Goal: Task Accomplishment & Management: Manage account settings

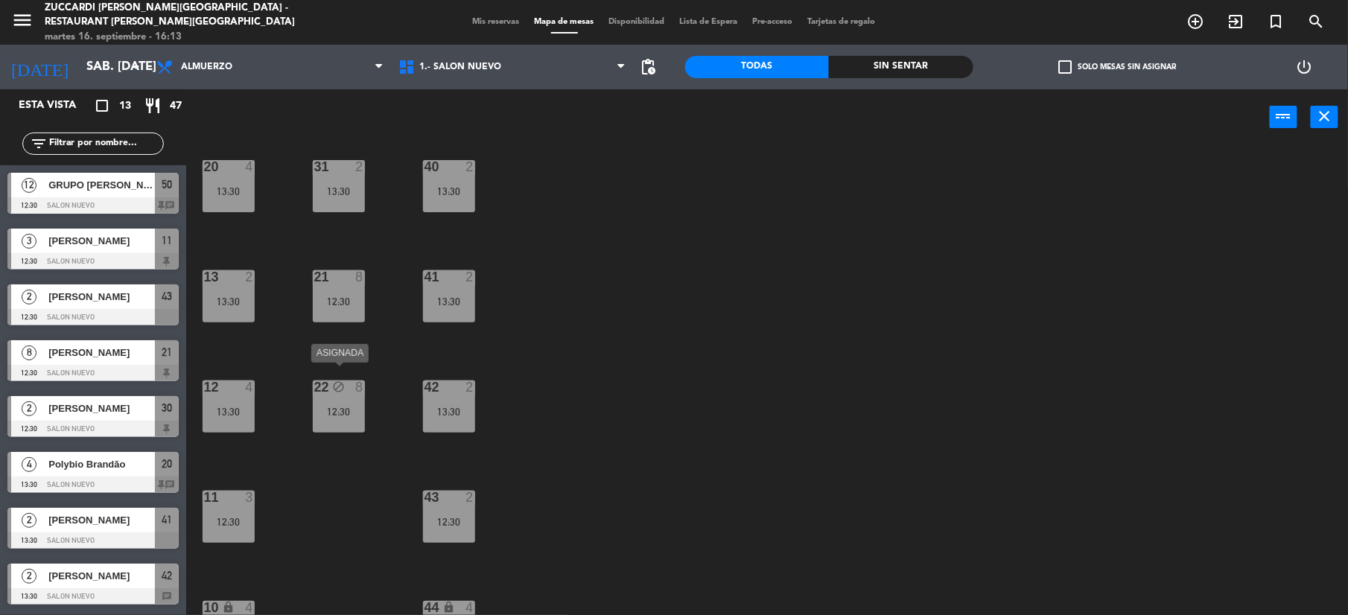
scroll to position [159, 0]
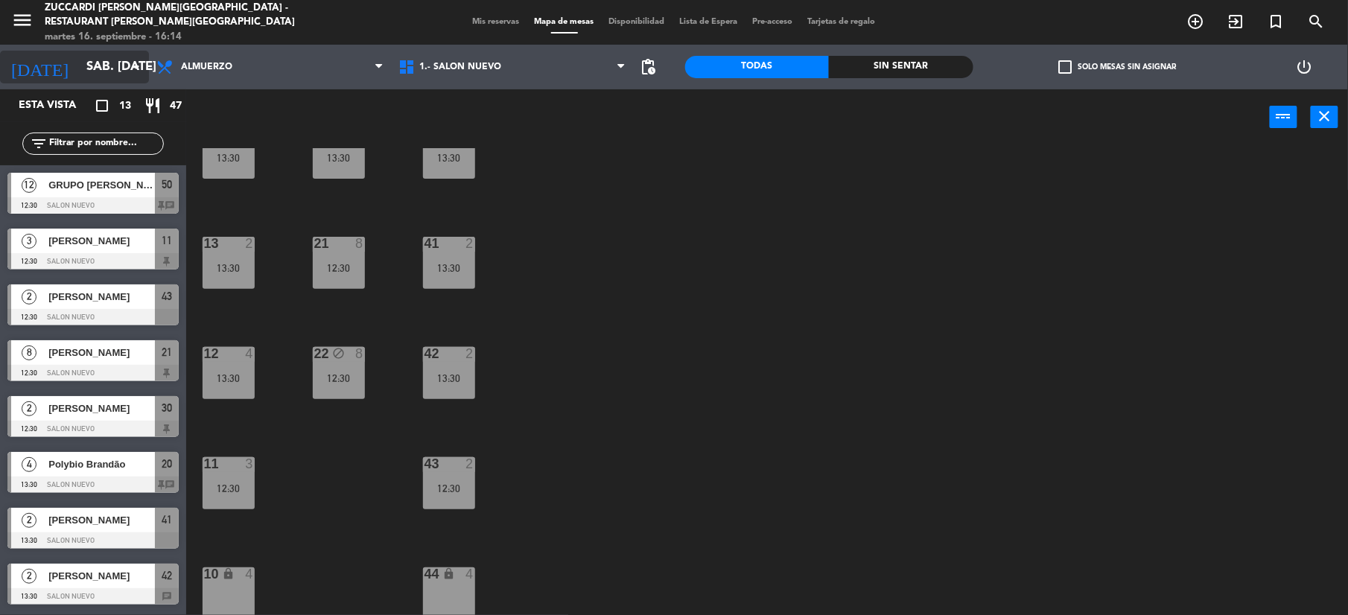
click at [80, 64] on input "sáb. [DATE]" at bounding box center [159, 67] width 160 height 29
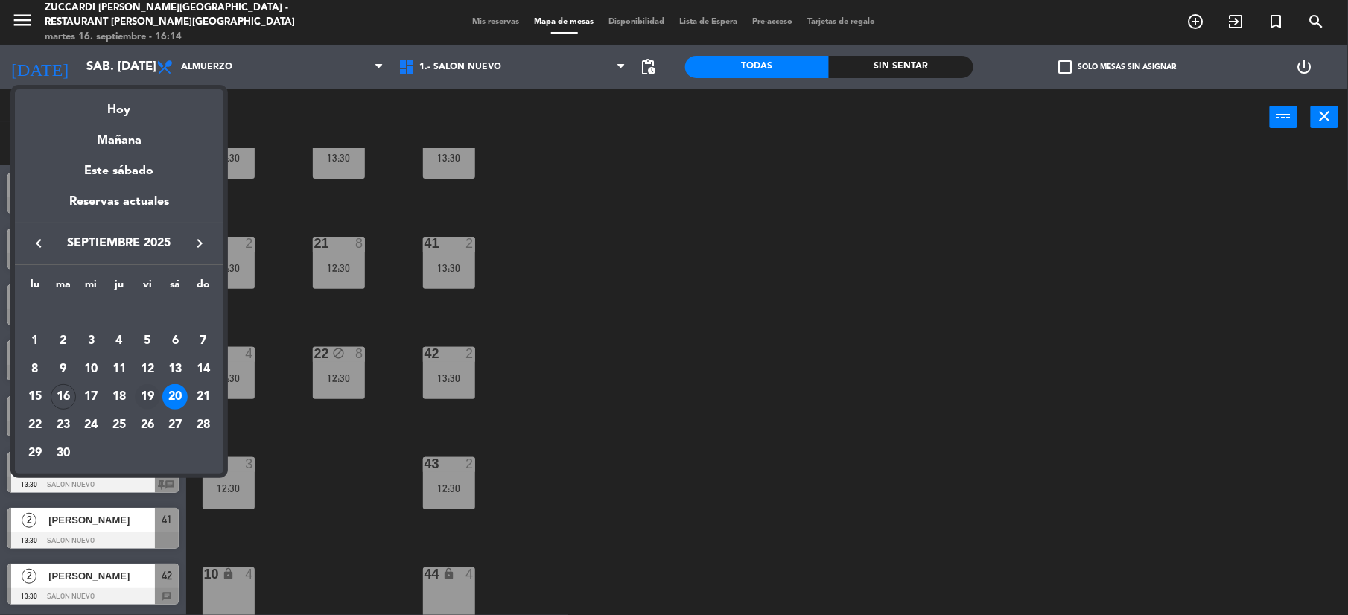
click at [146, 397] on div "19" at bounding box center [147, 396] width 25 height 25
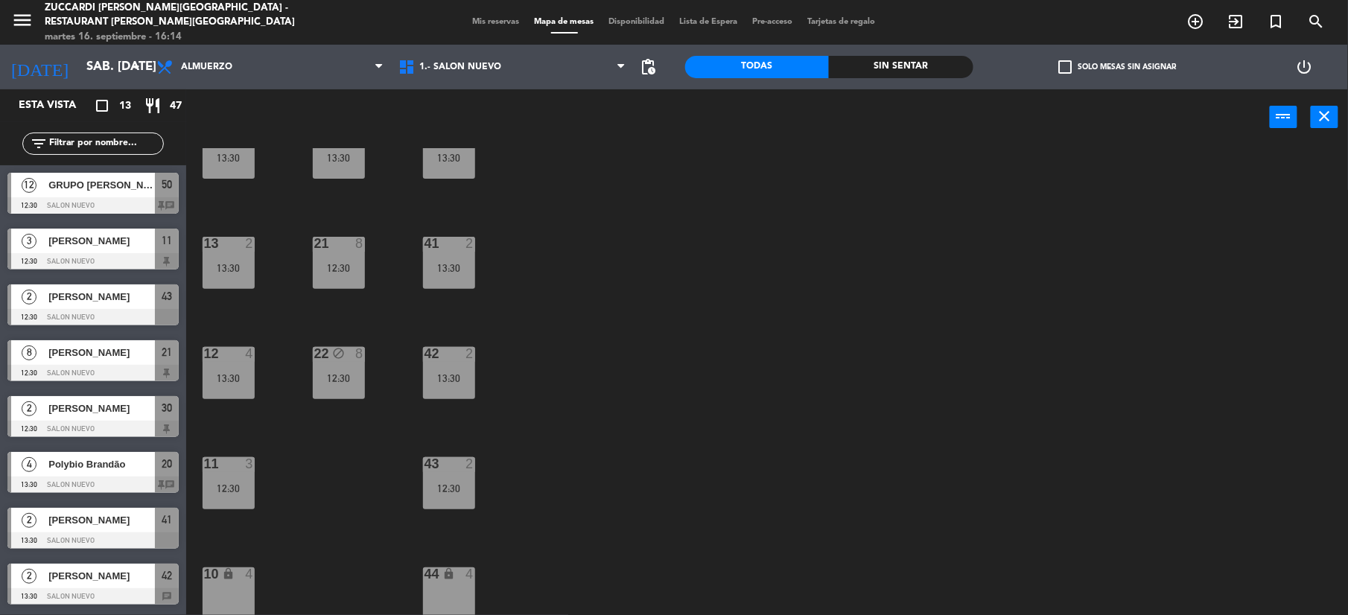
type input "vie. [DATE]"
click at [489, 22] on span "Mis reservas" at bounding box center [497, 22] width 62 height 8
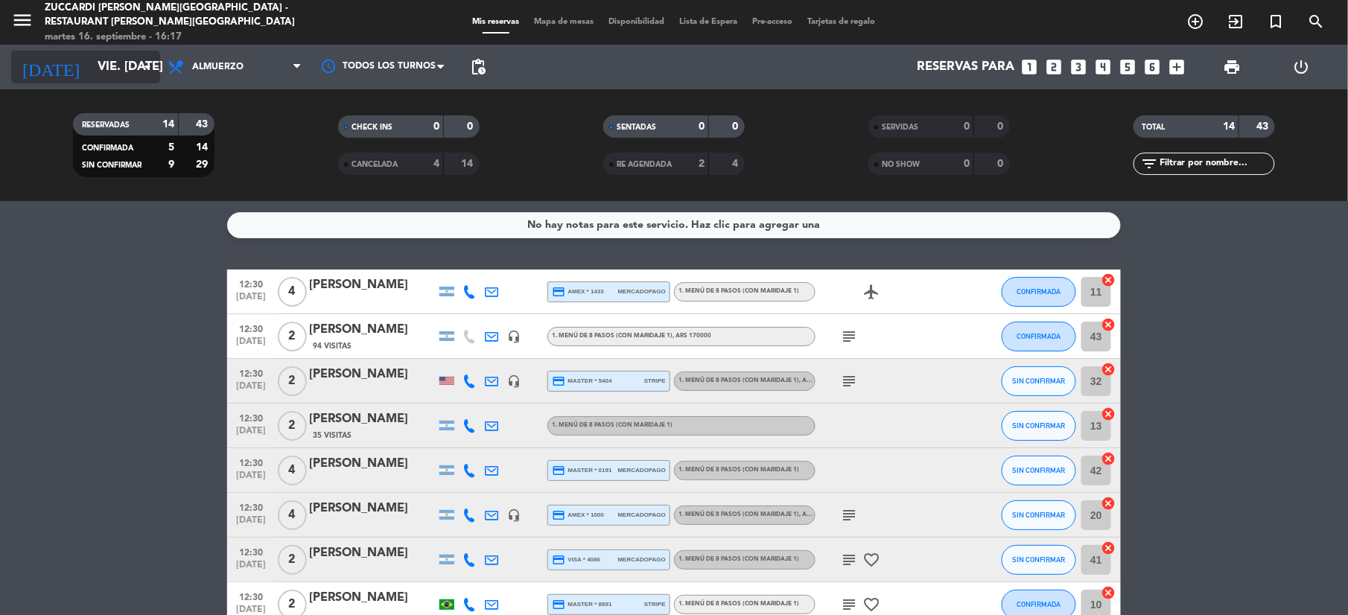
click at [90, 57] on input "vie. [DATE]" at bounding box center [170, 67] width 160 height 29
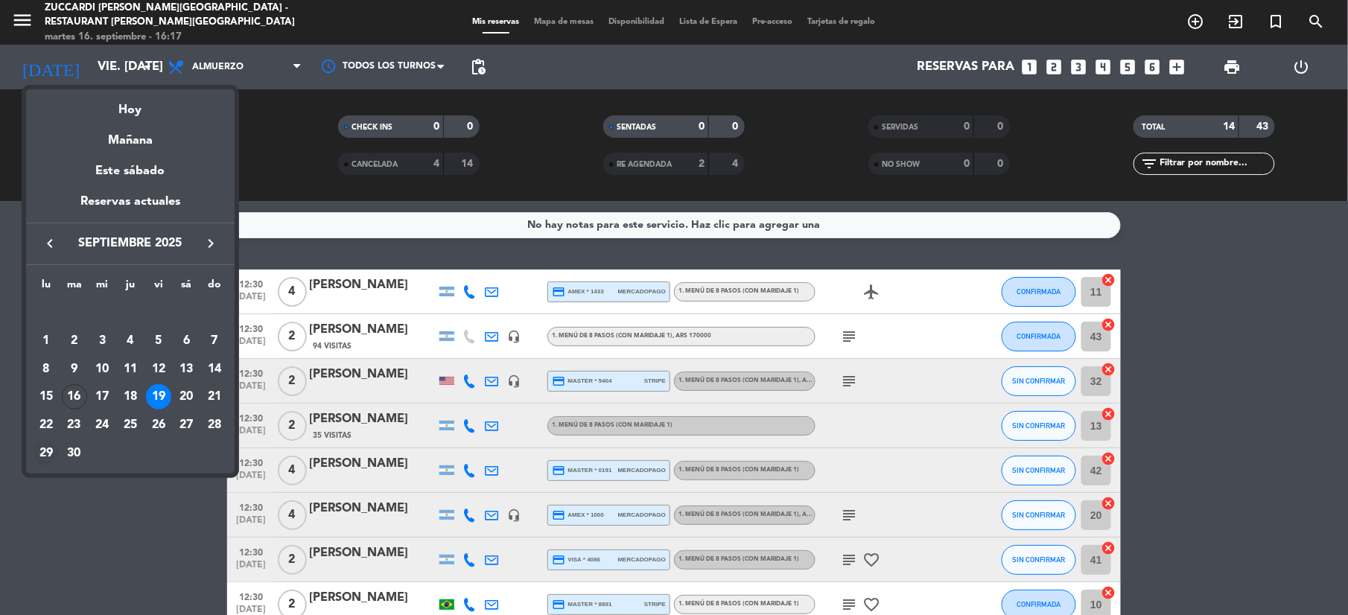
click at [40, 451] on div "29" at bounding box center [46, 453] width 25 height 25
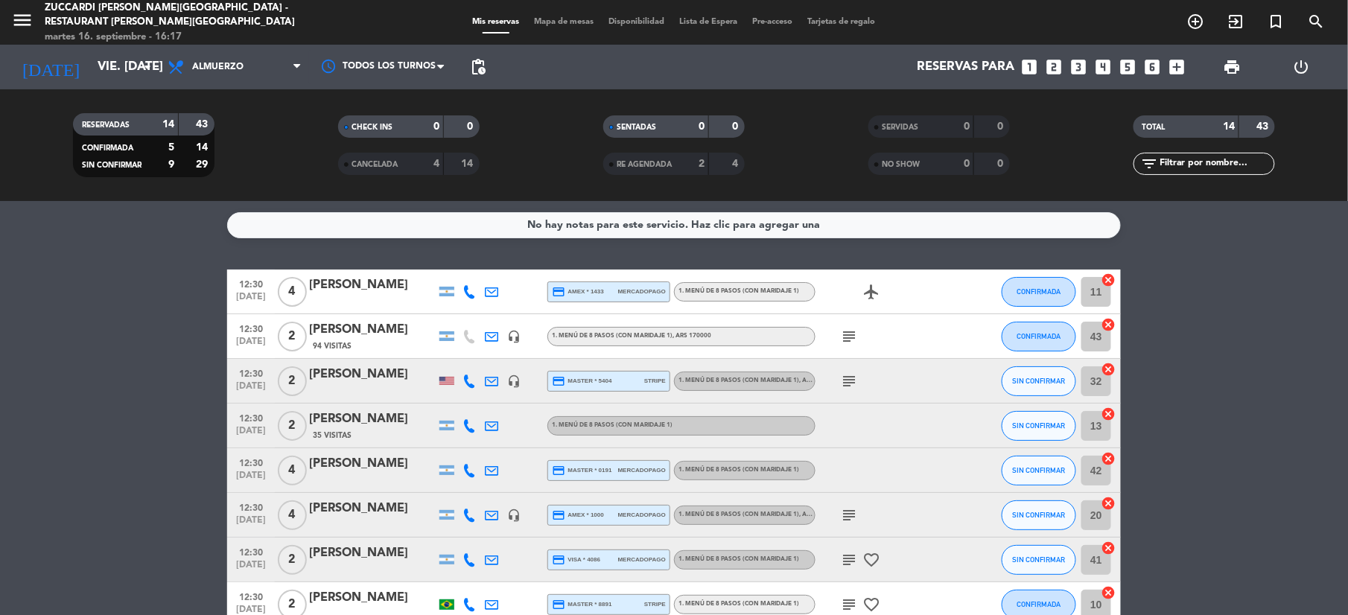
type input "lun. [DATE]"
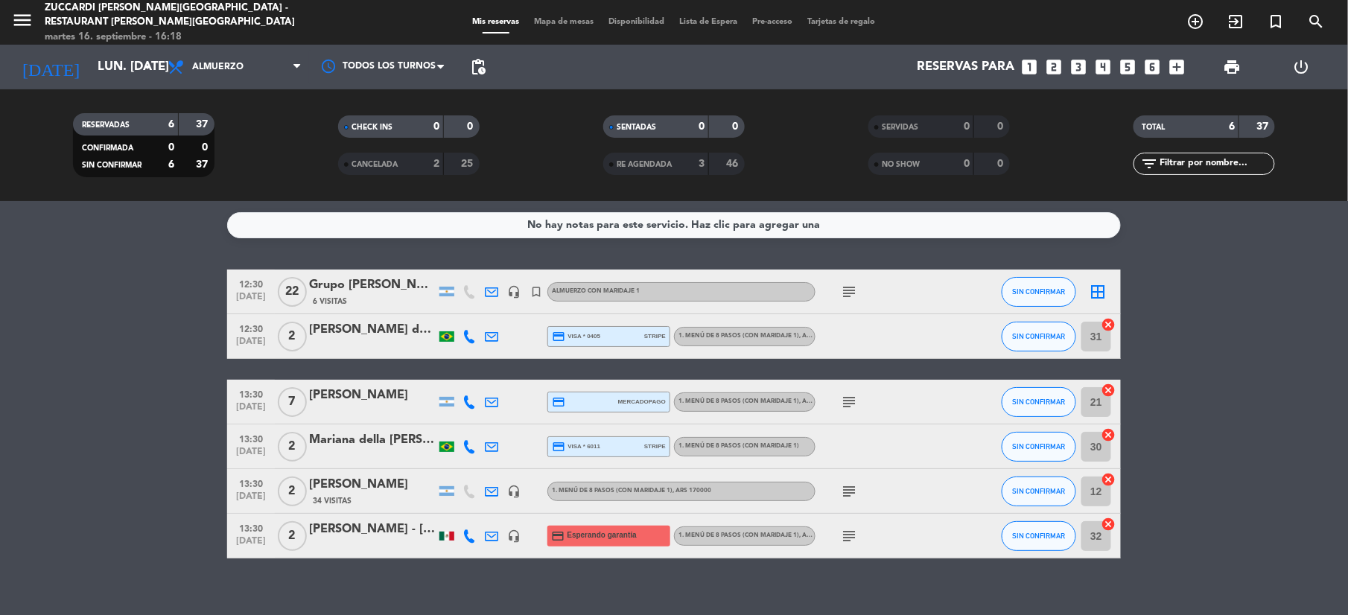
click at [535, 18] on span "Mapa de mesas" at bounding box center [564, 22] width 74 height 8
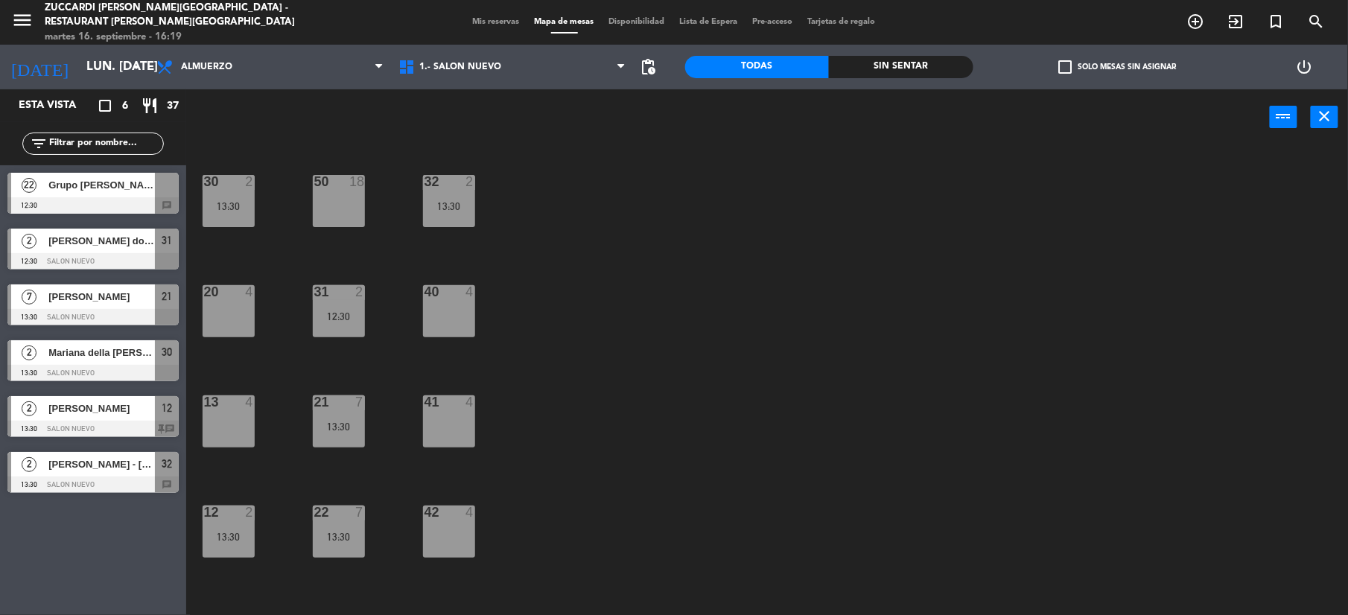
click at [89, 188] on span "Grupo [PERSON_NAME] [PERSON_NAME]" at bounding box center [101, 185] width 107 height 16
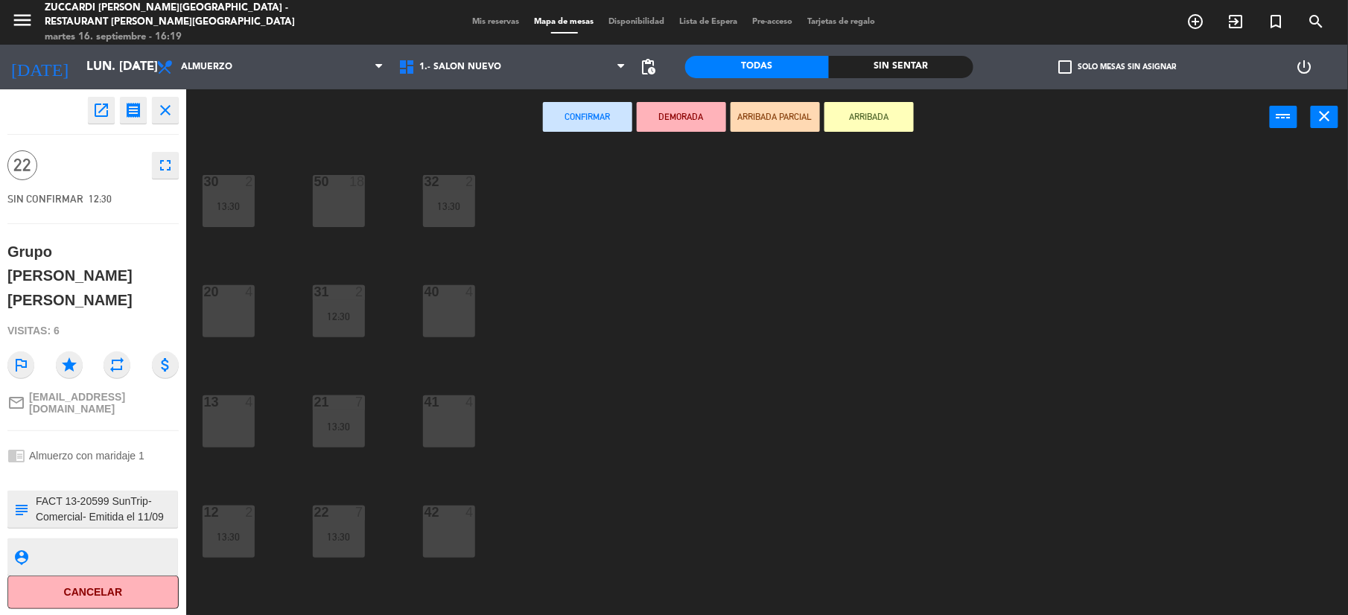
click at [334, 204] on div "50 18" at bounding box center [339, 201] width 52 height 52
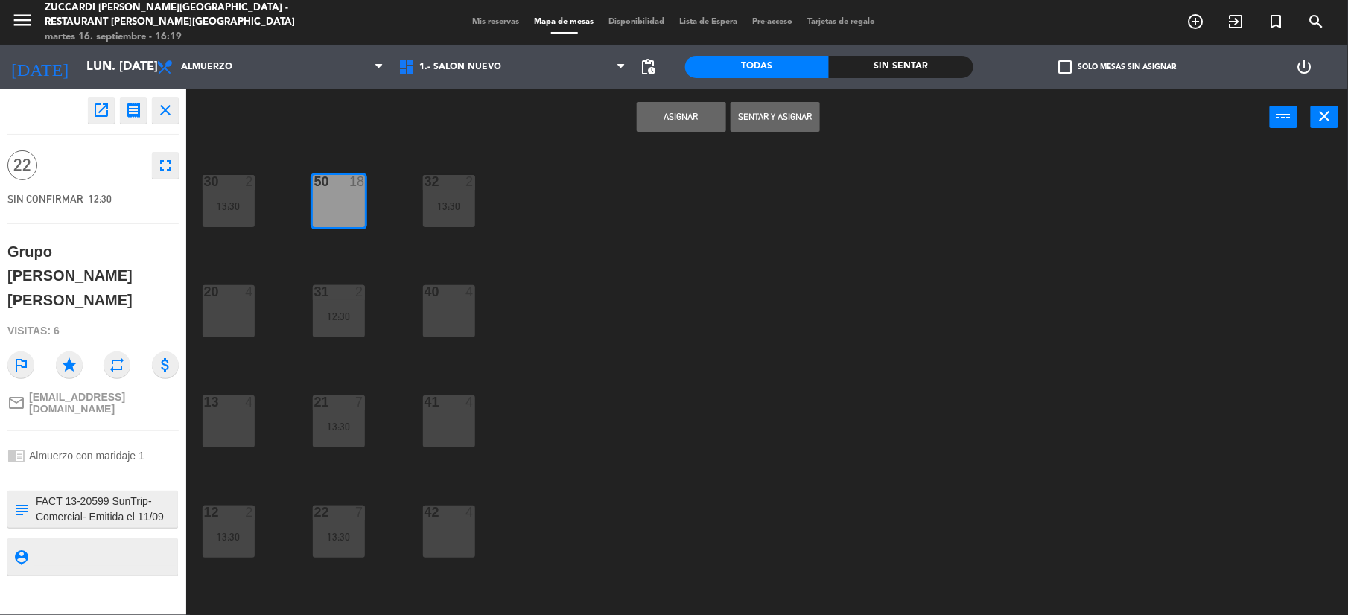
click at [701, 273] on div "30 2 13:30 32 2 13:30 50 18 31 2 12:30 20 4 40 4 21 7 13:30 13 4 41 4 22 7 13:3…" at bounding box center [774, 383] width 1148 height 470
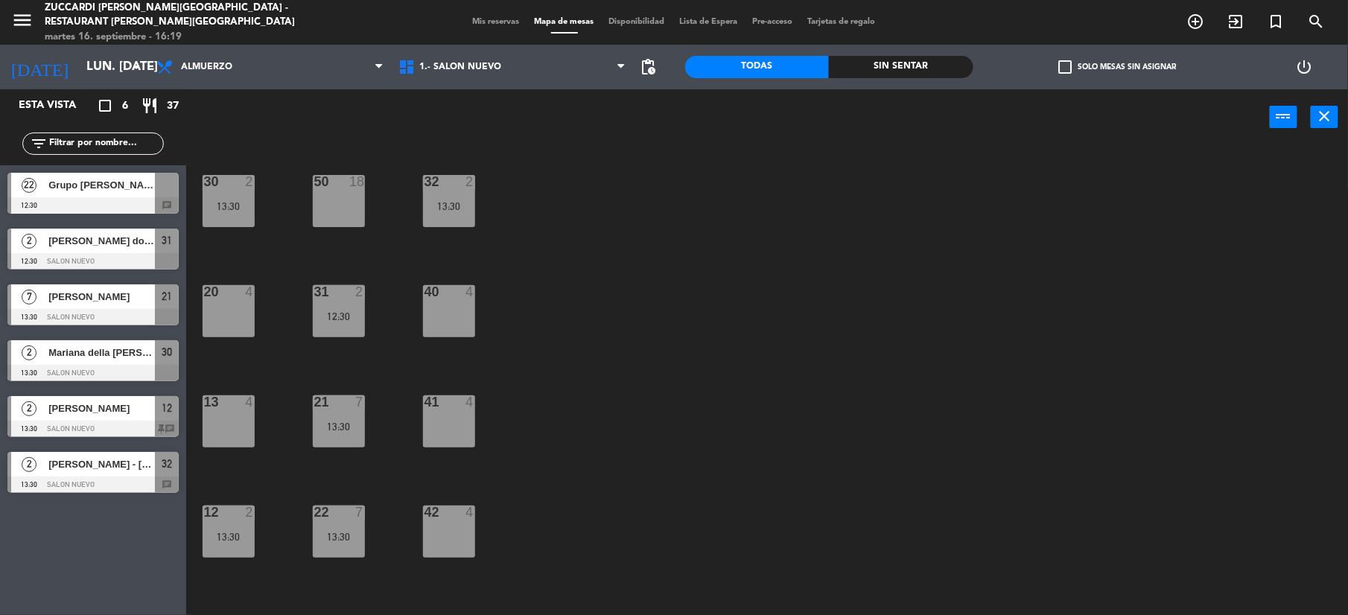
click at [55, 307] on div "[PERSON_NAME]" at bounding box center [101, 297] width 108 height 25
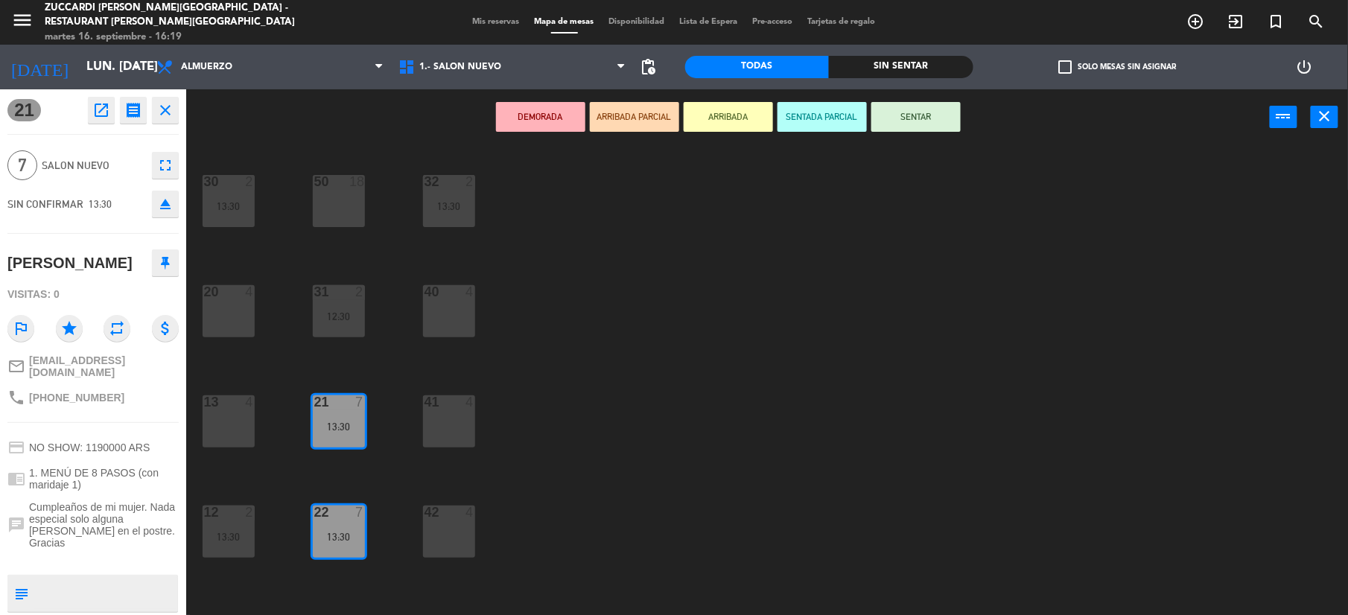
click at [344, 206] on div "50 18" at bounding box center [339, 201] width 52 height 52
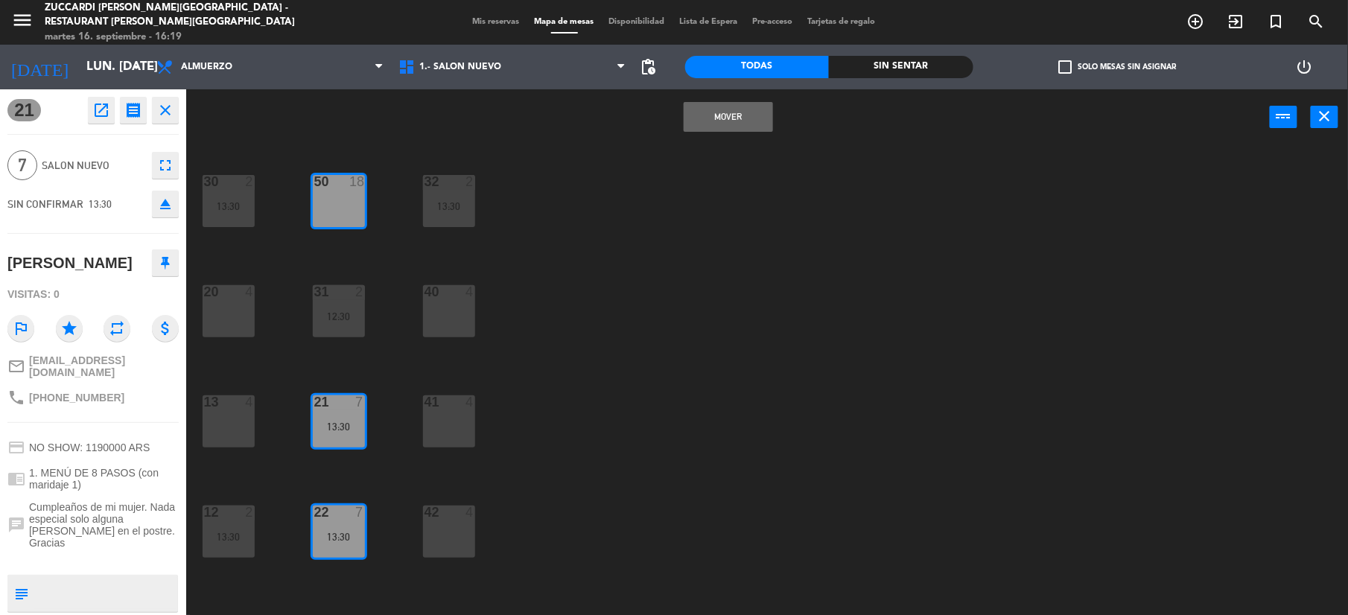
click at [739, 121] on button "Mover" at bounding box center [728, 117] width 89 height 30
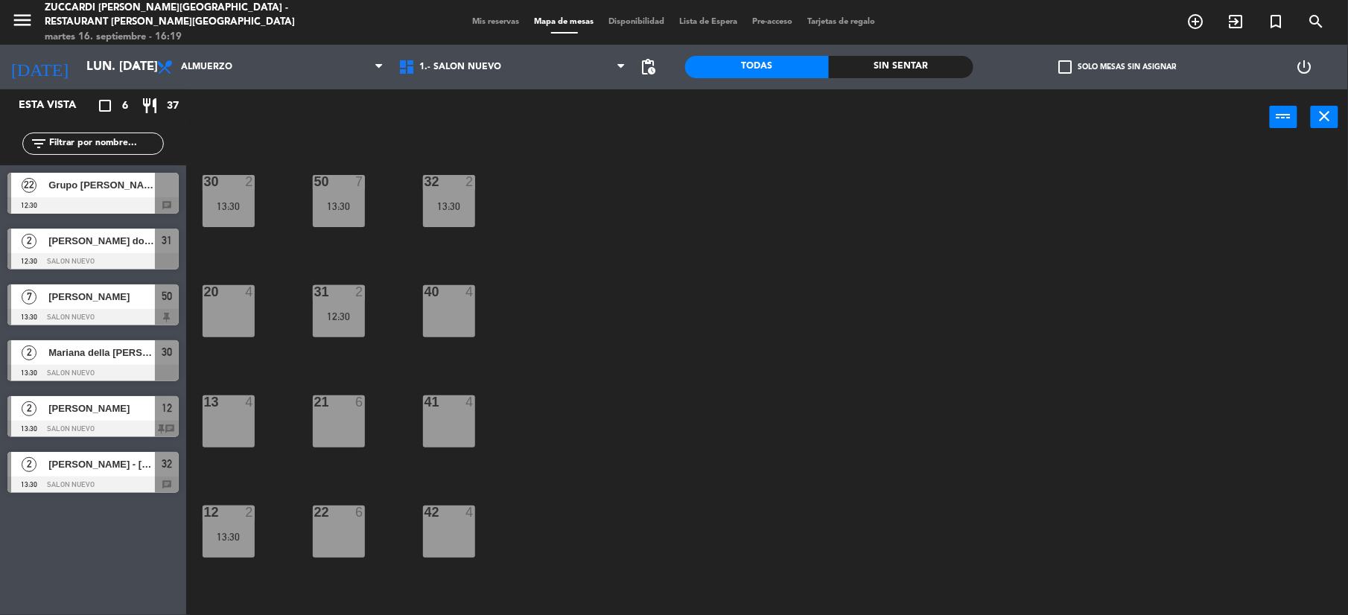
click at [453, 311] on div "40 4" at bounding box center [449, 311] width 52 height 52
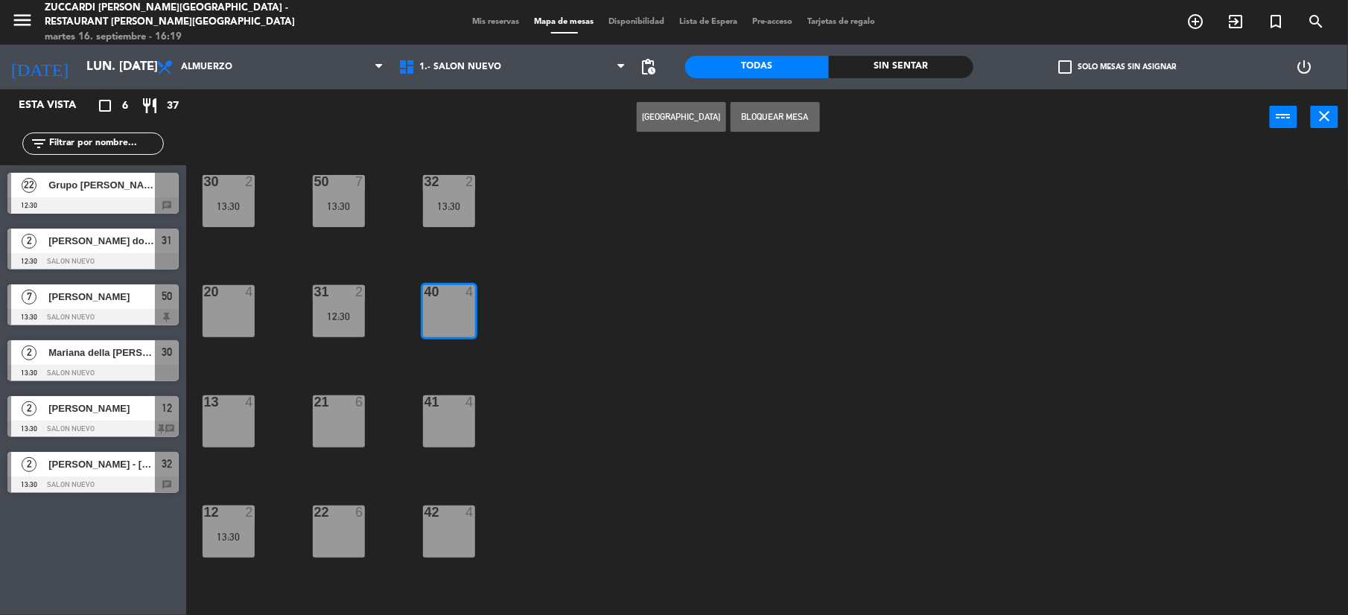
click at [78, 185] on span "Grupo [PERSON_NAME] [PERSON_NAME]" at bounding box center [101, 185] width 107 height 16
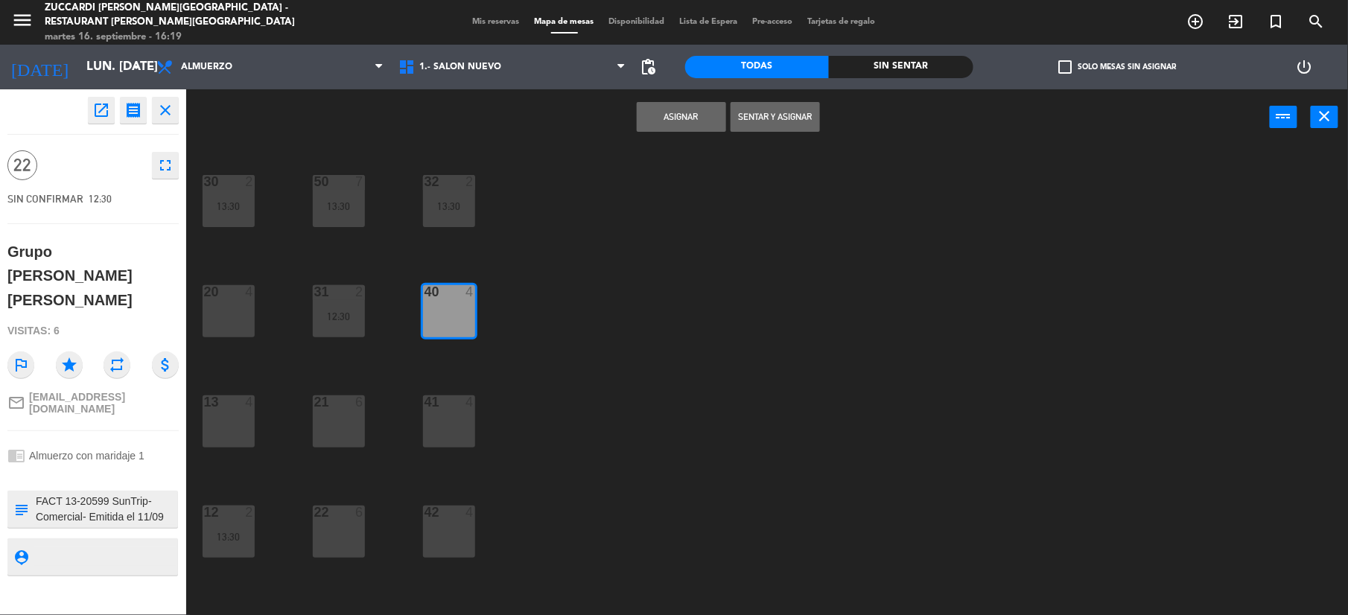
click at [468, 422] on div "41 4" at bounding box center [449, 421] width 52 height 52
drag, startPoint x: 353, startPoint y: 405, endPoint x: 355, endPoint y: 498, distance: 93.1
click at [350, 409] on div "21 6" at bounding box center [339, 402] width 52 height 15
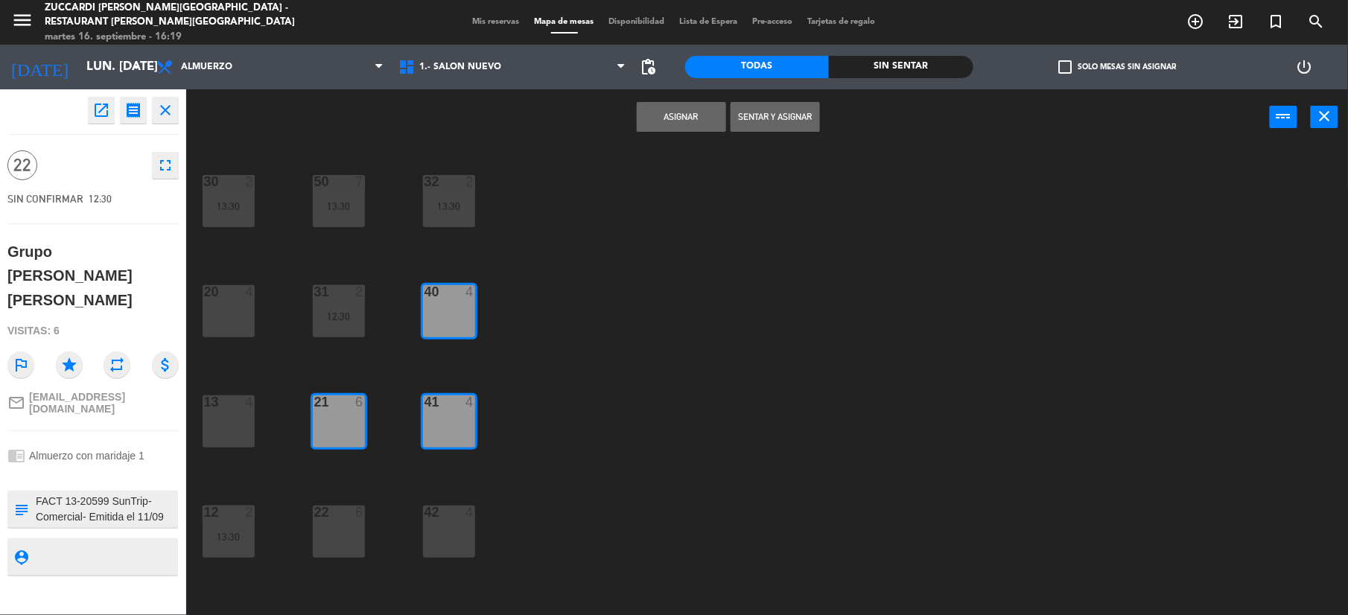
click at [363, 569] on div "30 2 13:30 32 2 13:30 50 7 13:30 31 2 12:30 20 4 40 4 21 6 13 4 41 4 22 6 12 2 …" at bounding box center [774, 383] width 1148 height 470
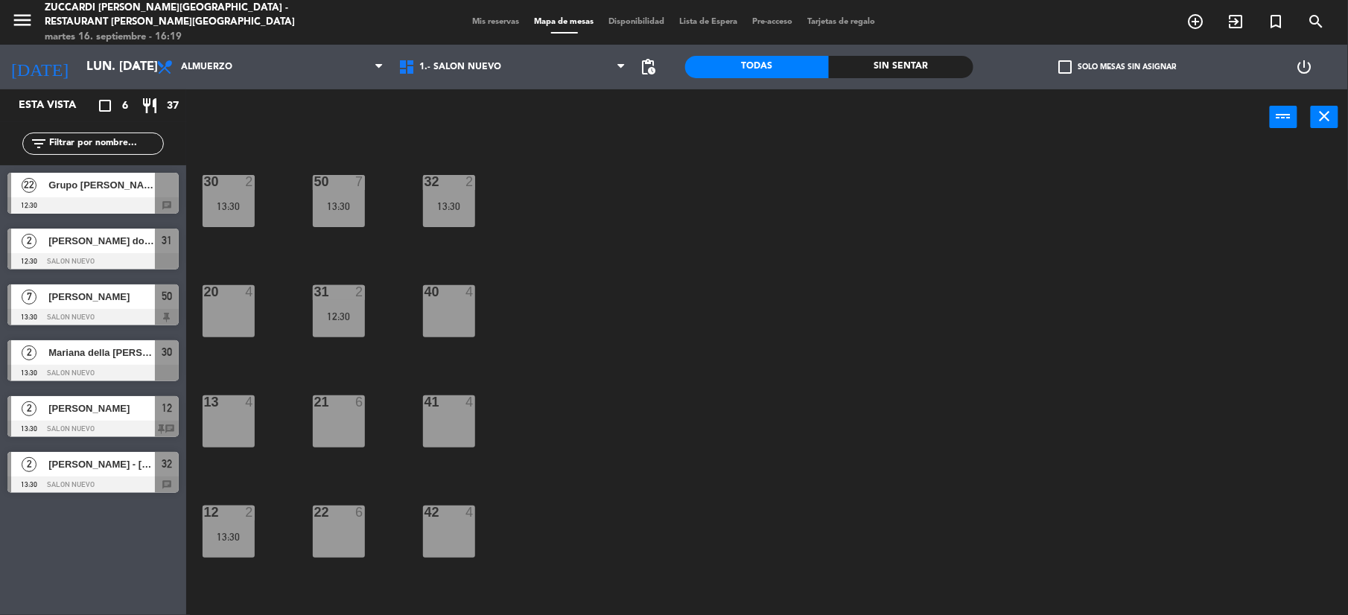
click at [70, 174] on div "Grupo [PERSON_NAME] [PERSON_NAME]" at bounding box center [101, 185] width 108 height 25
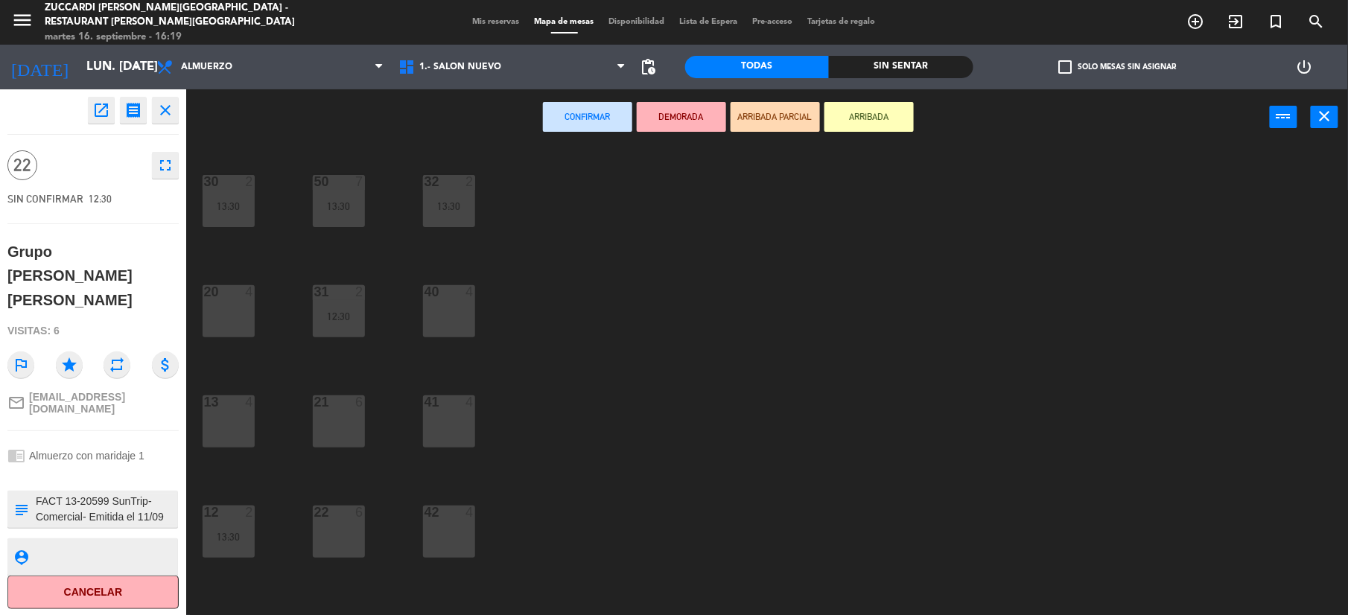
click at [447, 328] on div "40 4" at bounding box center [449, 311] width 52 height 52
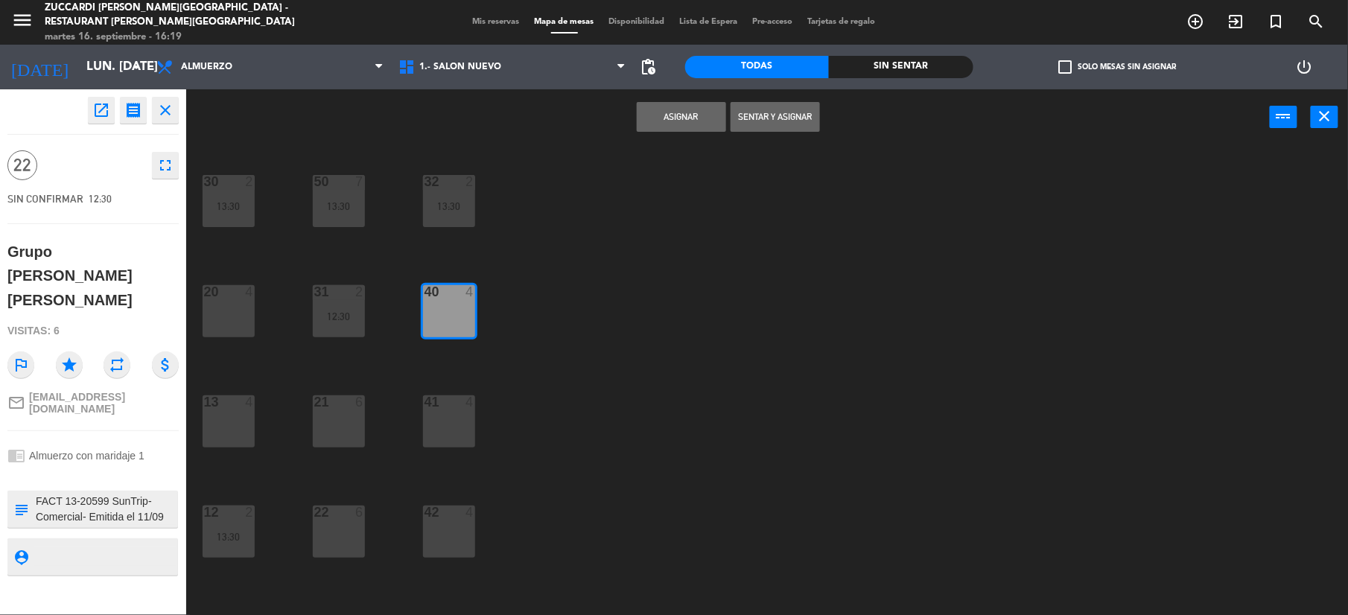
click at [451, 403] on div at bounding box center [448, 401] width 25 height 13
click at [334, 425] on div "21 6" at bounding box center [339, 421] width 52 height 52
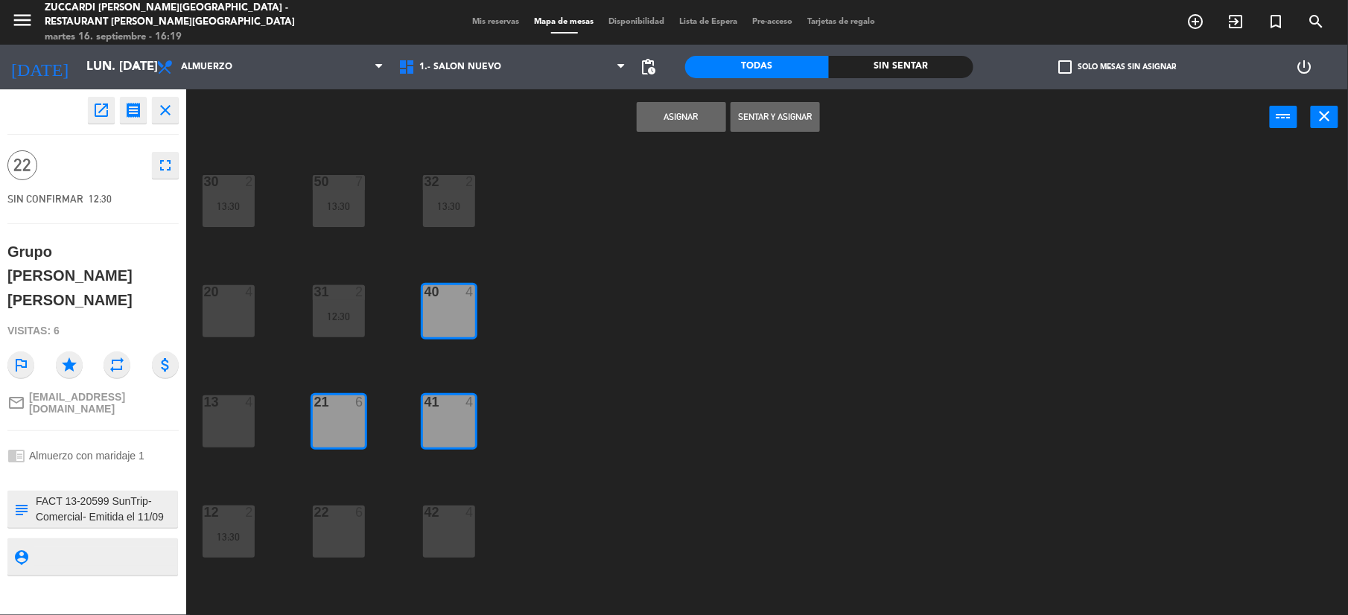
click at [346, 533] on div "22 6" at bounding box center [339, 532] width 52 height 52
click at [638, 121] on button "Asignar" at bounding box center [681, 117] width 89 height 30
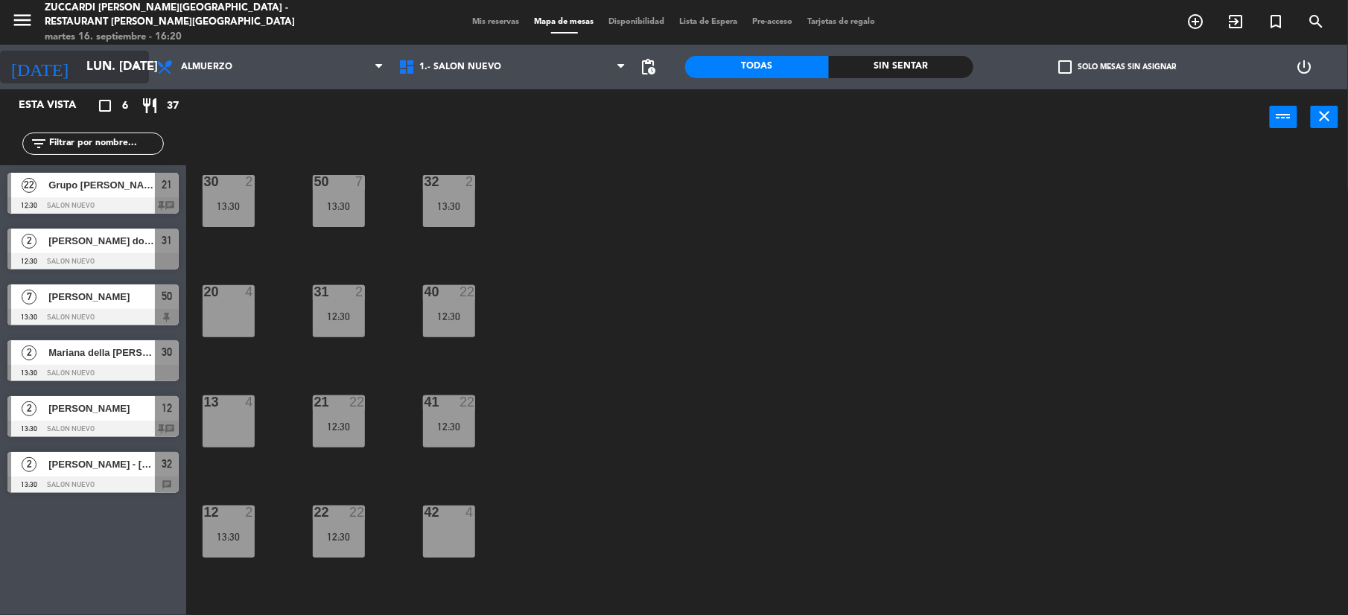
click at [79, 78] on input "lun. [DATE]" at bounding box center [159, 67] width 160 height 29
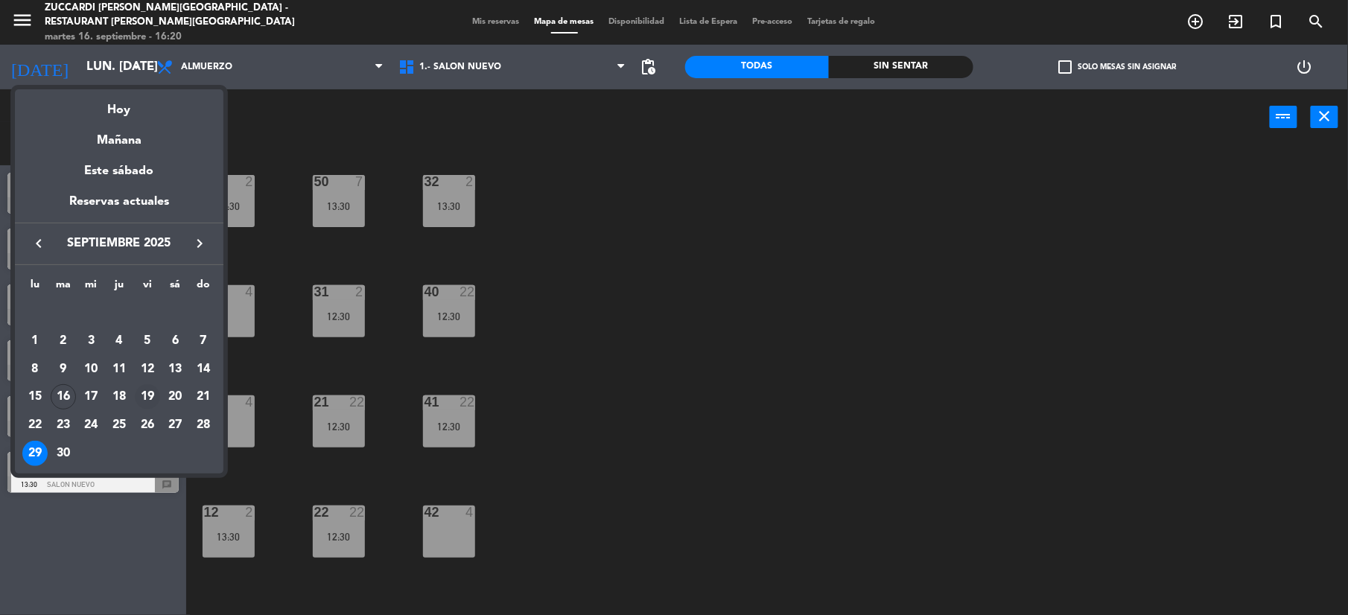
click at [147, 392] on div "19" at bounding box center [147, 396] width 25 height 25
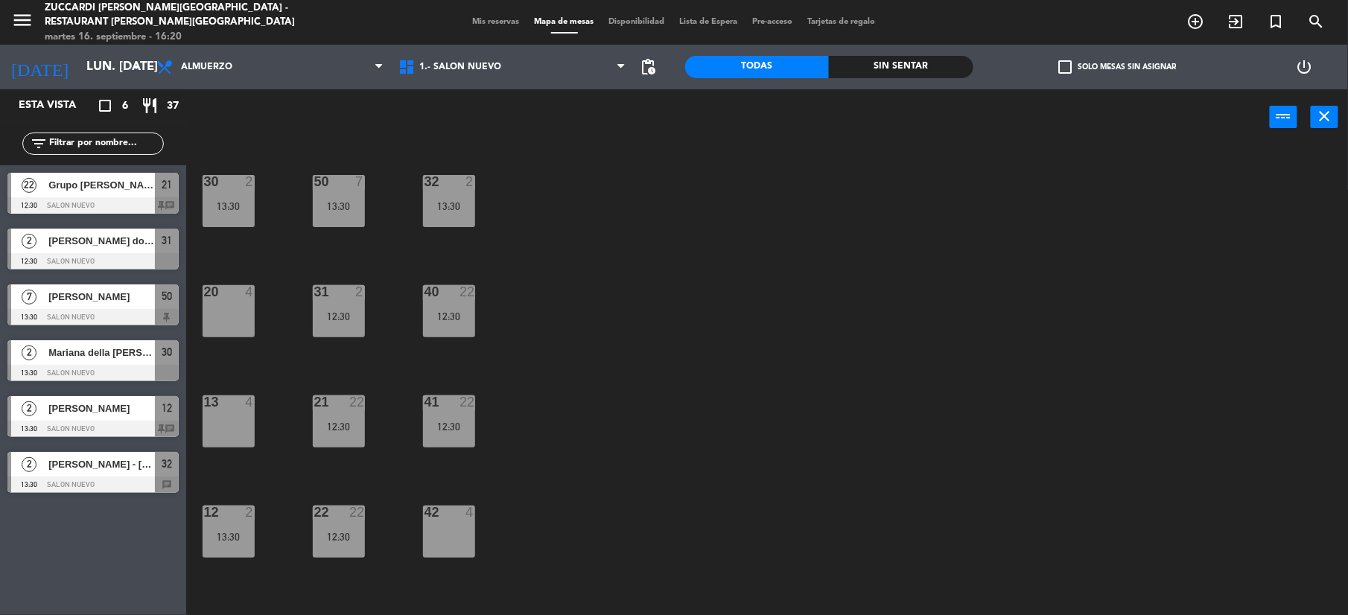
type input "vie. [DATE]"
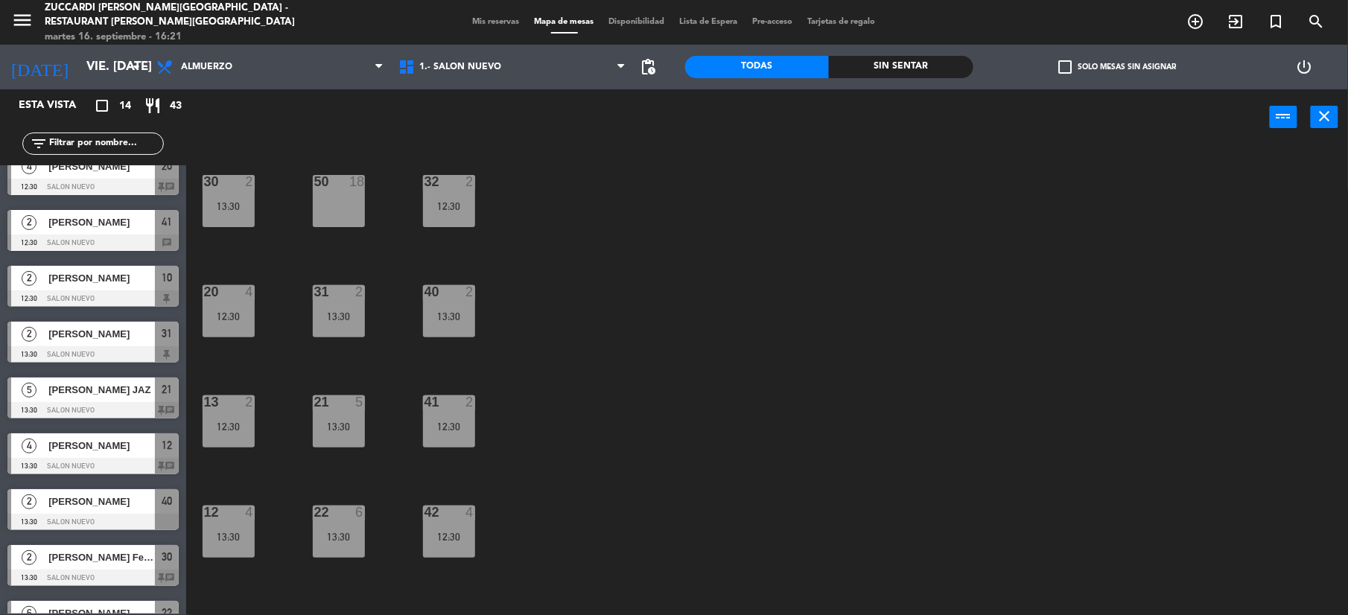
scroll to position [334, 0]
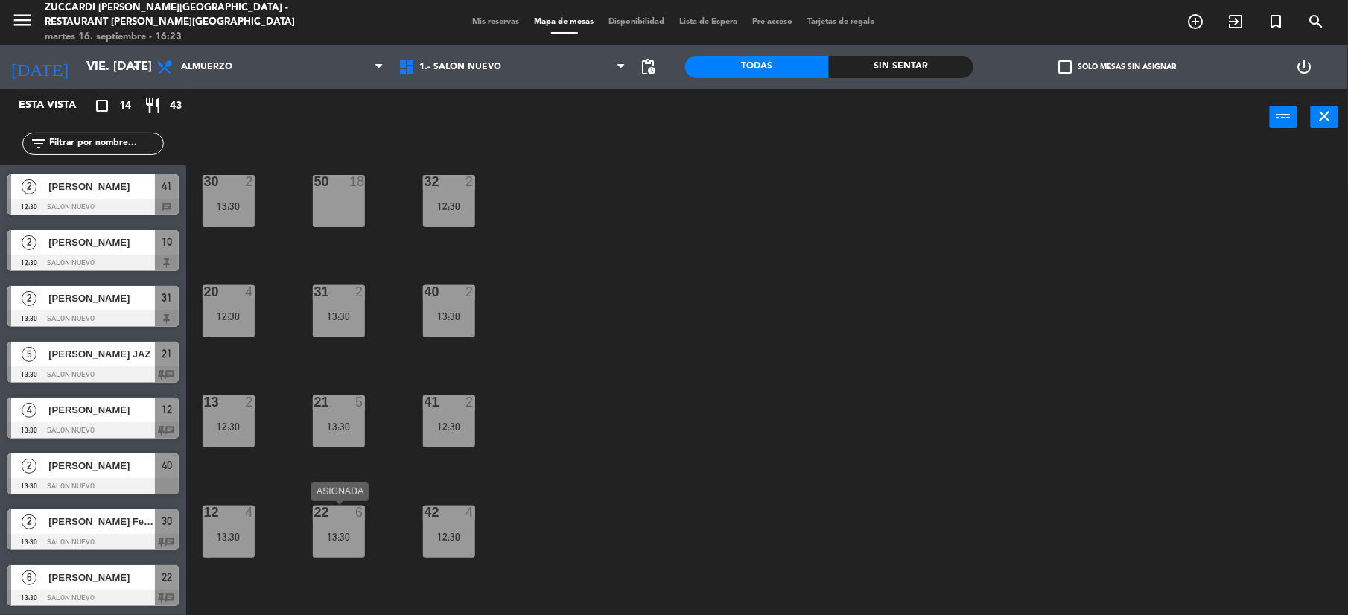
click at [320, 520] on div "22 6 13:30" at bounding box center [339, 532] width 52 height 52
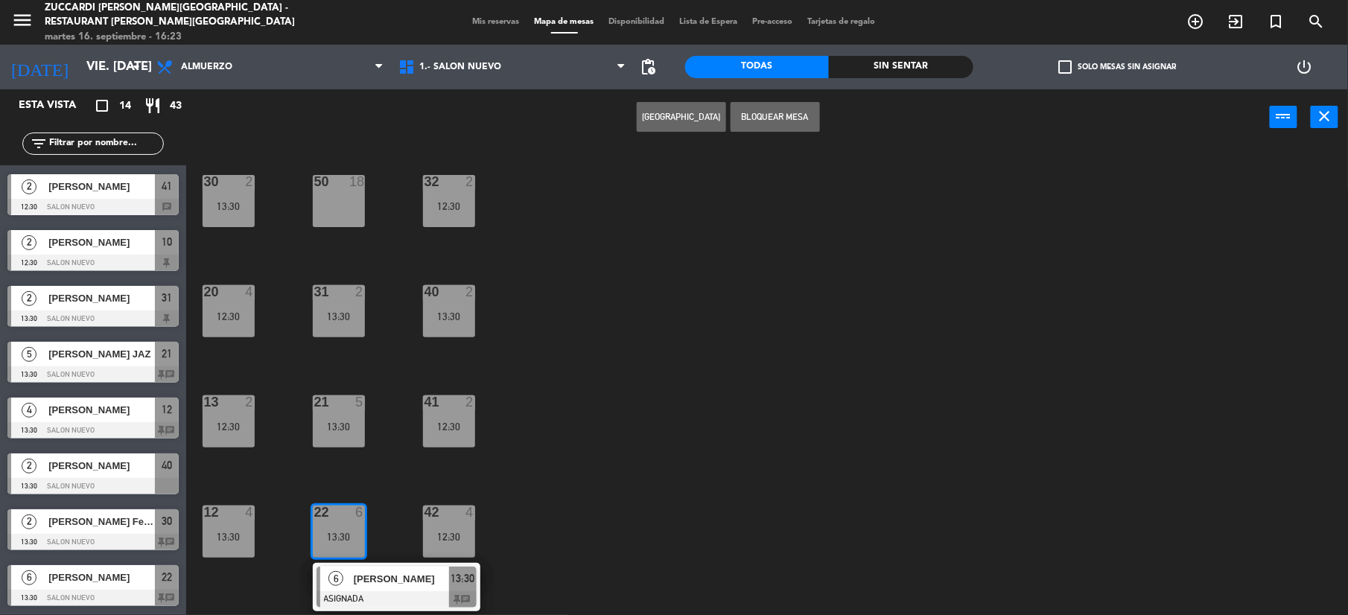
click at [335, 200] on div "50 18" at bounding box center [339, 201] width 52 height 52
click at [642, 117] on button "Mover" at bounding box center [634, 117] width 89 height 30
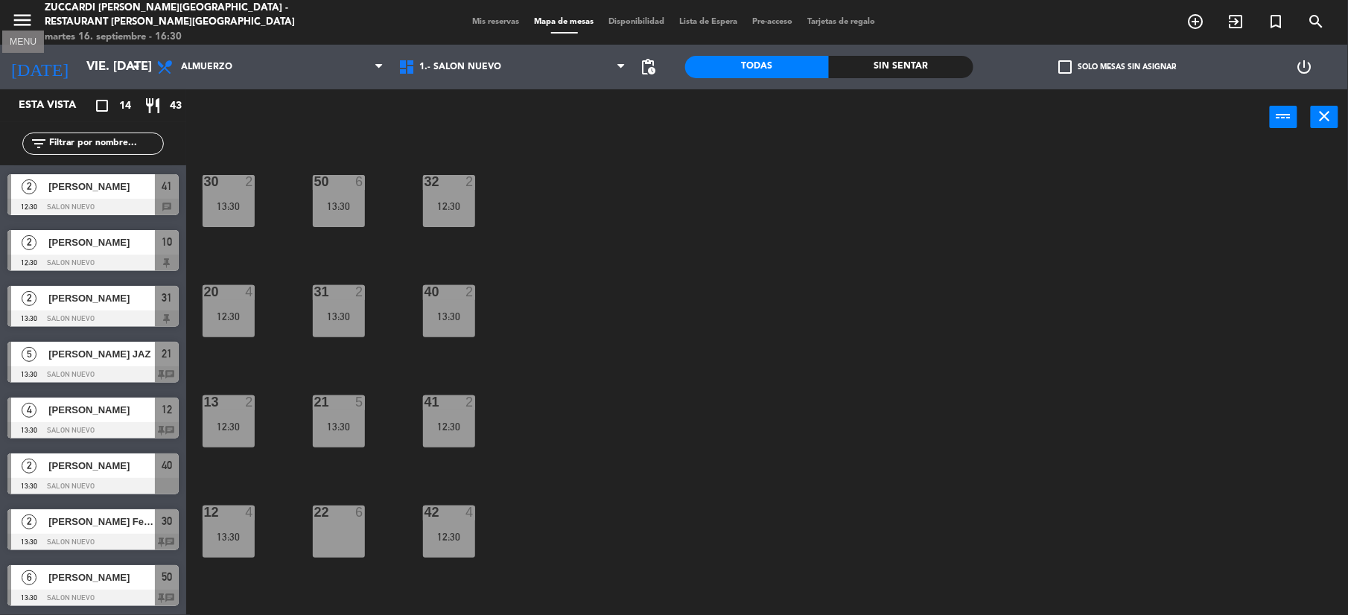
click at [19, 12] on icon "menu" at bounding box center [22, 20] width 22 height 22
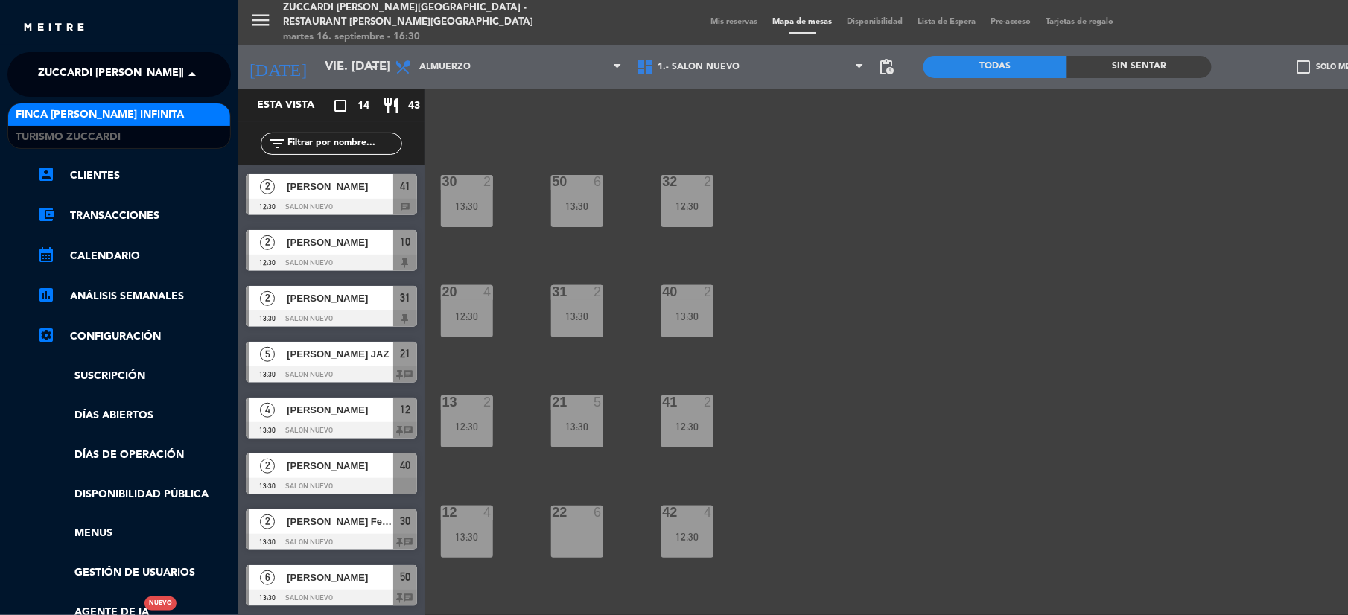
click at [84, 69] on span "Zuccardi [PERSON_NAME][GEOGRAPHIC_DATA] - Restaurant [PERSON_NAME][GEOGRAPHIC_D…" at bounding box center [303, 74] width 530 height 31
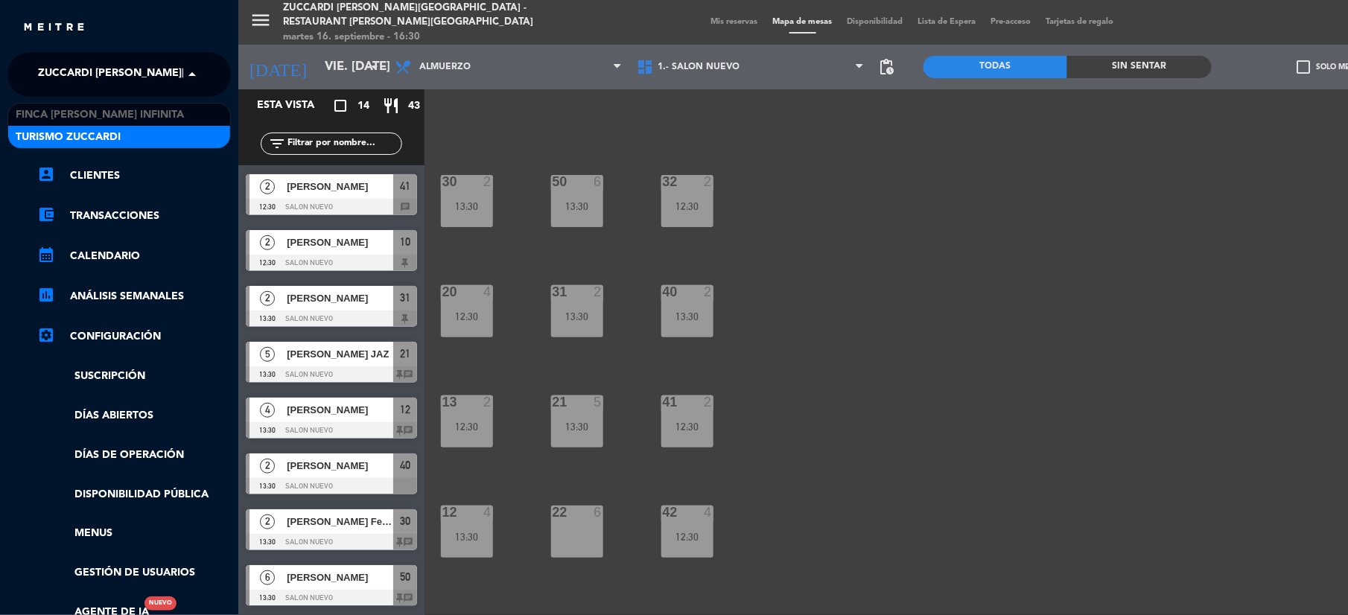
click at [55, 127] on div "Turismo Zuccardi" at bounding box center [119, 137] width 222 height 22
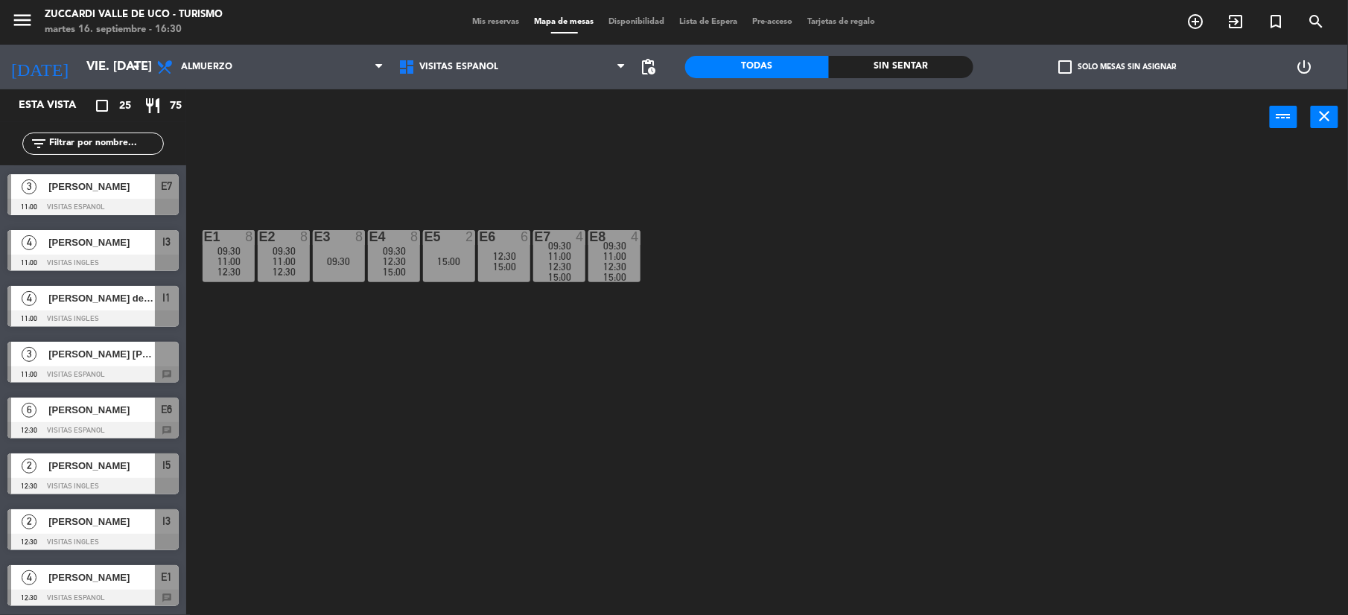
click at [484, 25] on span "Mis reservas" at bounding box center [497, 22] width 62 height 8
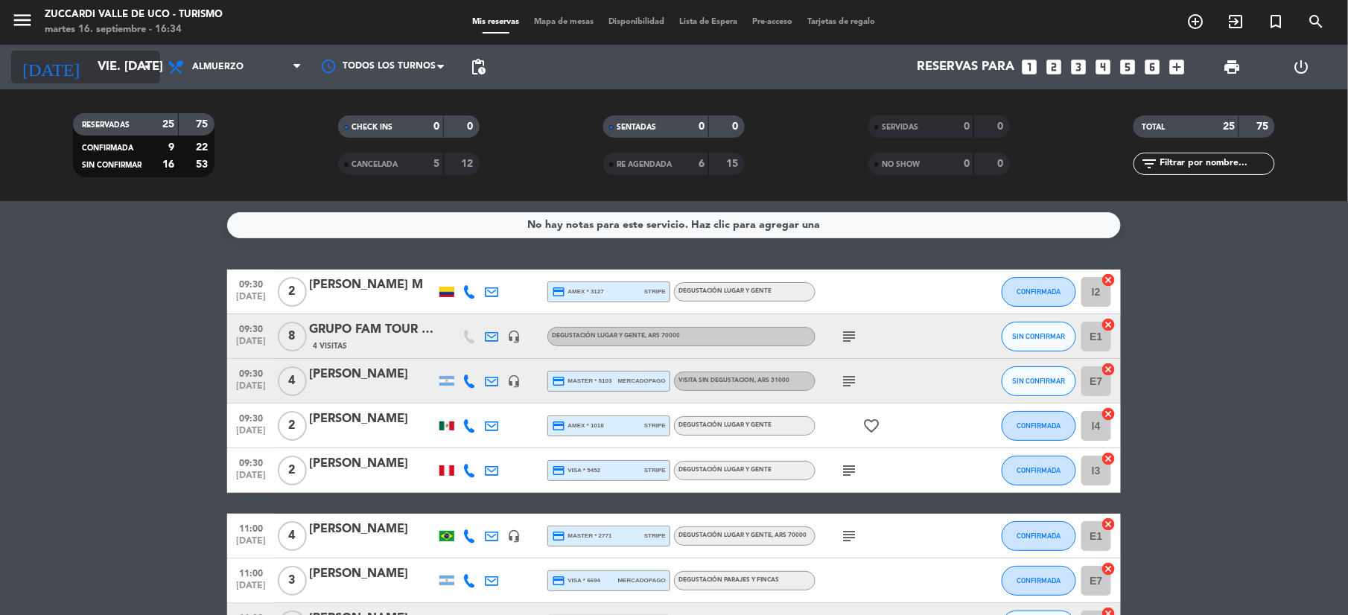
click at [111, 63] on input "vie. [DATE]" at bounding box center [170, 67] width 160 height 29
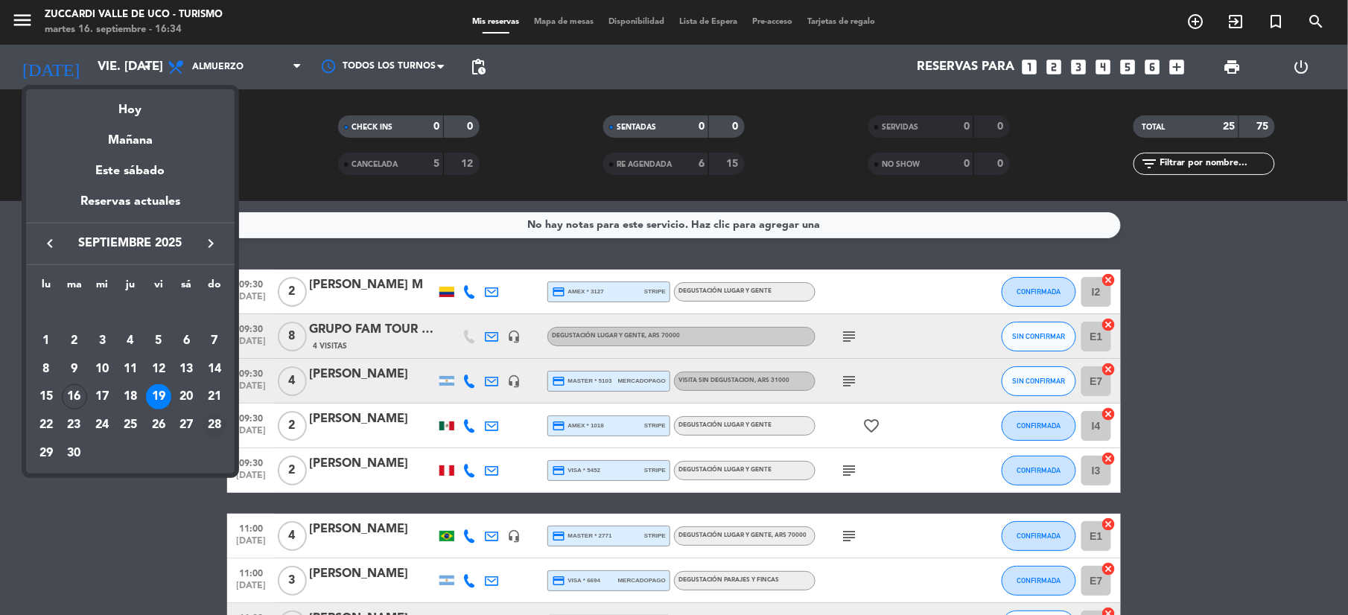
click at [212, 419] on div "28" at bounding box center [214, 425] width 25 height 25
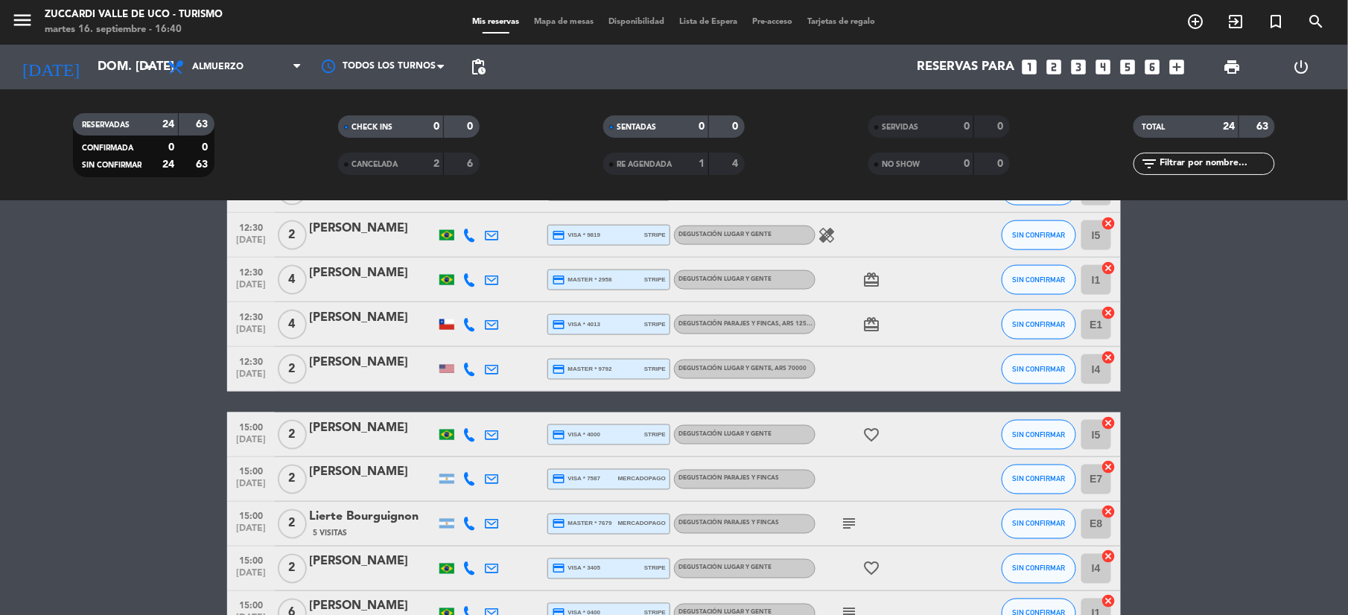
scroll to position [862, 0]
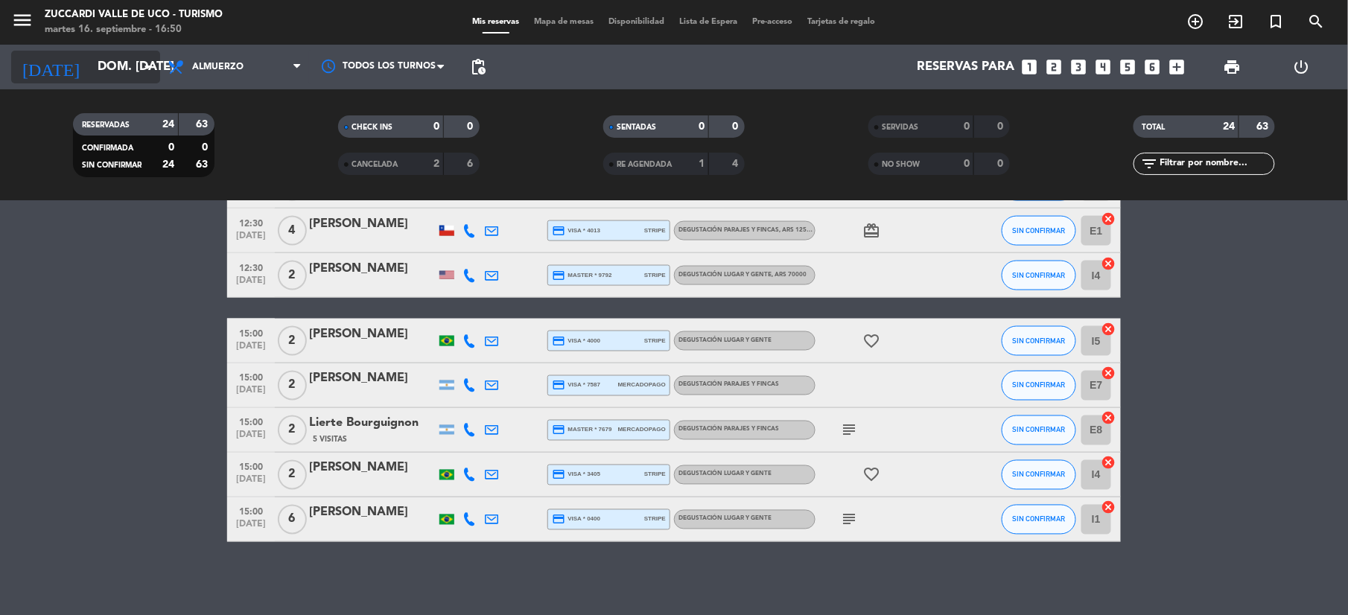
click at [98, 77] on input "dom. [DATE]" at bounding box center [170, 67] width 160 height 29
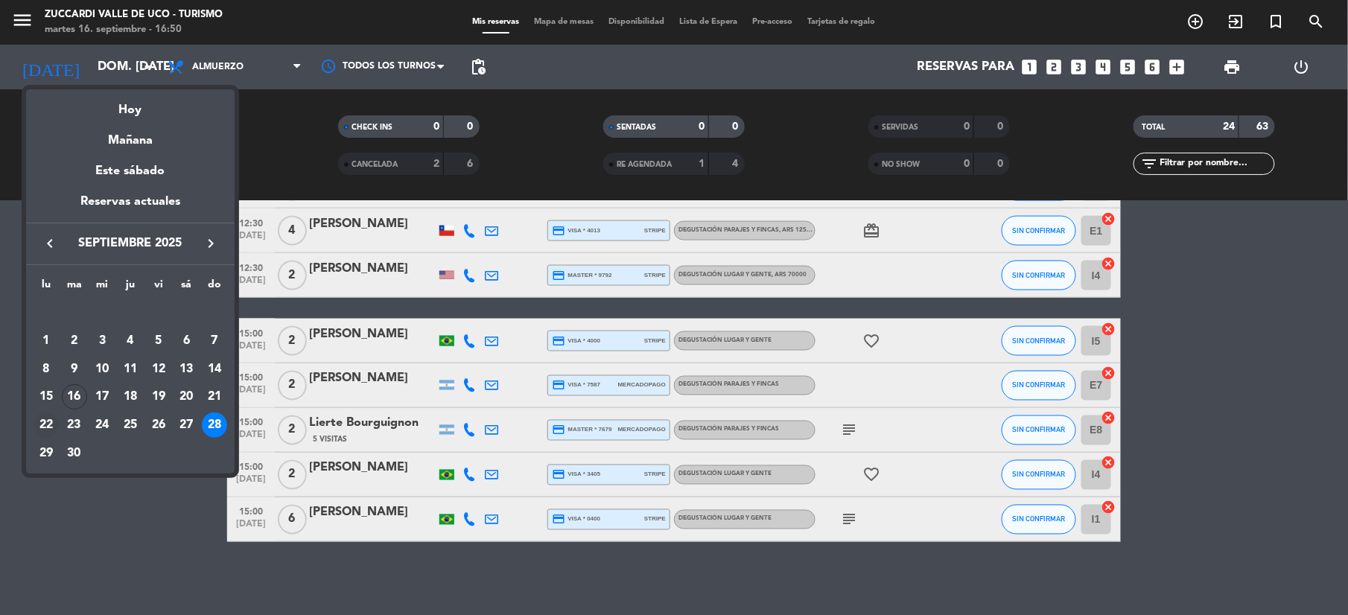
click at [42, 436] on div "22" at bounding box center [46, 425] width 25 height 25
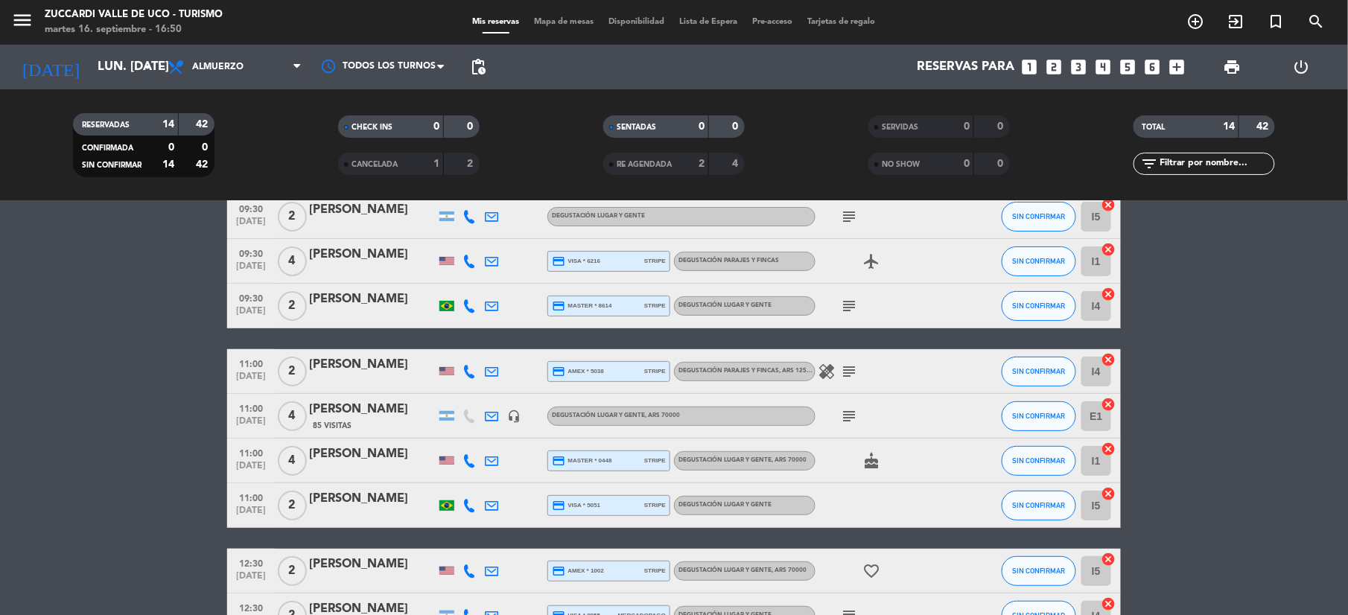
scroll to position [118, 0]
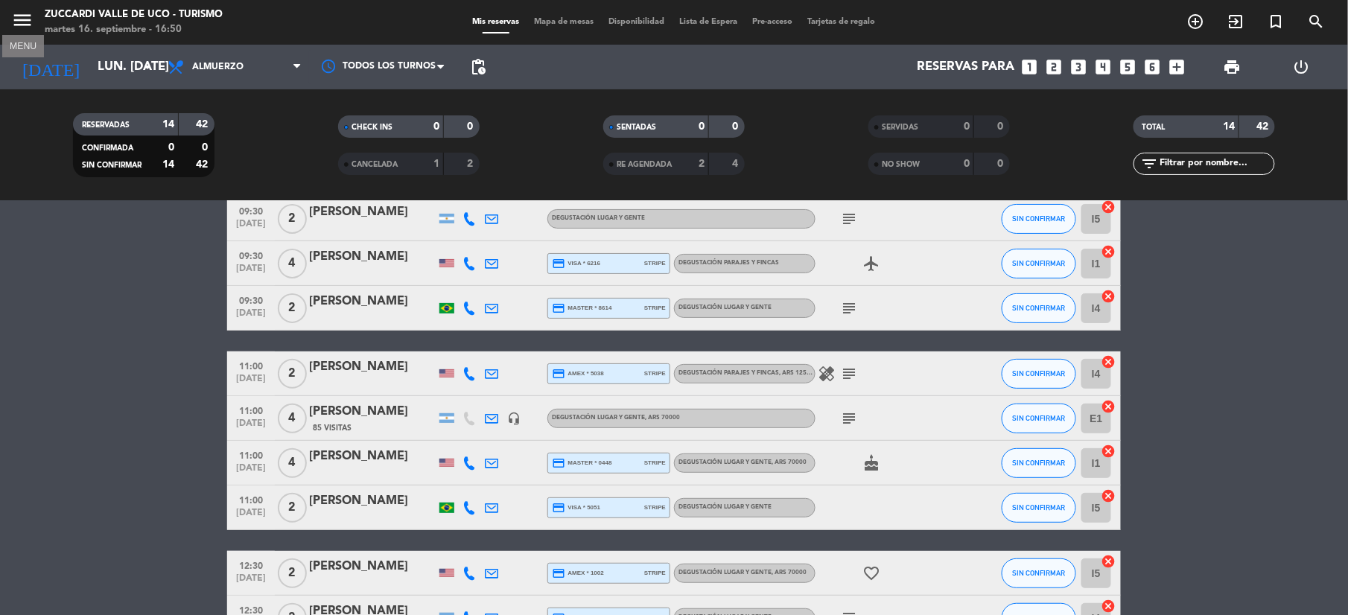
click at [11, 21] on icon "menu" at bounding box center [22, 20] width 22 height 22
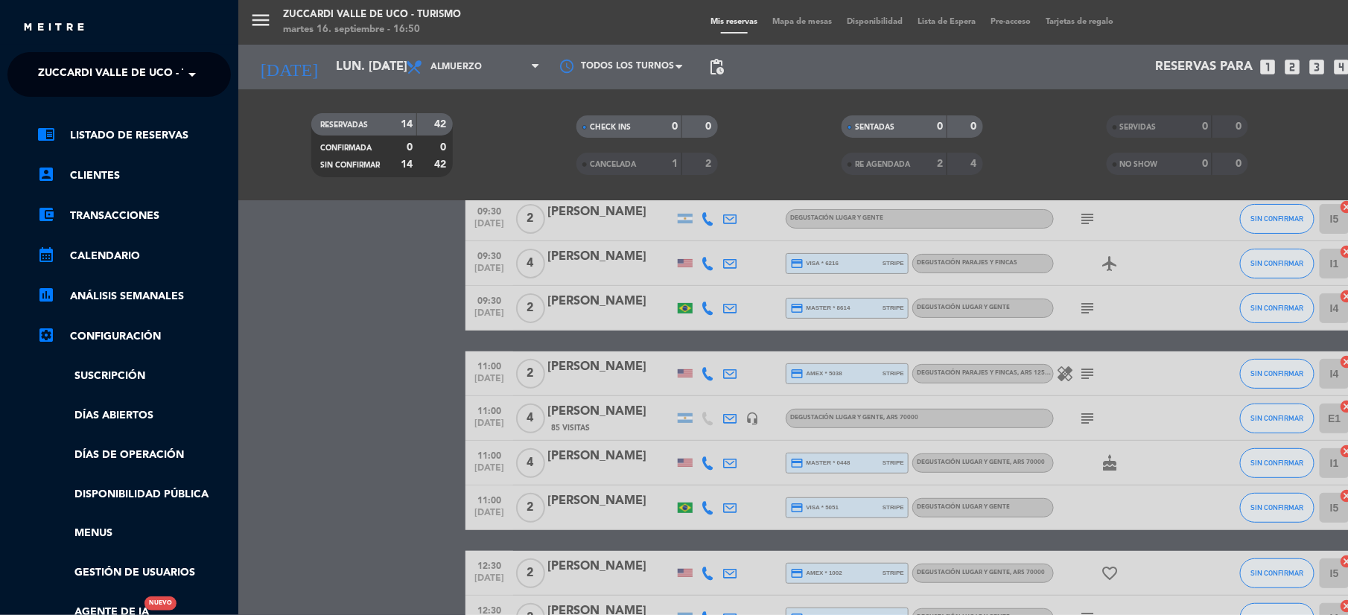
click at [60, 57] on ng-select "× Zuccardi [PERSON_NAME][GEOGRAPHIC_DATA] - Turismo ×" at bounding box center [118, 74] width 223 height 45
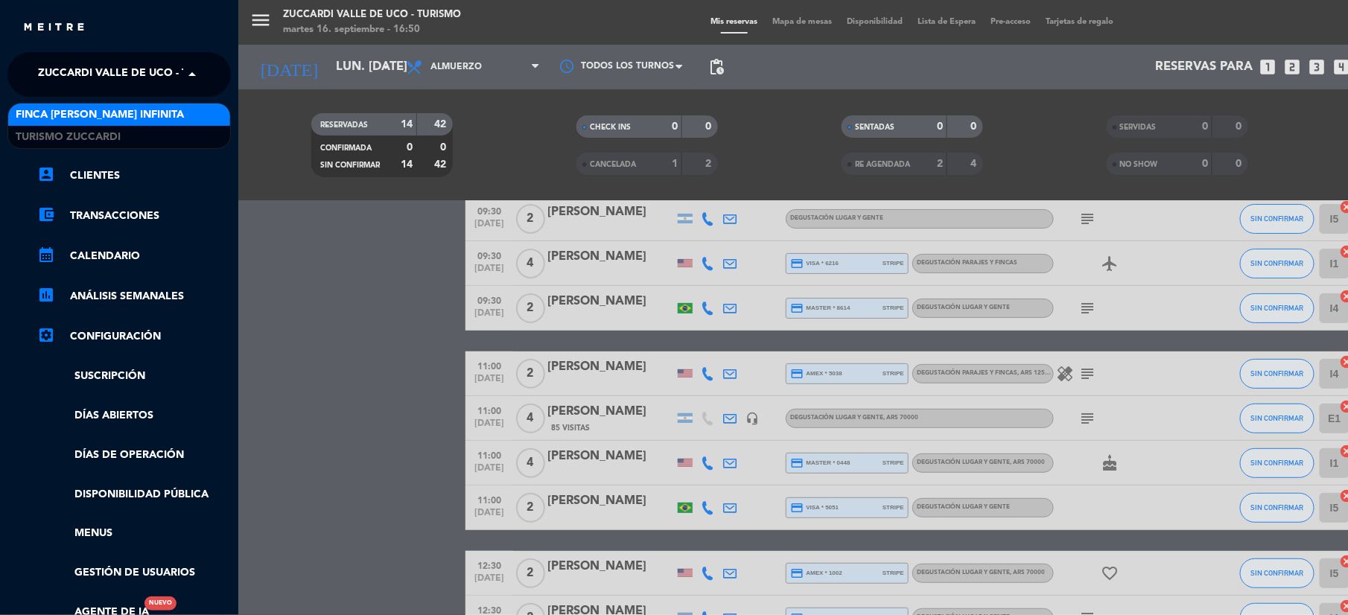
click at [69, 76] on span "Zuccardi Valle de Uco - Turismo" at bounding box center [133, 74] width 191 height 31
click at [57, 109] on span "Finca [PERSON_NAME] Infinita" at bounding box center [100, 115] width 168 height 17
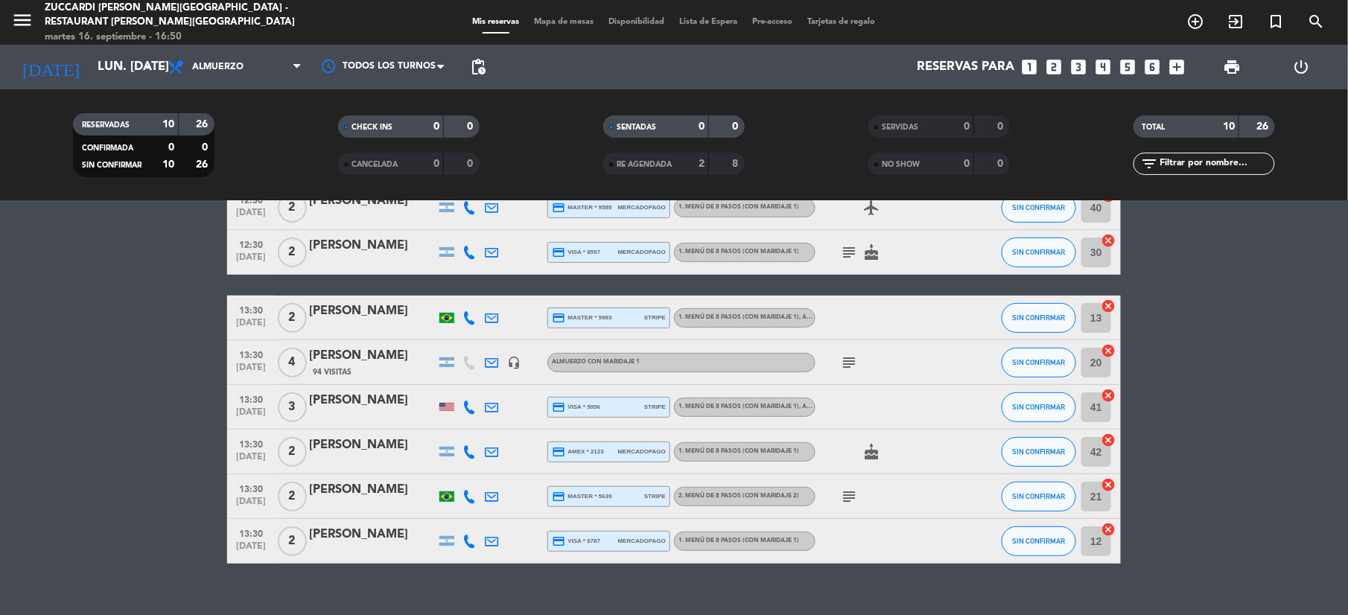
scroll to position [195, 0]
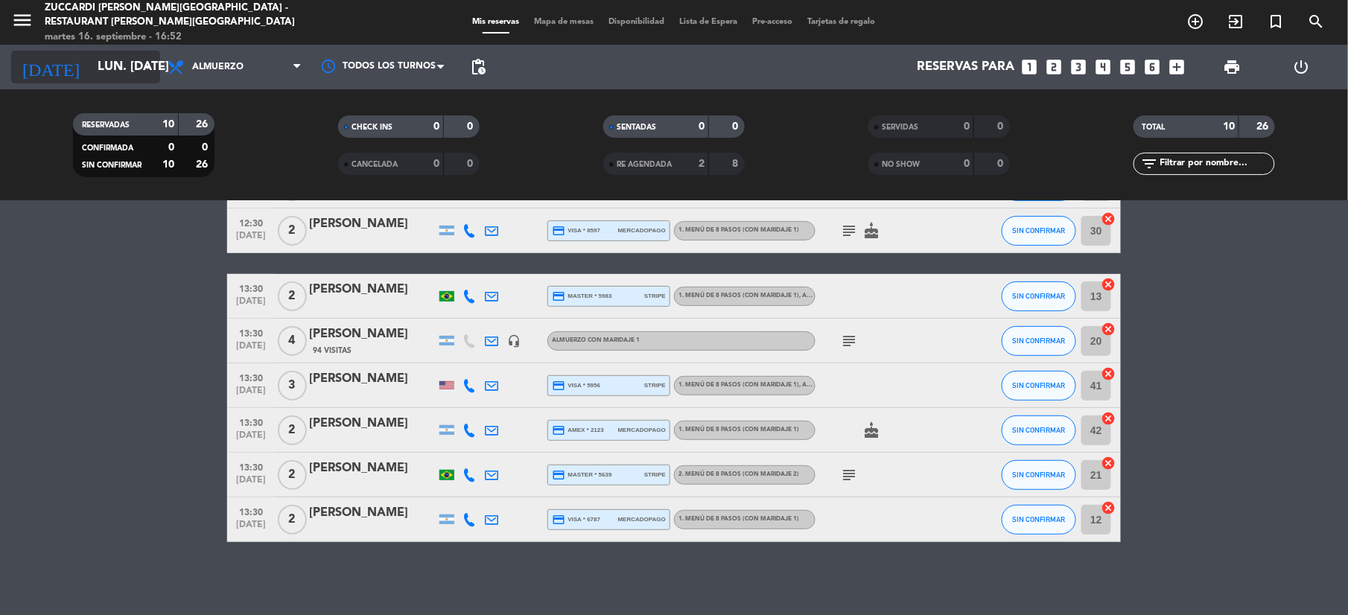
click at [90, 61] on input "lun. [DATE]" at bounding box center [170, 67] width 160 height 29
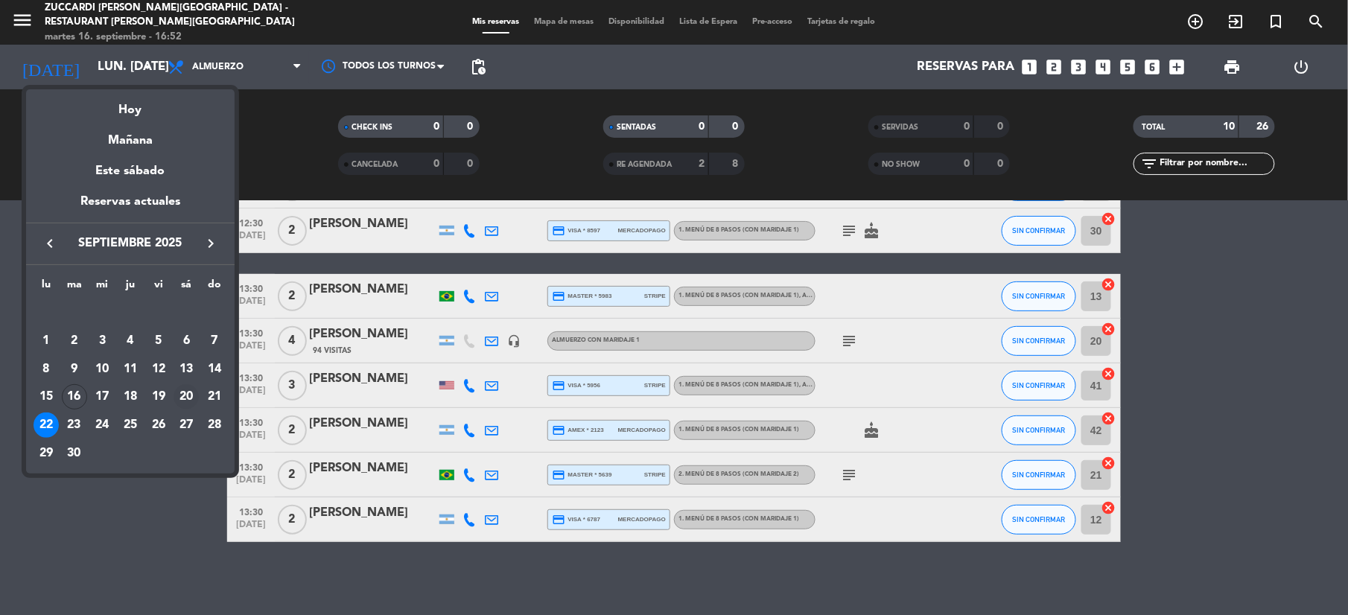
click at [188, 393] on div "20" at bounding box center [186, 396] width 25 height 25
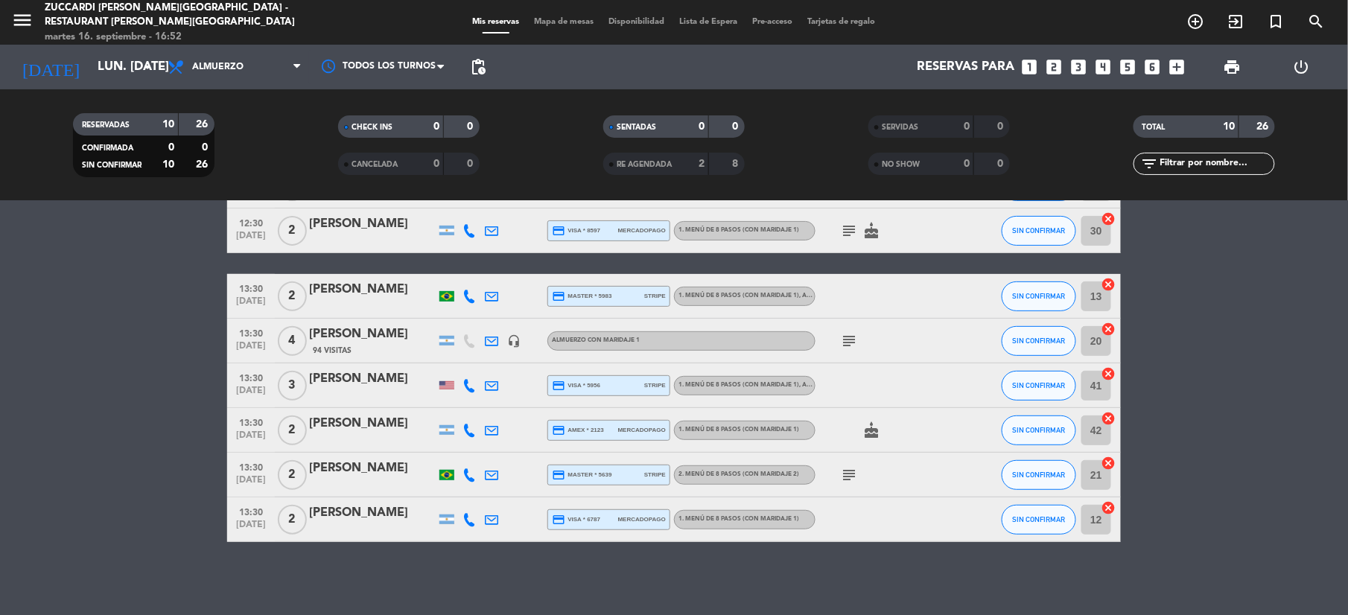
type input "sáb. [DATE]"
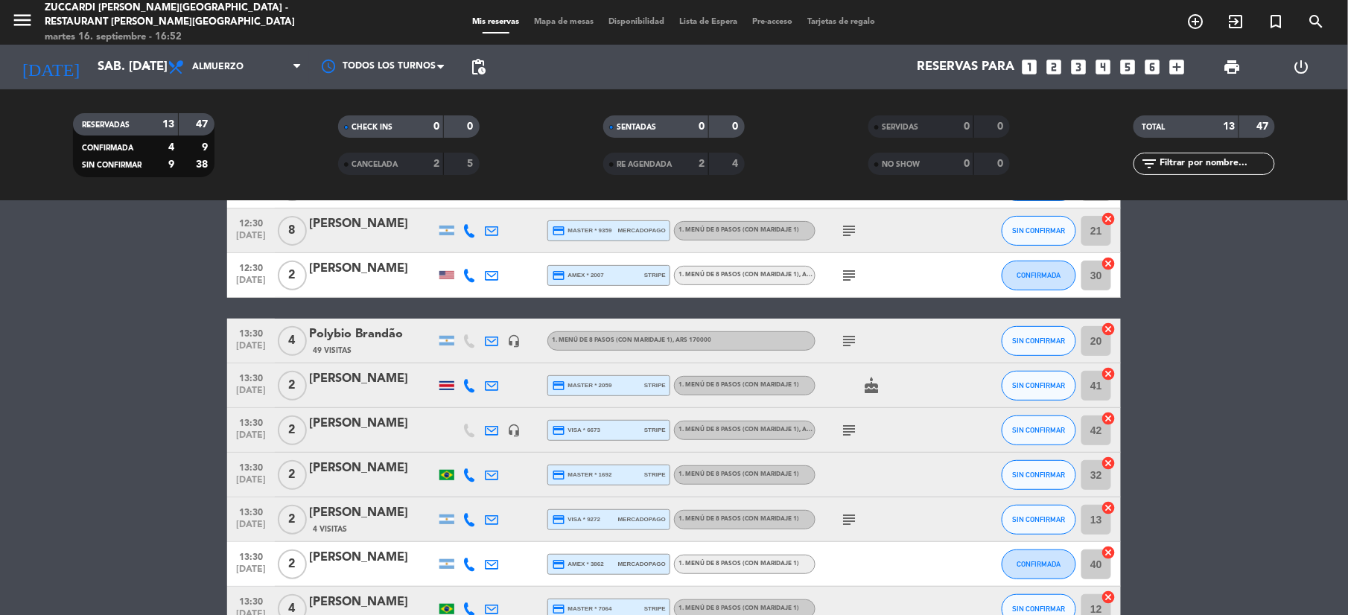
click at [545, 24] on span "Mapa de mesas" at bounding box center [564, 22] width 74 height 8
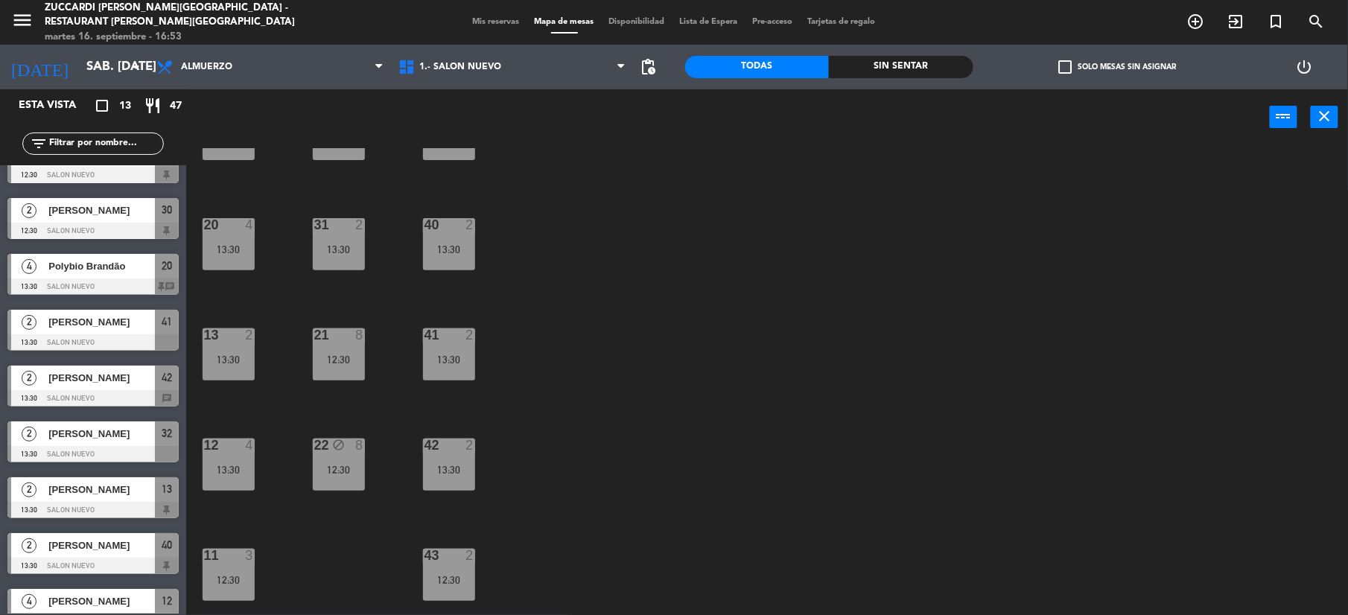
scroll to position [159, 0]
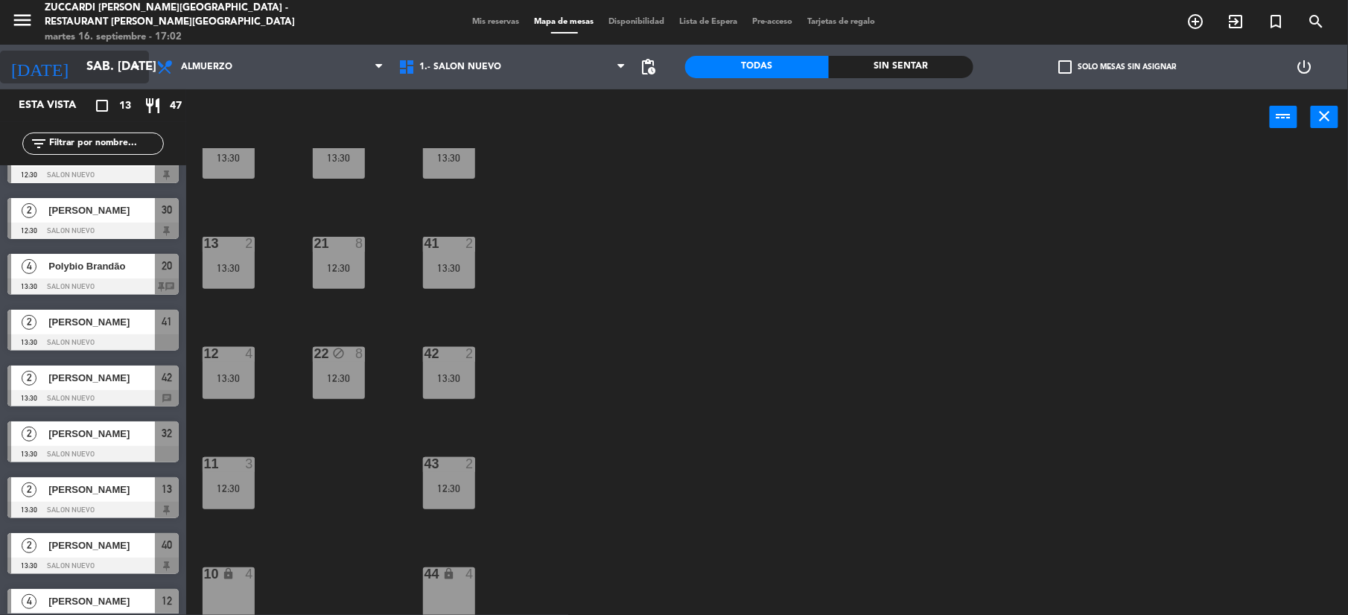
click at [93, 74] on input "sáb. [DATE]" at bounding box center [159, 67] width 160 height 29
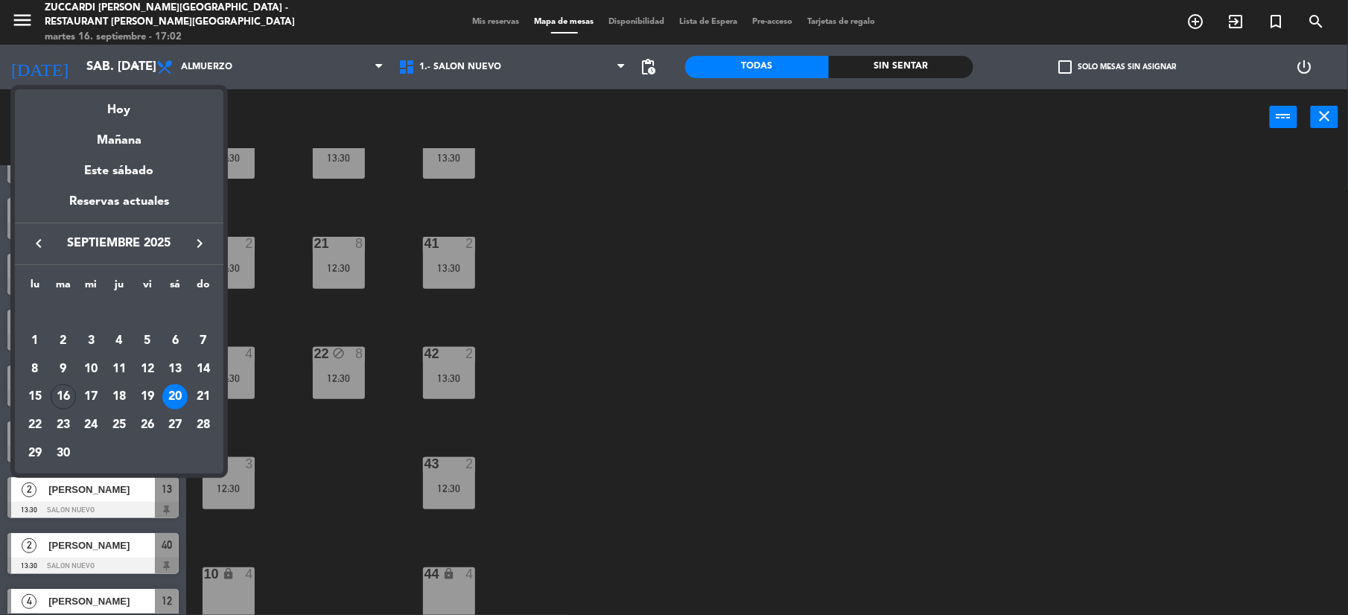
click at [24, 25] on div at bounding box center [674, 307] width 1348 height 615
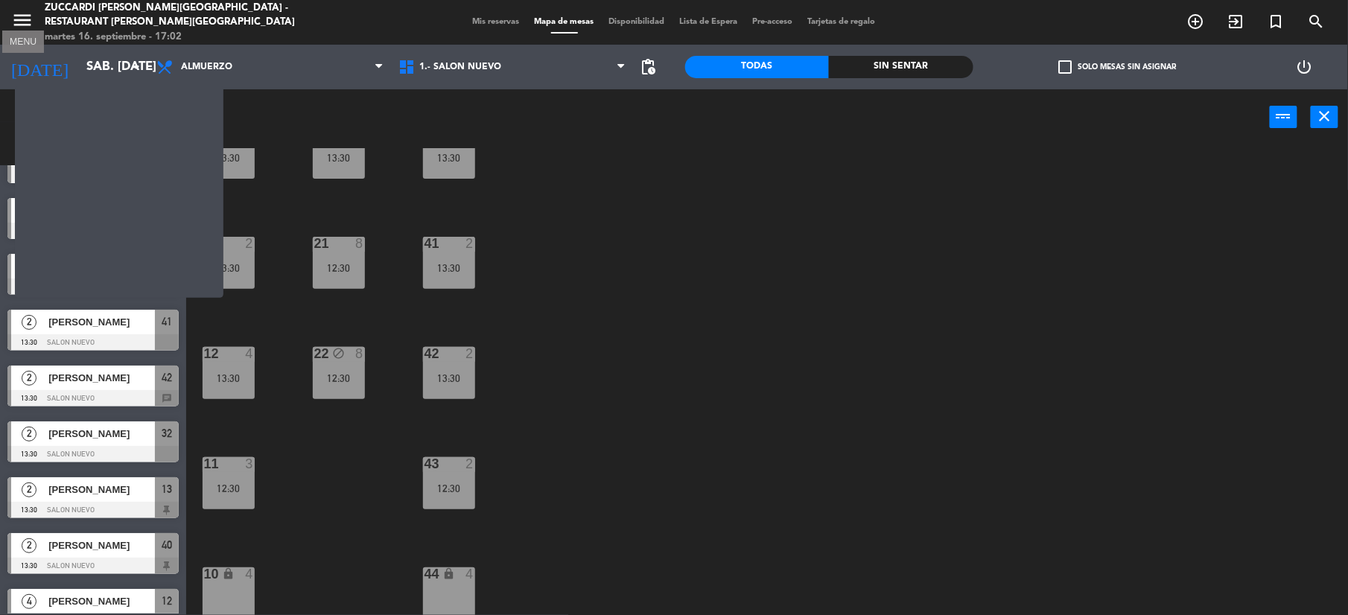
click at [24, 25] on icon "menu" at bounding box center [22, 20] width 22 height 22
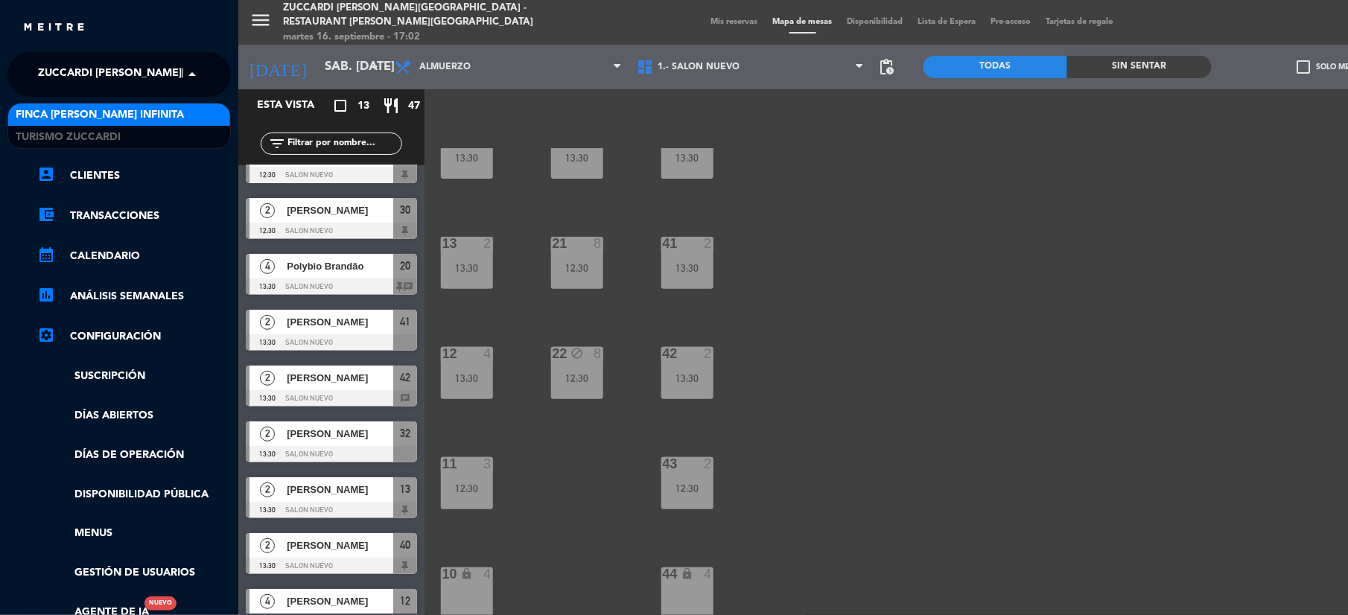
click at [76, 83] on span "Zuccardi [PERSON_NAME][GEOGRAPHIC_DATA] - Restaurant [PERSON_NAME][GEOGRAPHIC_D…" at bounding box center [303, 74] width 530 height 31
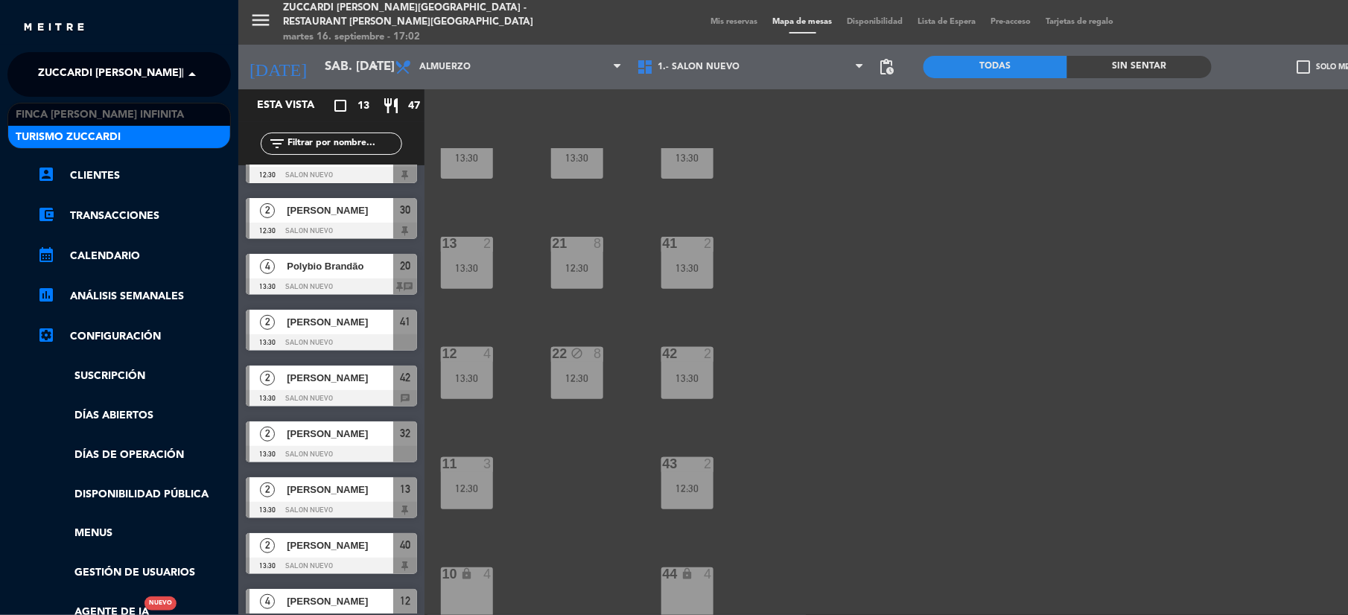
click at [64, 140] on span "Turismo Zuccardi" at bounding box center [68, 137] width 105 height 17
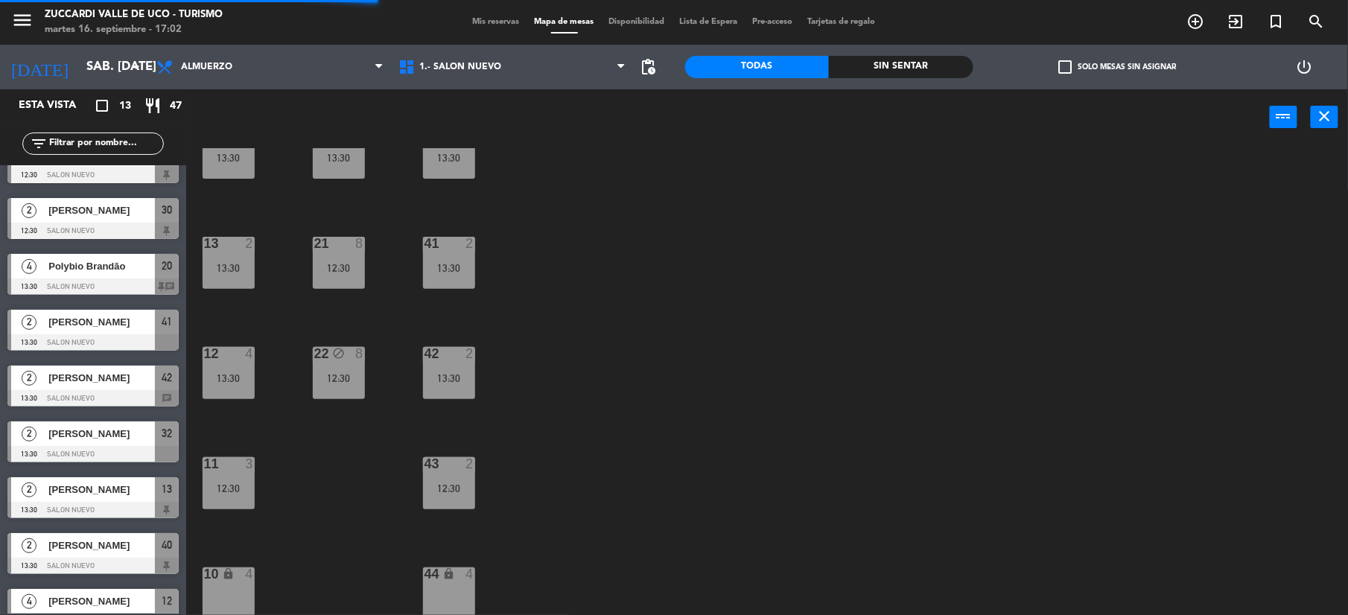
click at [478, 22] on span "Mis reservas" at bounding box center [497, 22] width 62 height 8
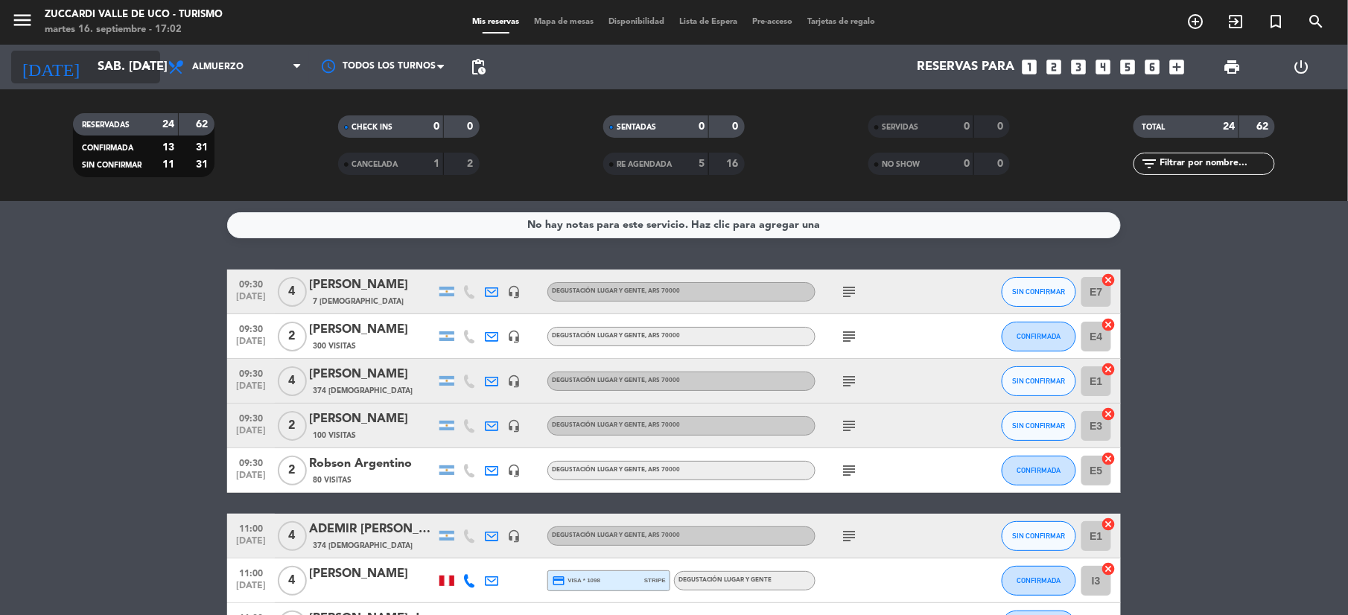
click at [130, 60] on input "sáb. [DATE]" at bounding box center [170, 67] width 160 height 29
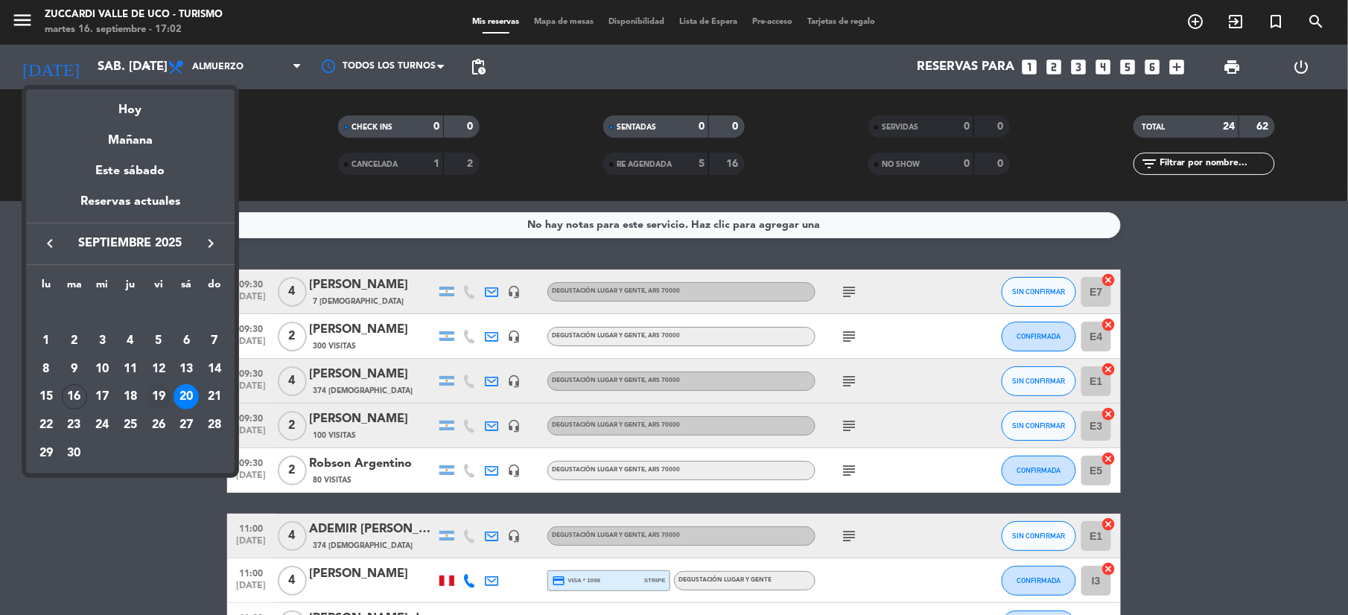
click at [162, 393] on div "19" at bounding box center [158, 396] width 25 height 25
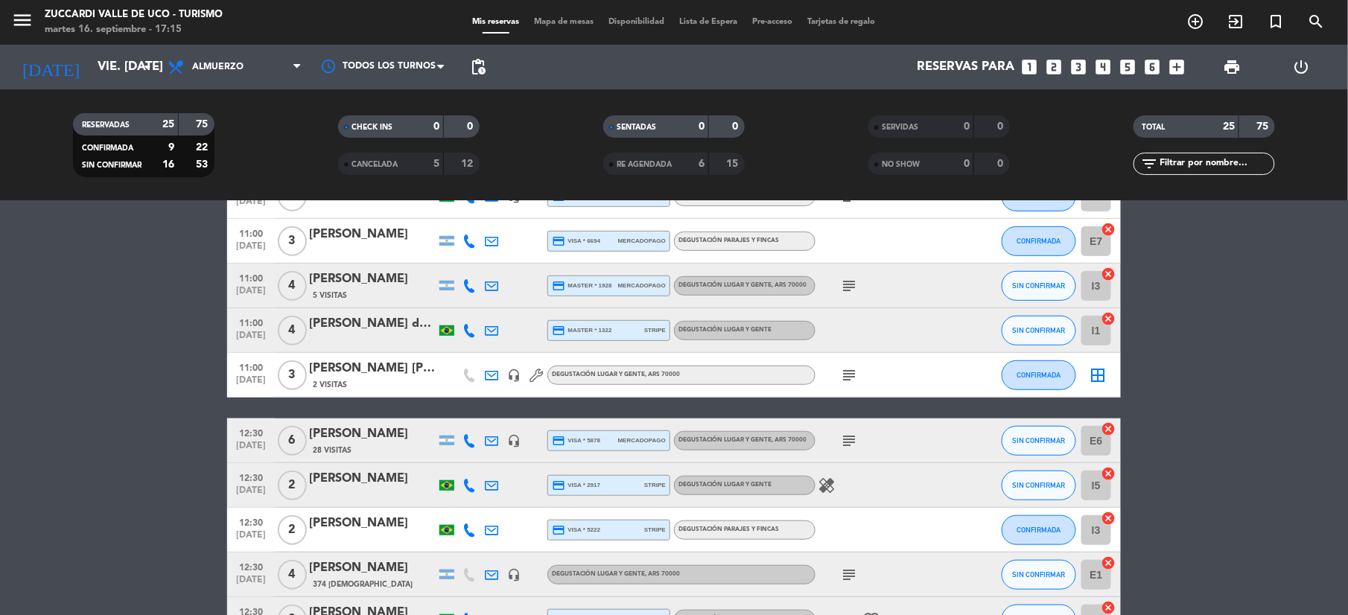
scroll to position [298, 0]
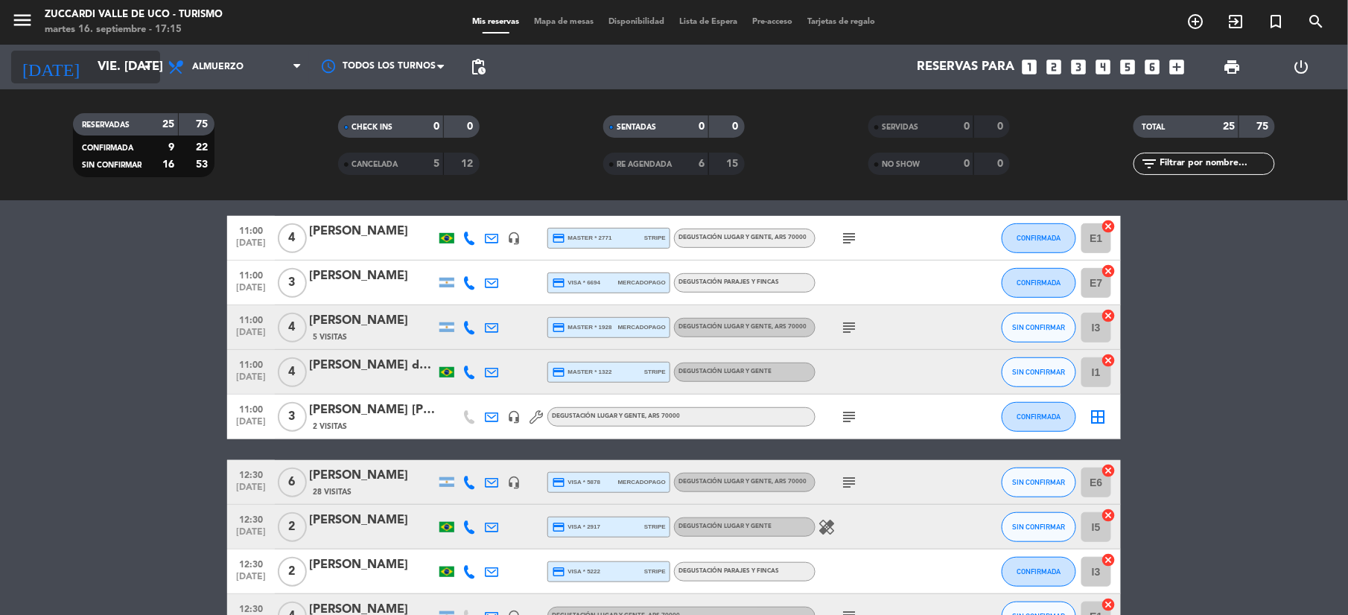
click at [99, 69] on input "vie. [DATE]" at bounding box center [170, 67] width 160 height 29
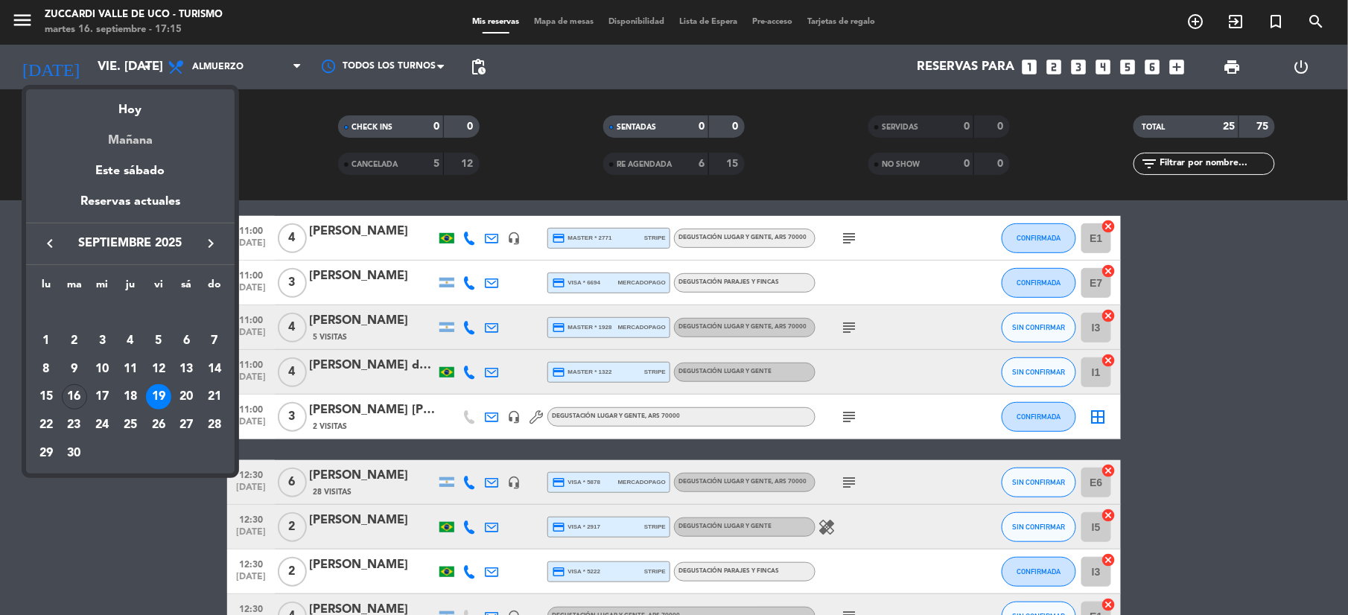
click at [137, 147] on div "Mañana" at bounding box center [130, 135] width 209 height 31
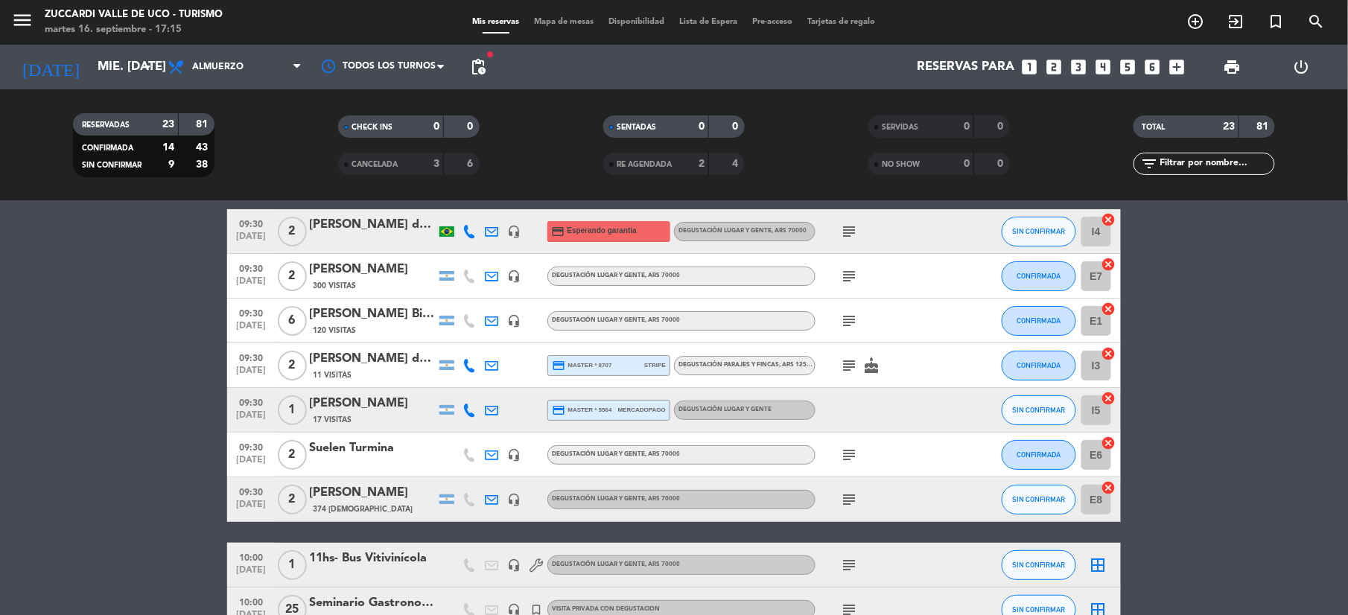
scroll to position [0, 0]
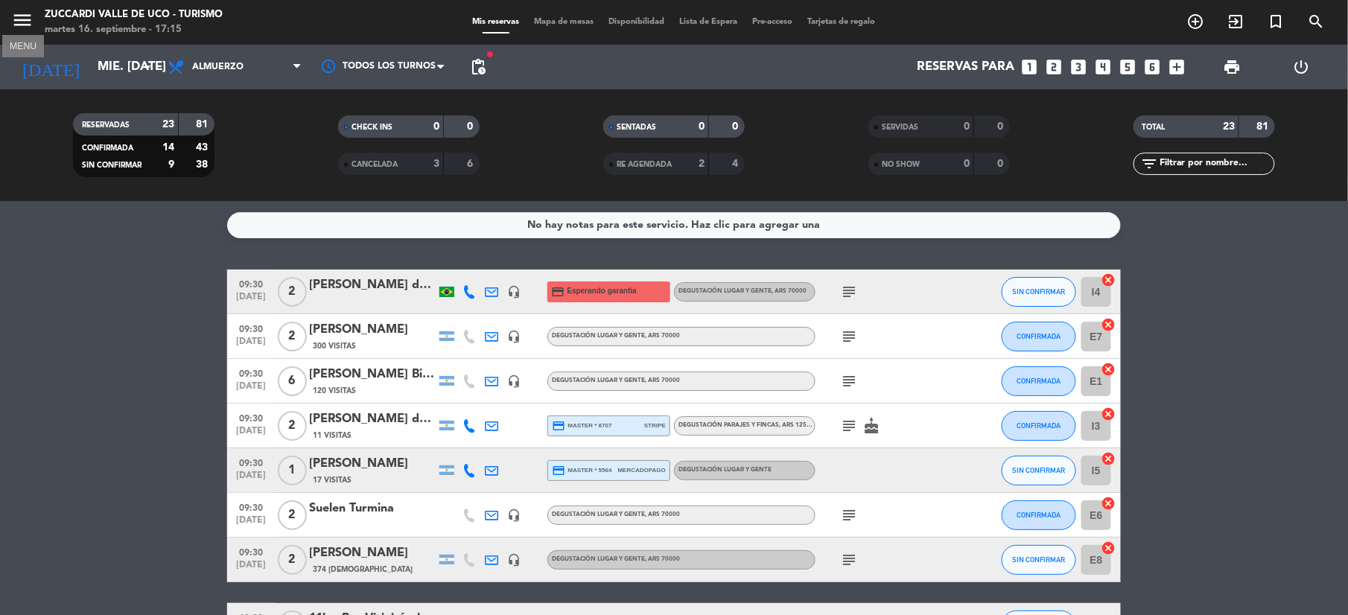
click at [21, 33] on button "menu" at bounding box center [22, 23] width 22 height 28
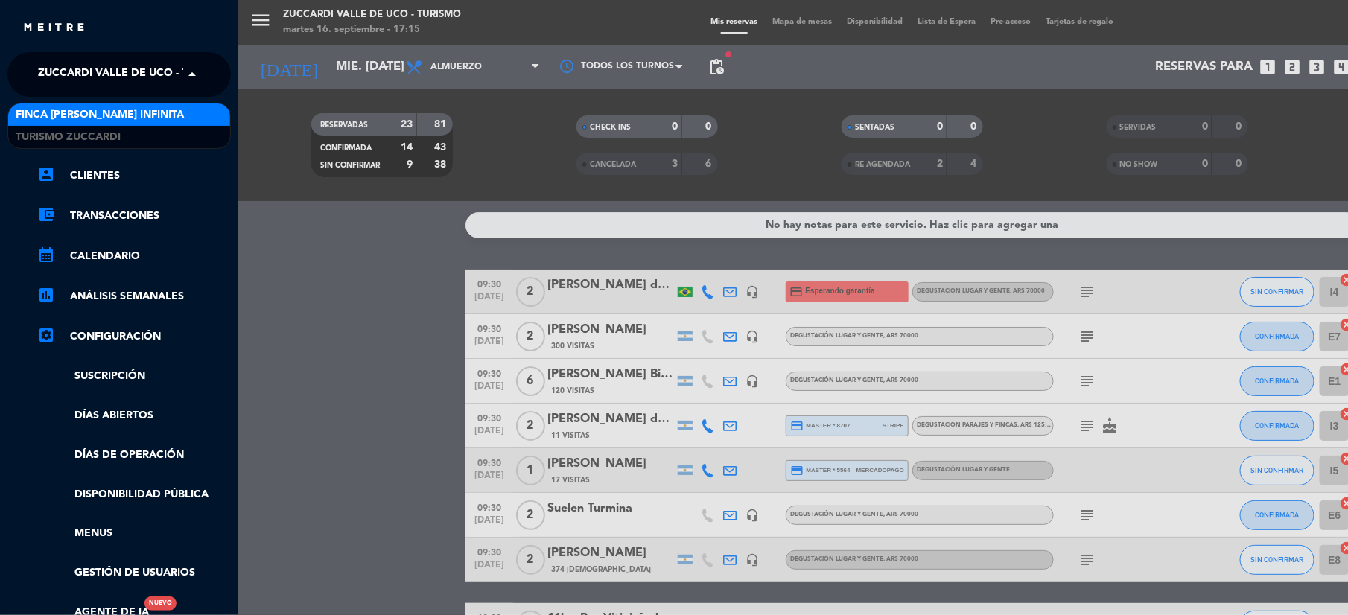
click at [89, 83] on span "Zuccardi Valle de Uco - Turismo" at bounding box center [133, 74] width 191 height 31
click at [72, 119] on span "Finca [PERSON_NAME] Infinita" at bounding box center [100, 115] width 168 height 17
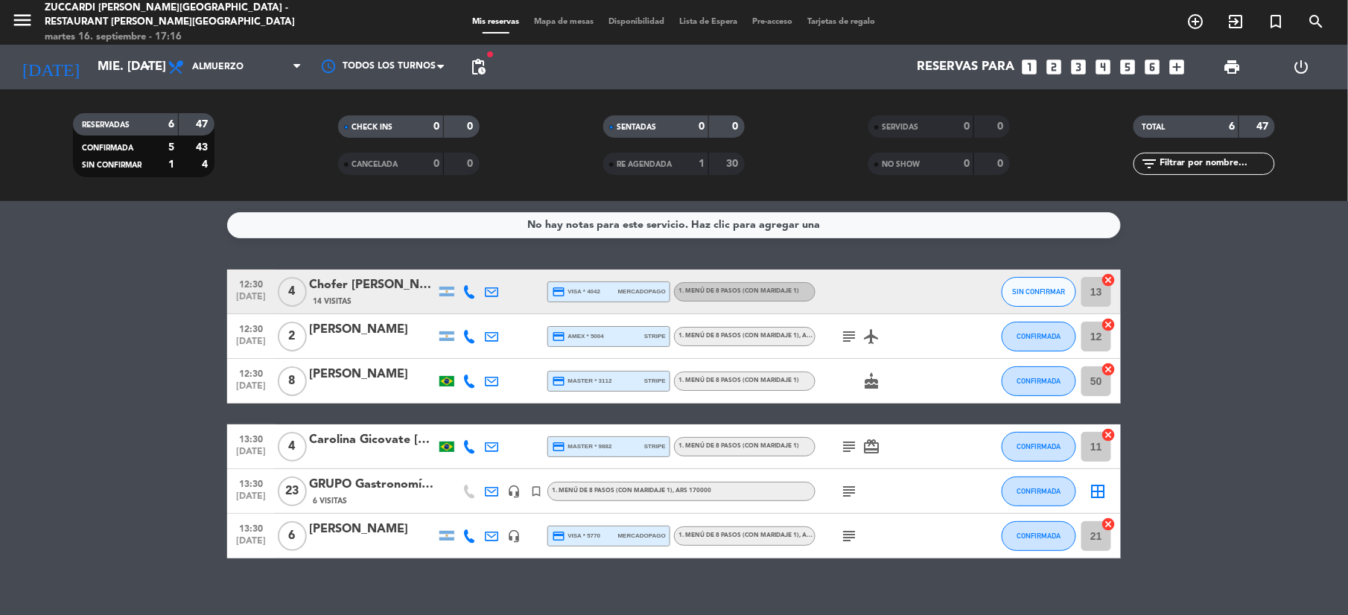
click at [854, 334] on icon "subject" at bounding box center [849, 337] width 18 height 18
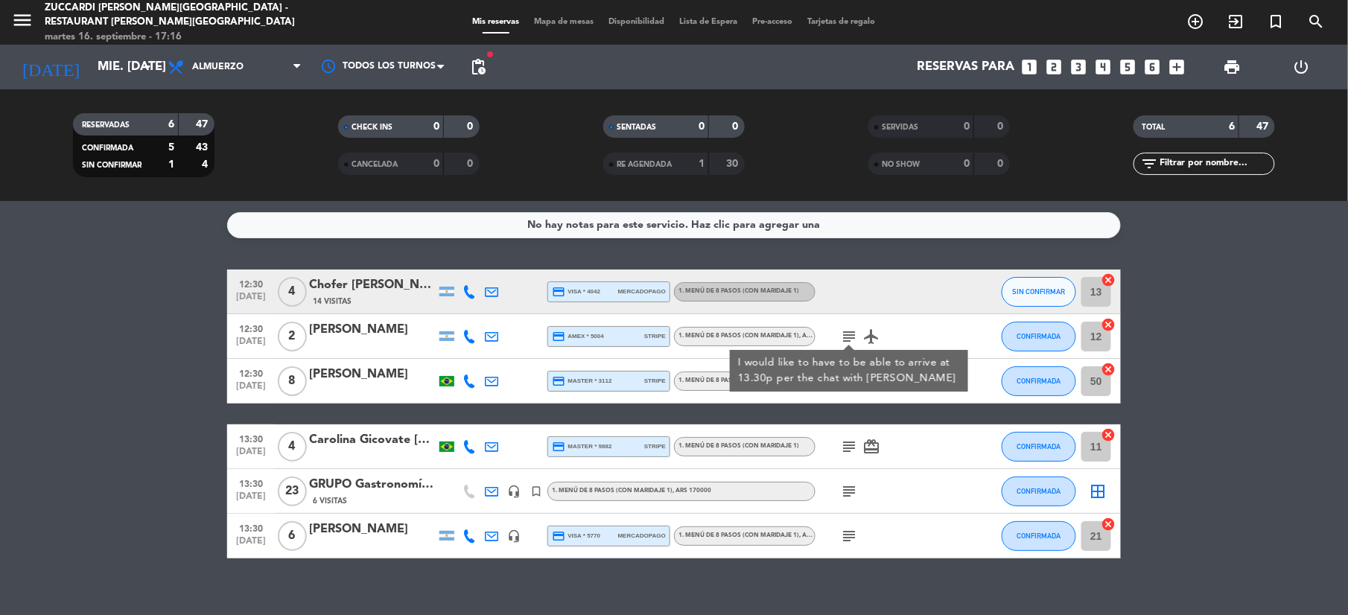
click at [472, 341] on icon at bounding box center [469, 336] width 13 height 13
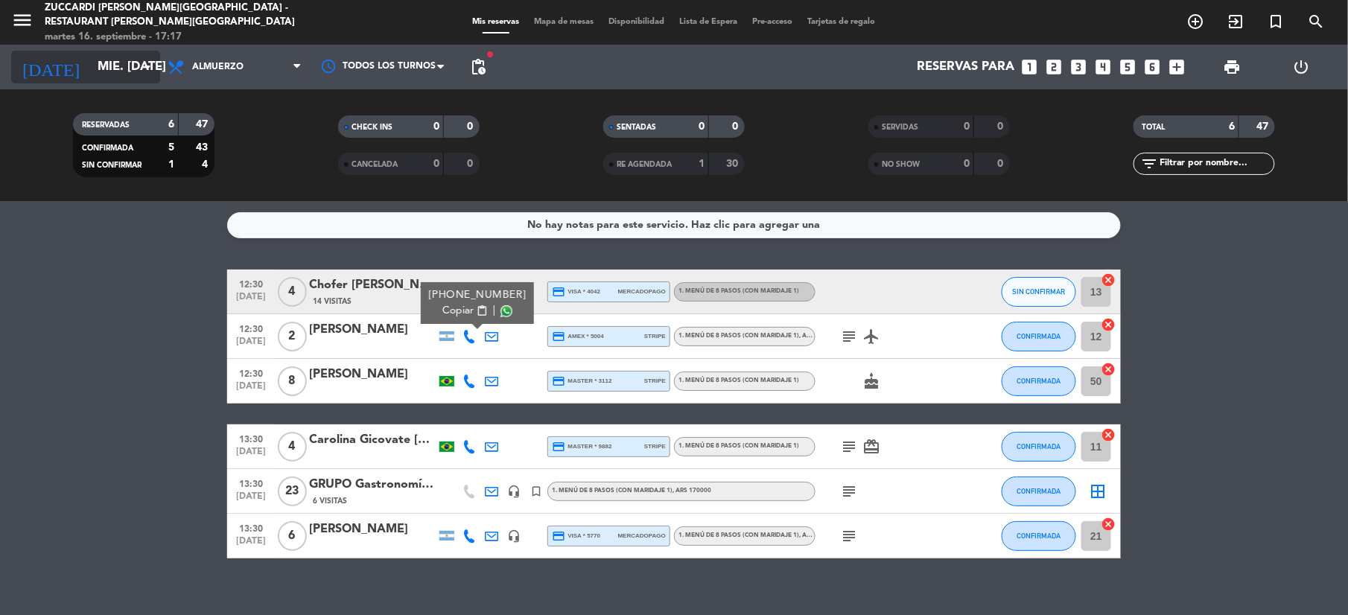
click at [110, 72] on input "mié. [DATE]" at bounding box center [170, 67] width 160 height 29
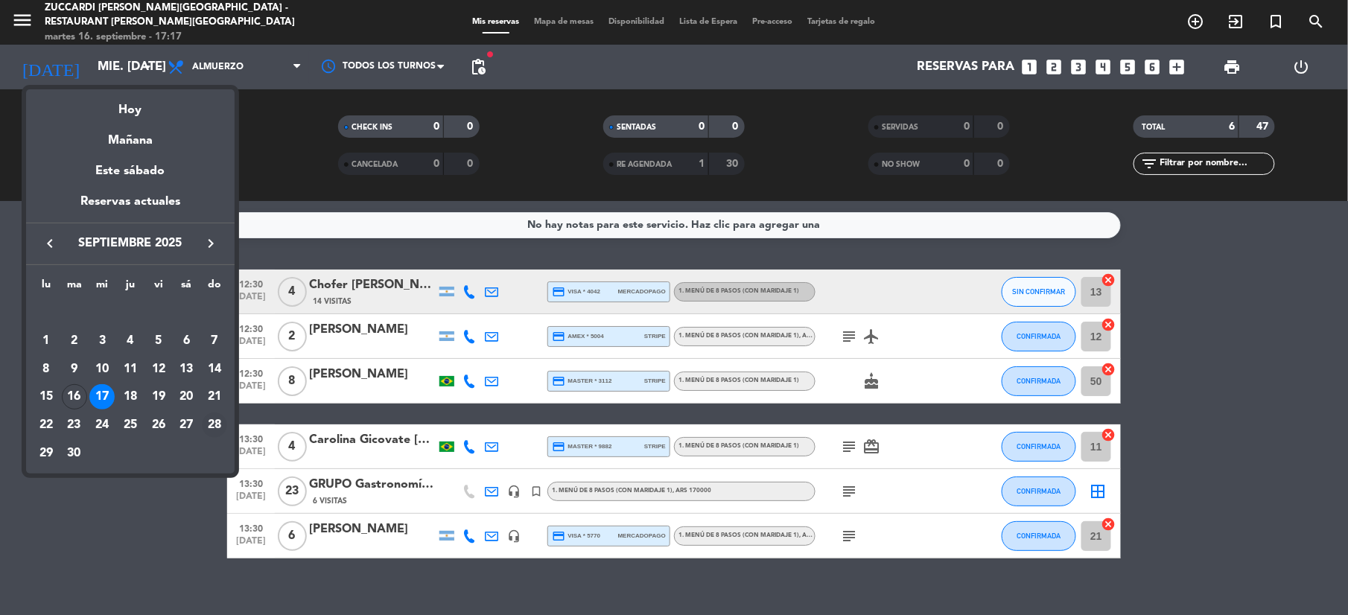
click at [212, 428] on div "28" at bounding box center [214, 425] width 25 height 25
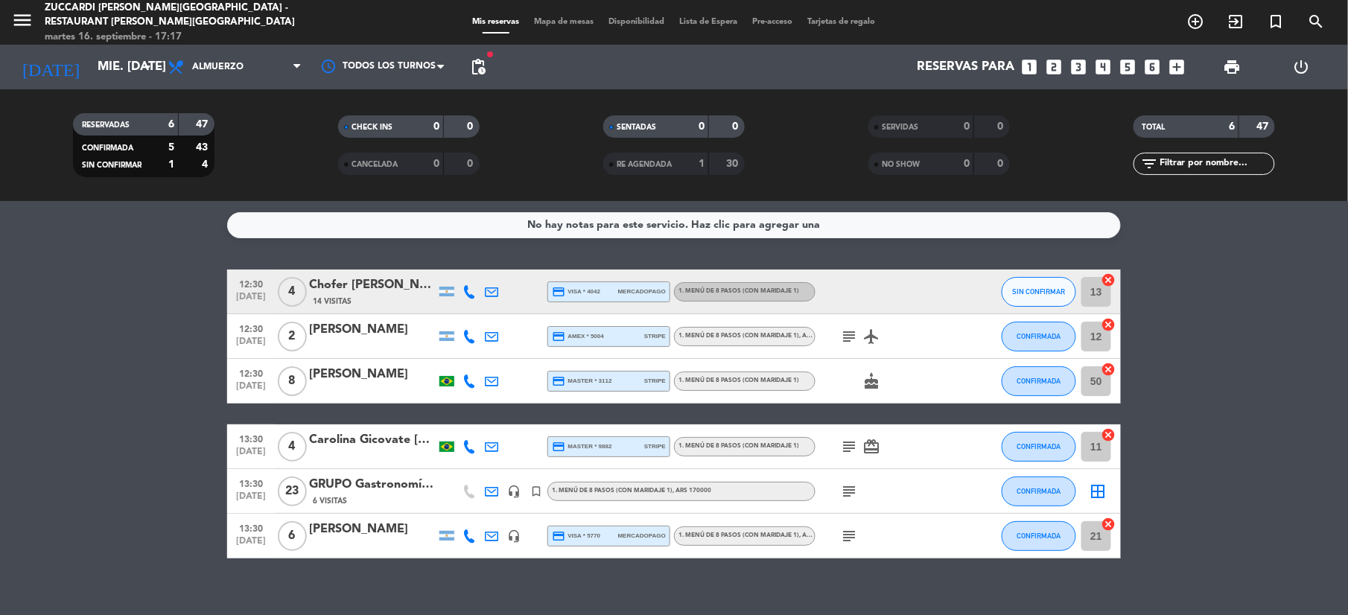
type input "dom. [DATE]"
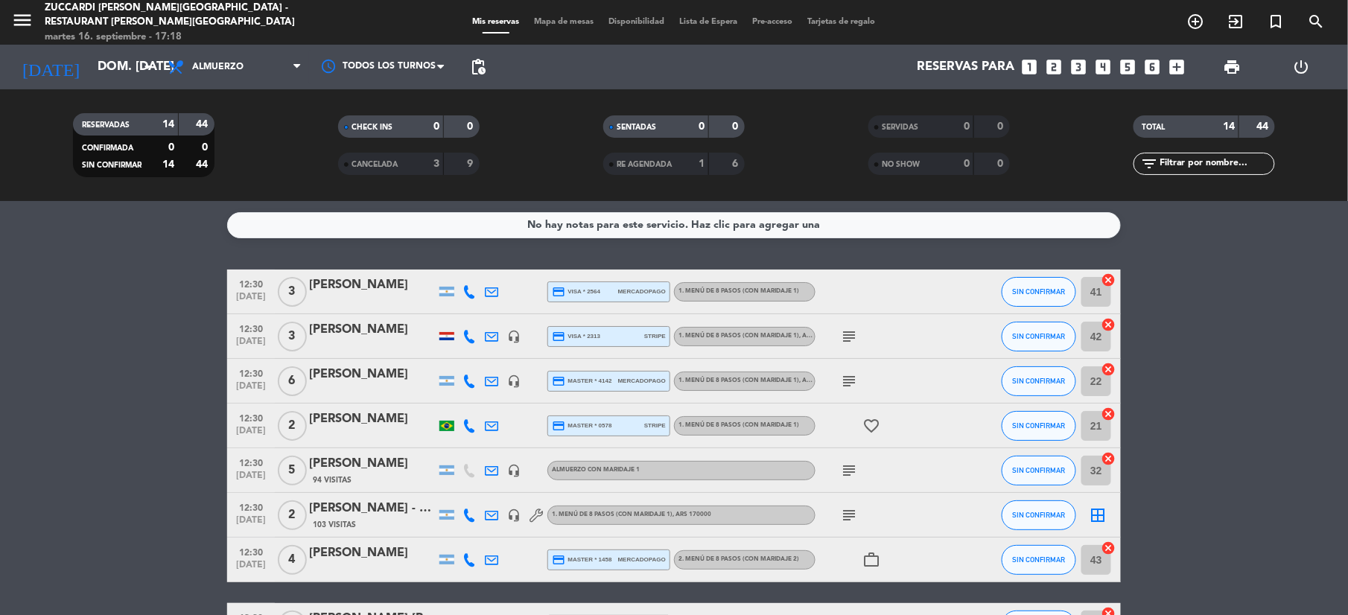
click at [567, 19] on span "Mapa de mesas" at bounding box center [564, 22] width 74 height 8
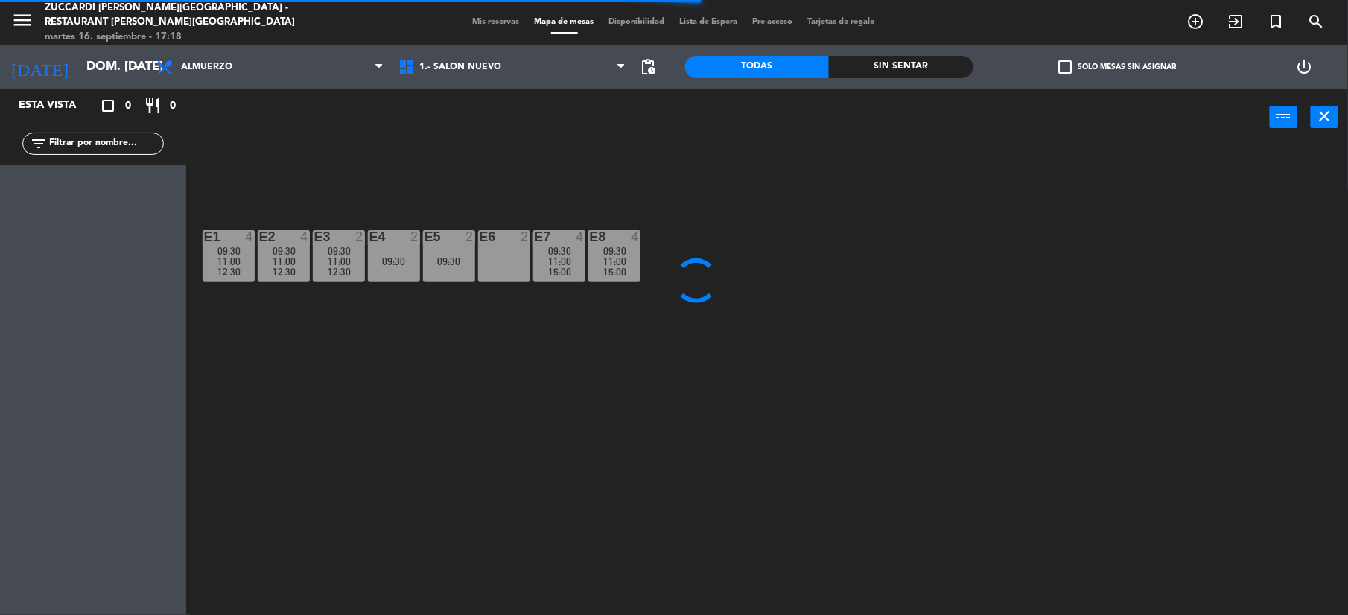
click at [7, 22] on div "menu Zuccardi [PERSON_NAME][GEOGRAPHIC_DATA] - Restaurant [PERSON_NAME][GEOGRAP…" at bounding box center [168, 23] width 337 height 44
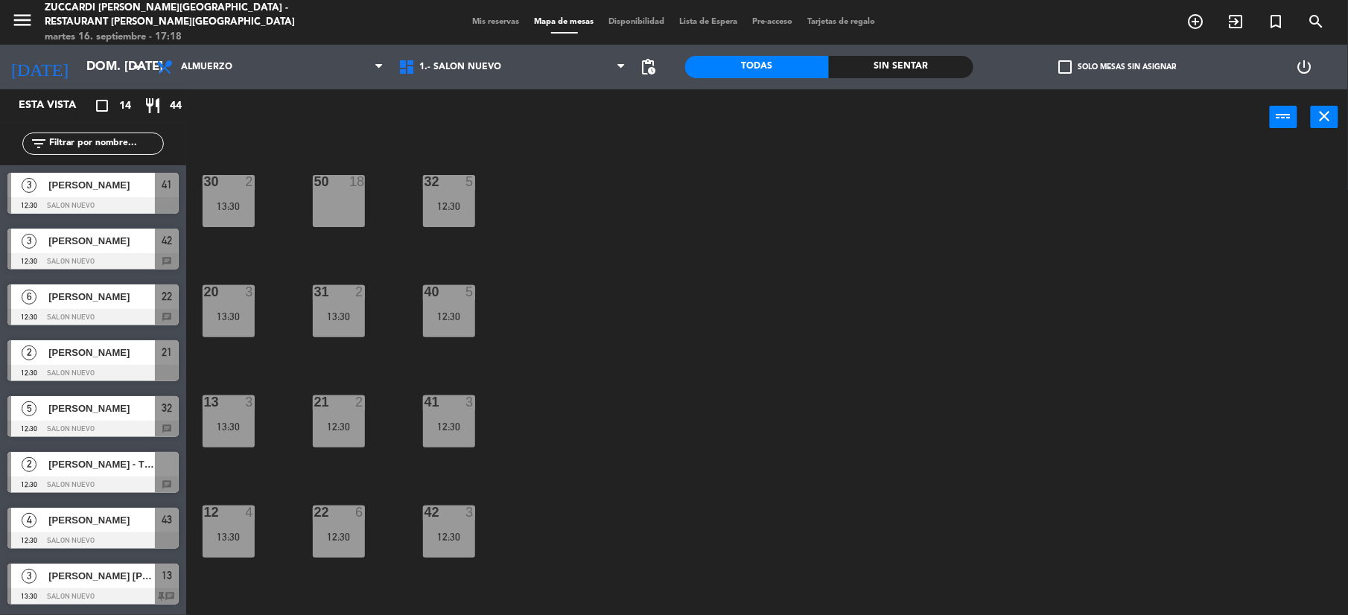
click at [1067, 360] on div "30 2 13:30 32 5 12:30 50 18 31 2 13:30 20 3 13:30 40 5 12:30 21 2 12:30 13 3 13…" at bounding box center [774, 383] width 1148 height 470
click at [73, 313] on div at bounding box center [92, 317] width 171 height 16
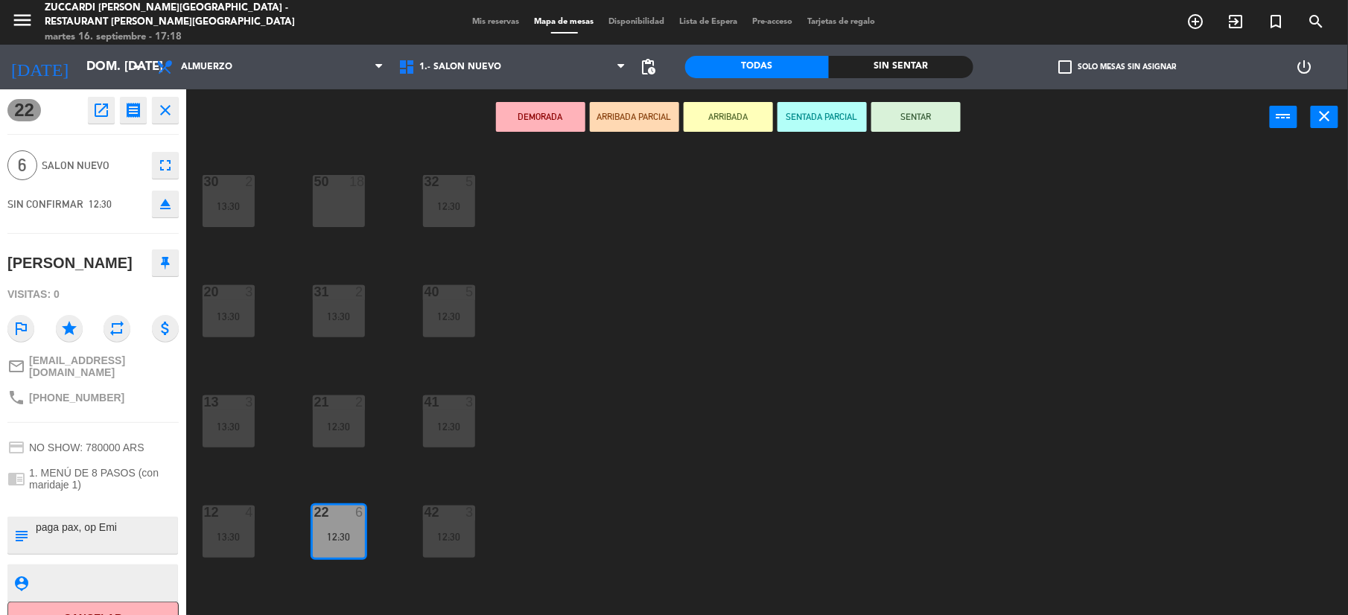
click at [353, 200] on div "50 18" at bounding box center [339, 201] width 52 height 52
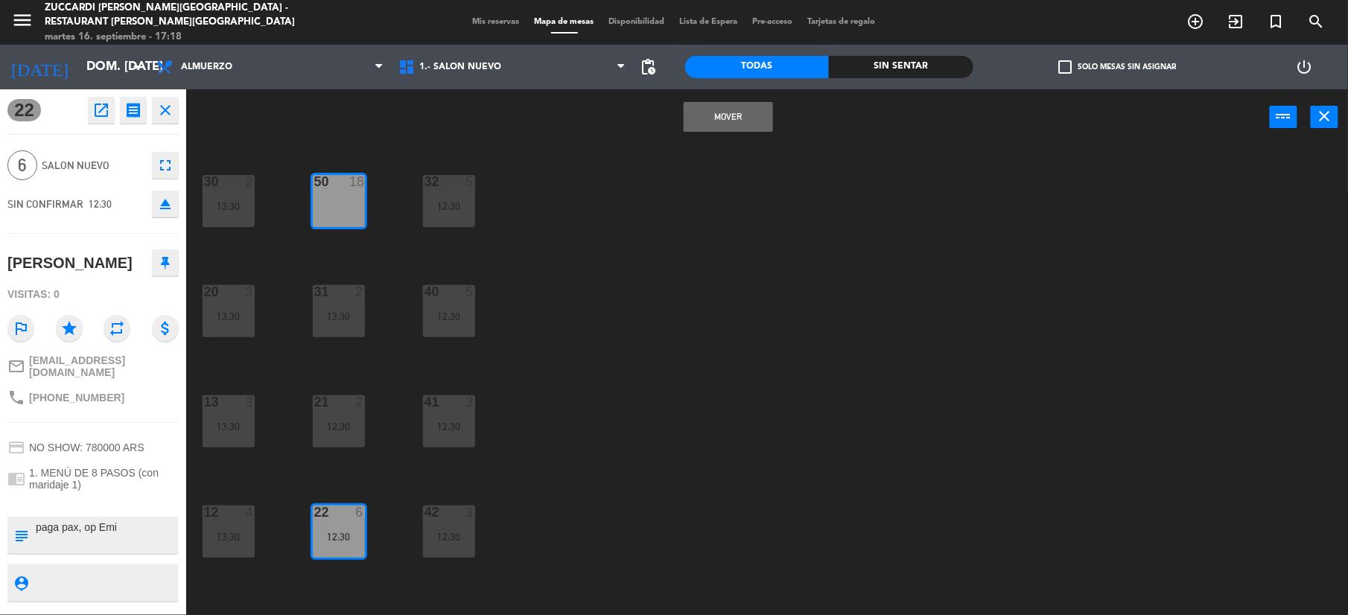
click at [711, 124] on button "Mover" at bounding box center [728, 117] width 89 height 30
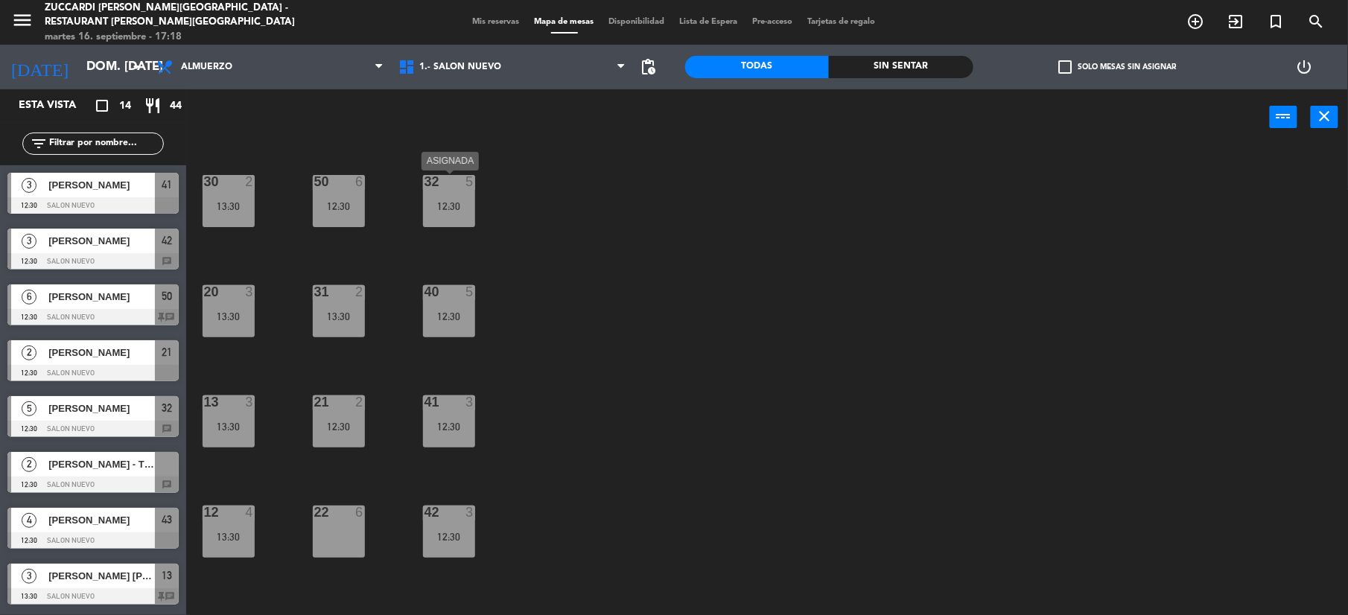
click at [463, 209] on div "12:30" at bounding box center [449, 206] width 52 height 10
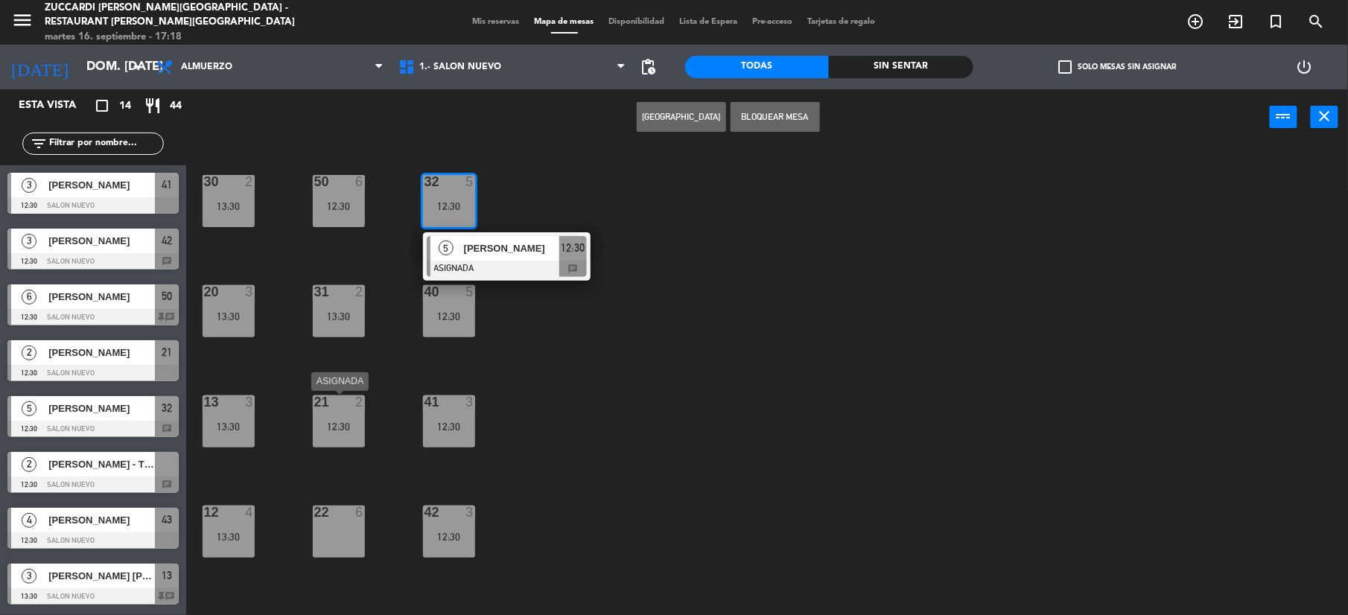
click at [328, 405] on div at bounding box center [338, 401] width 25 height 13
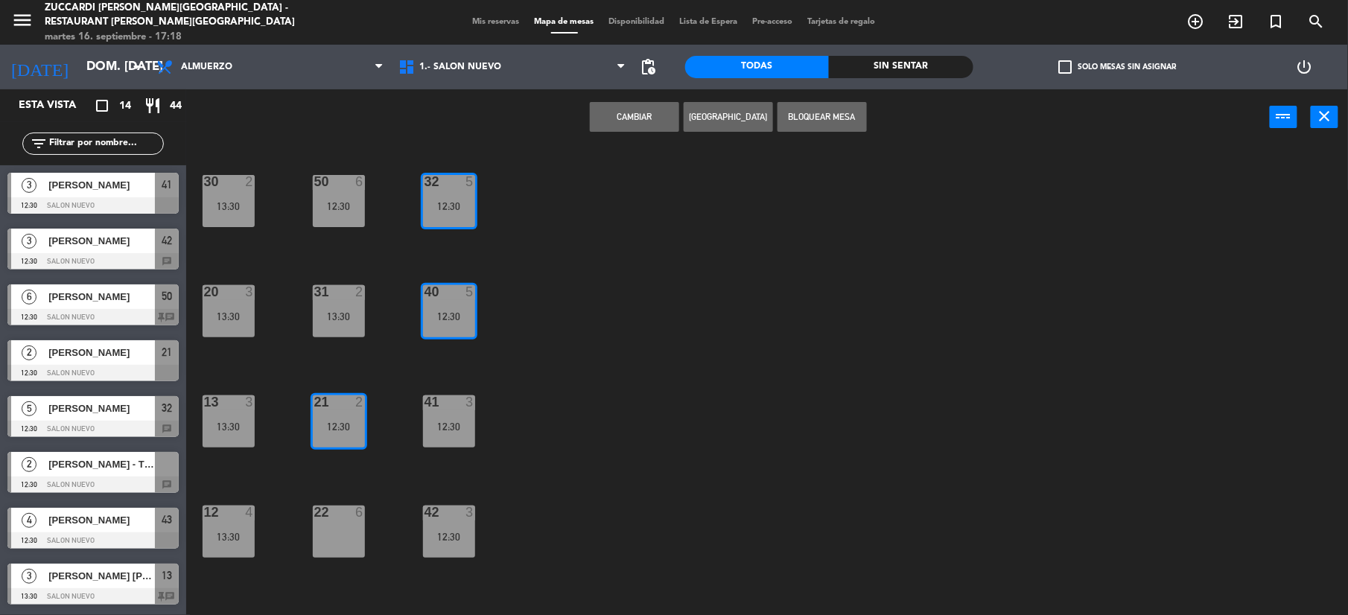
click at [349, 533] on div "22 6" at bounding box center [339, 532] width 52 height 52
click at [615, 242] on div "30 2 13:30 32 5 12:30 50 6 12:30 31 2 13:30 20 3 13:30 40 5 12:30 21 2 12:30 13…" at bounding box center [774, 383] width 1148 height 470
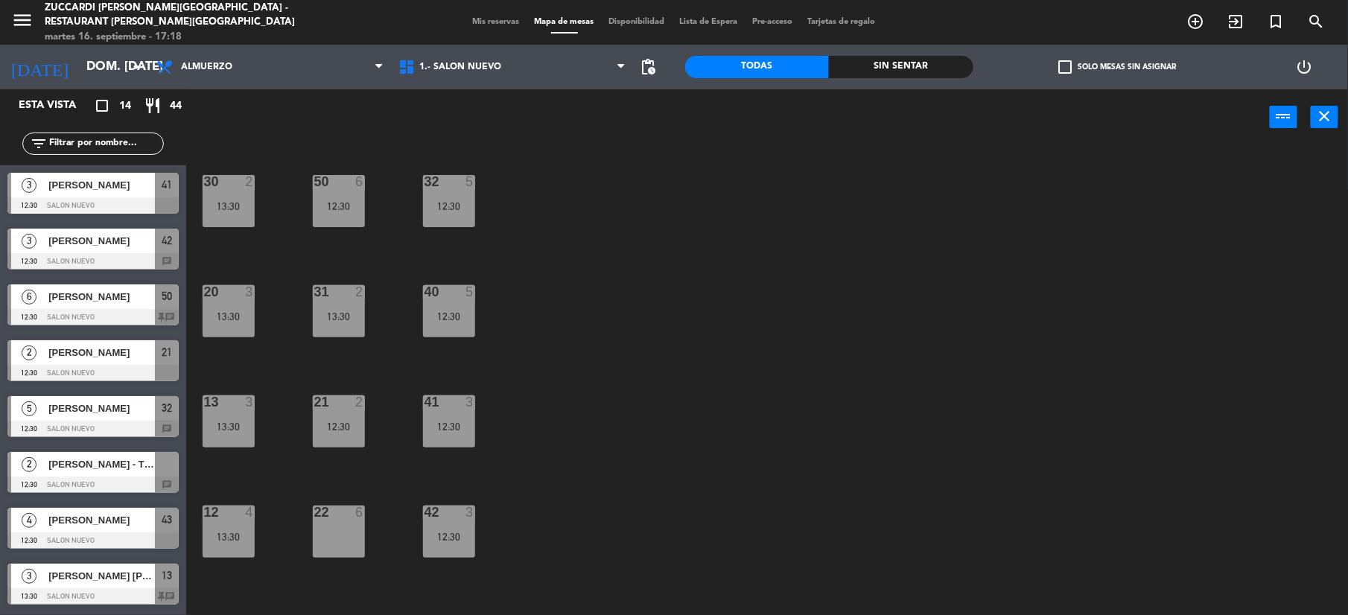
click at [451, 210] on div "12:30" at bounding box center [449, 206] width 52 height 10
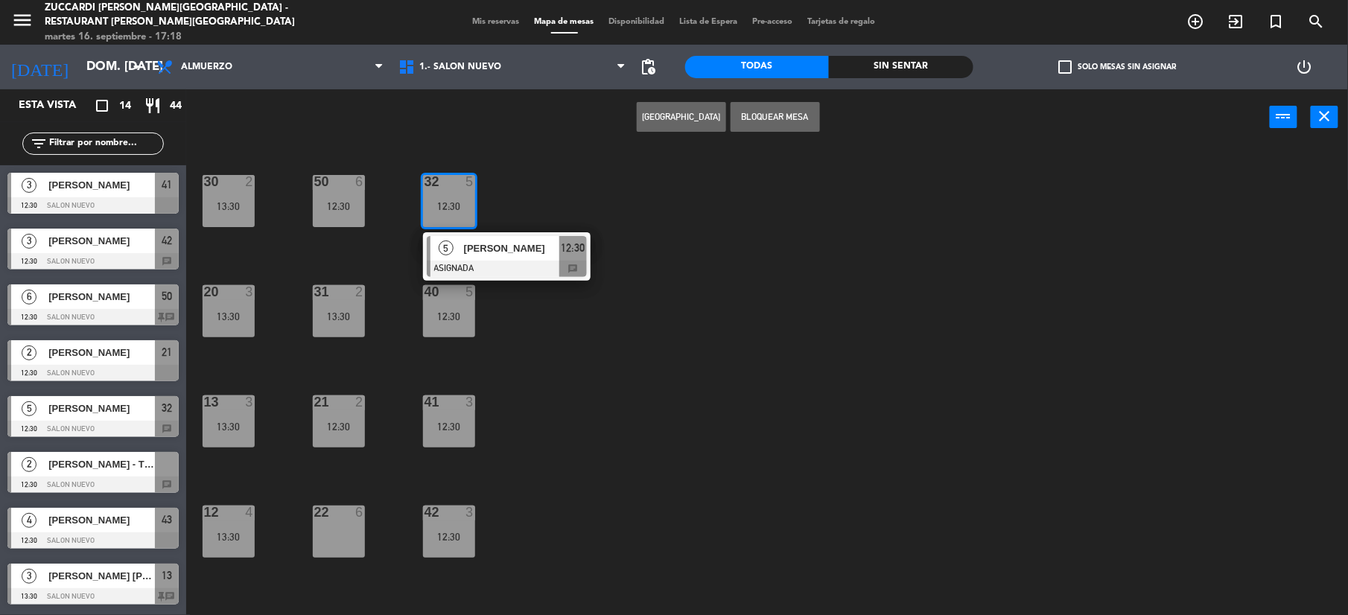
click at [344, 424] on div "12:30" at bounding box center [339, 427] width 52 height 10
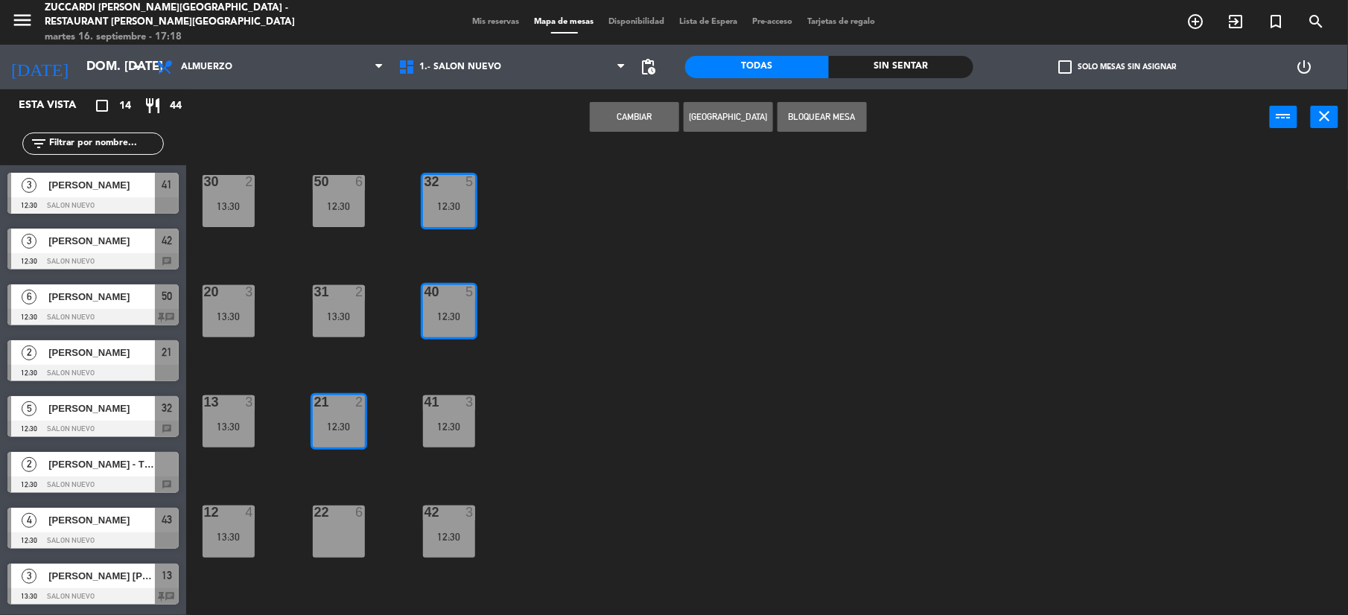
click at [603, 126] on button "Cambiar" at bounding box center [634, 117] width 89 height 30
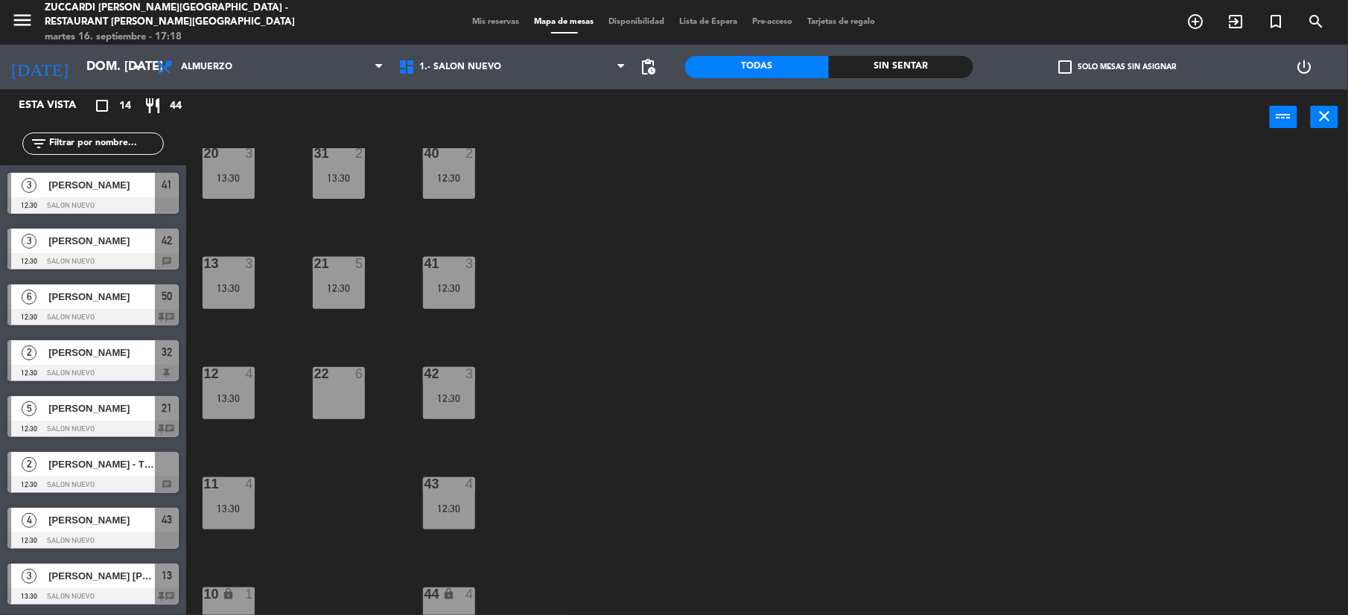
scroll to position [159, 0]
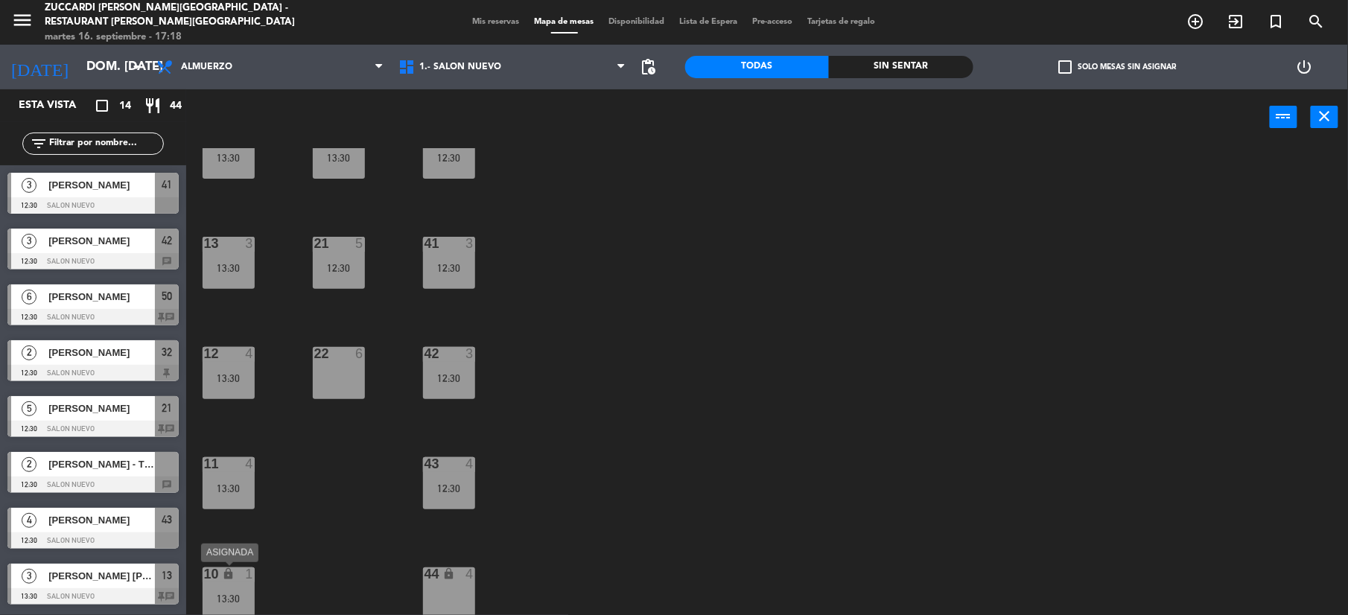
click at [230, 597] on div "13:30" at bounding box center [229, 599] width 52 height 10
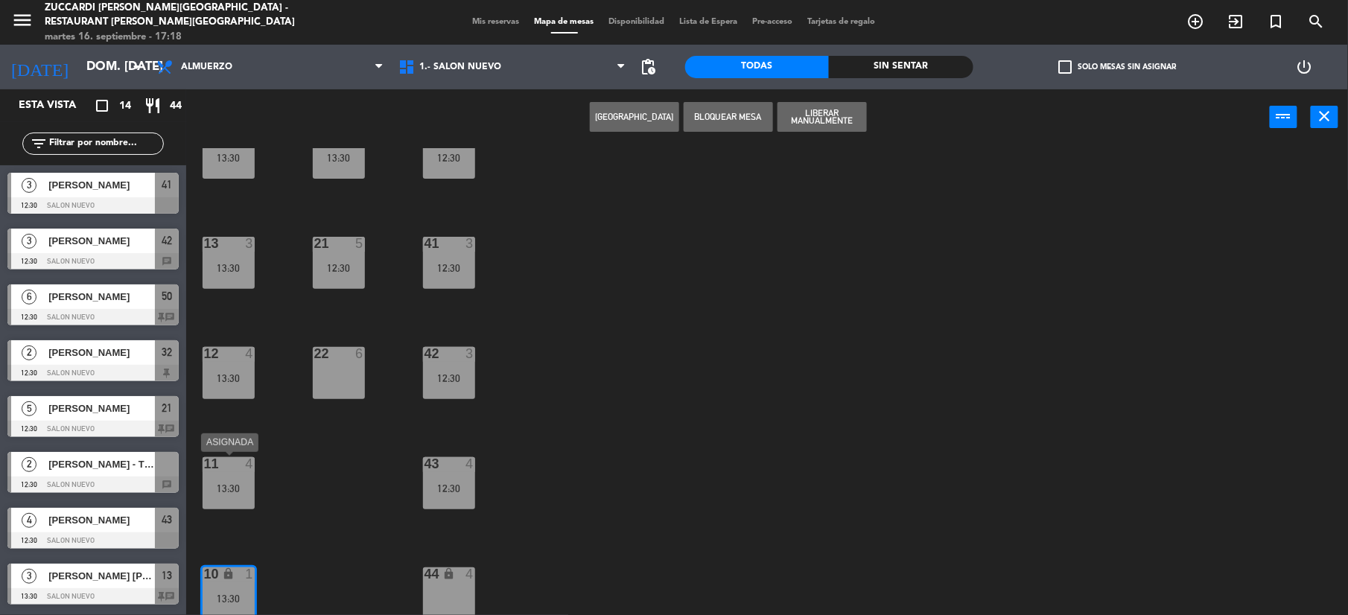
click at [233, 487] on div "13:30" at bounding box center [229, 488] width 52 height 10
click at [653, 129] on button "Cambiar" at bounding box center [634, 117] width 89 height 30
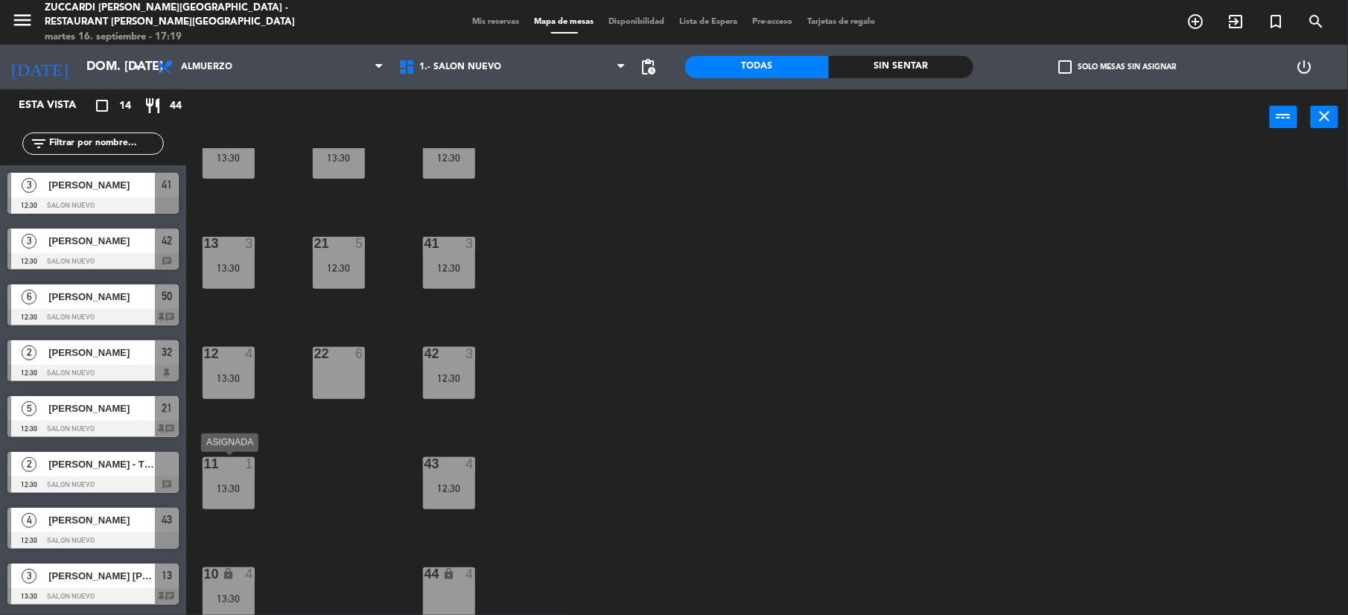
click at [218, 486] on div "13:30" at bounding box center [229, 488] width 52 height 10
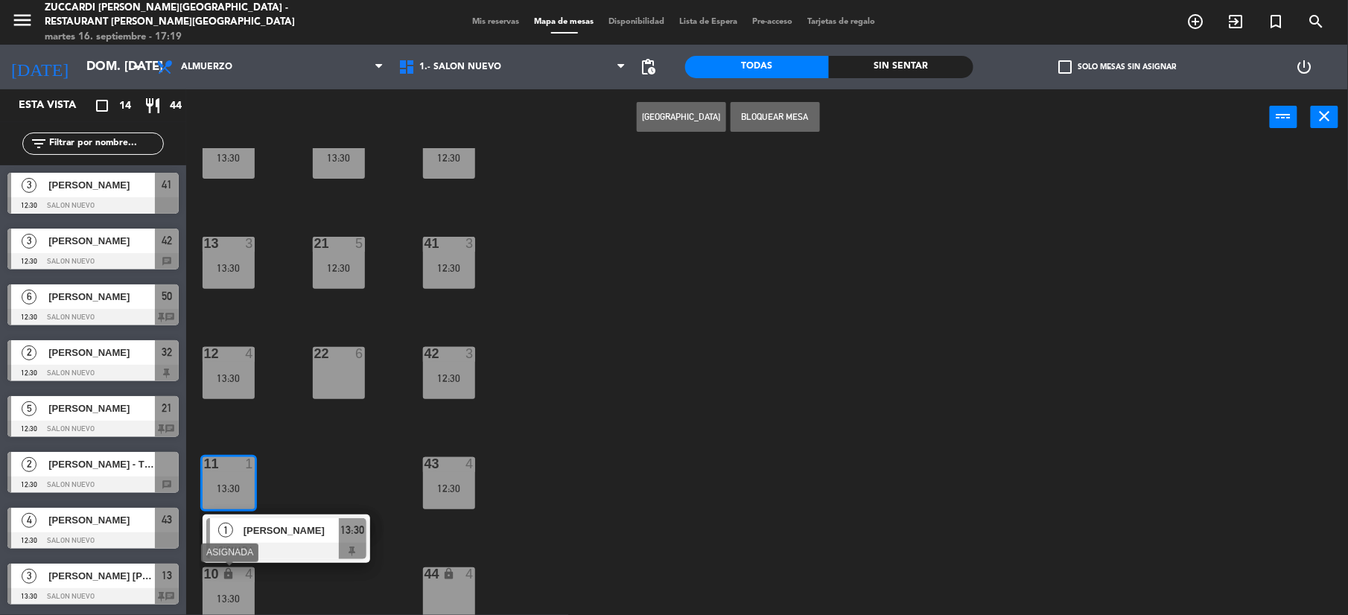
click at [225, 587] on div "10 lock 4 13:30" at bounding box center [229, 594] width 52 height 52
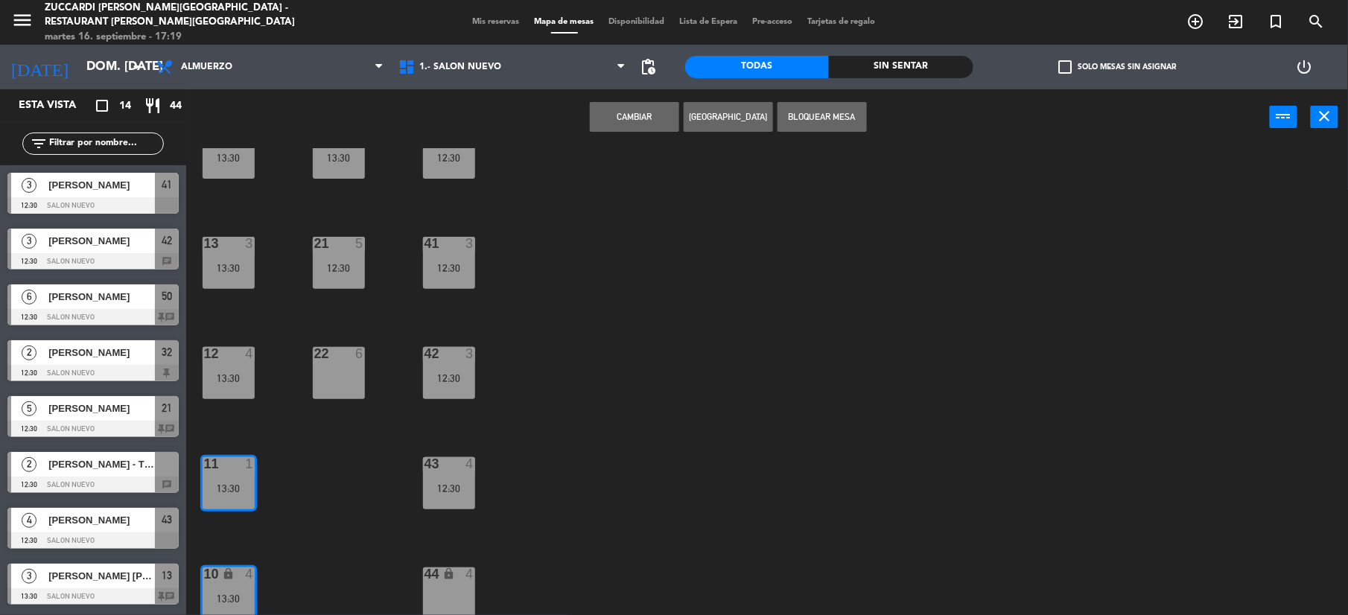
click at [644, 118] on button "Cambiar" at bounding box center [634, 117] width 89 height 30
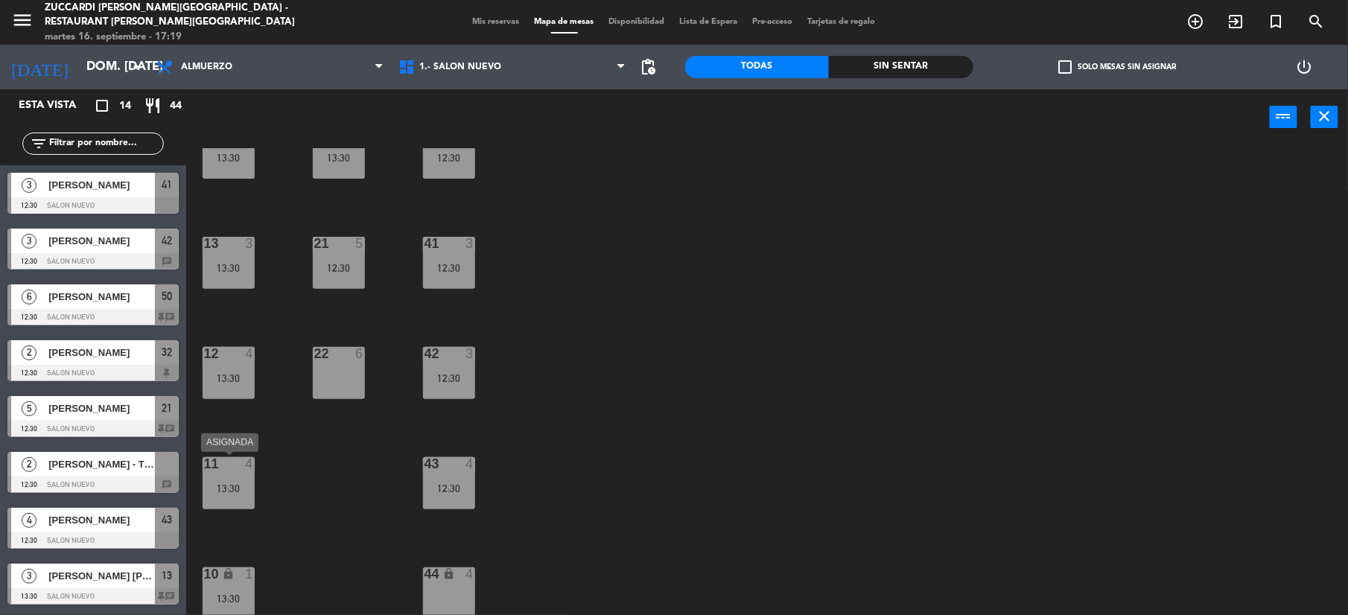
click at [235, 495] on div "11 4 13:30" at bounding box center [229, 483] width 52 height 52
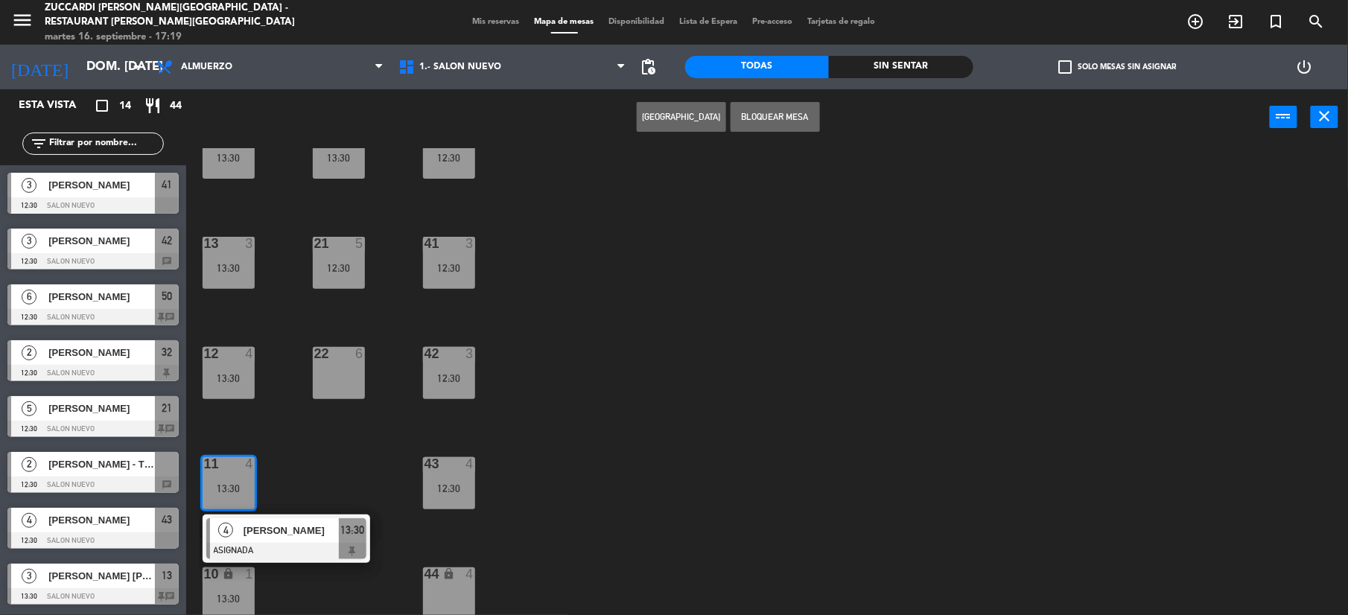
click at [334, 378] on div "22 6" at bounding box center [339, 373] width 52 height 52
click at [649, 113] on button "Mover" at bounding box center [634, 117] width 89 height 30
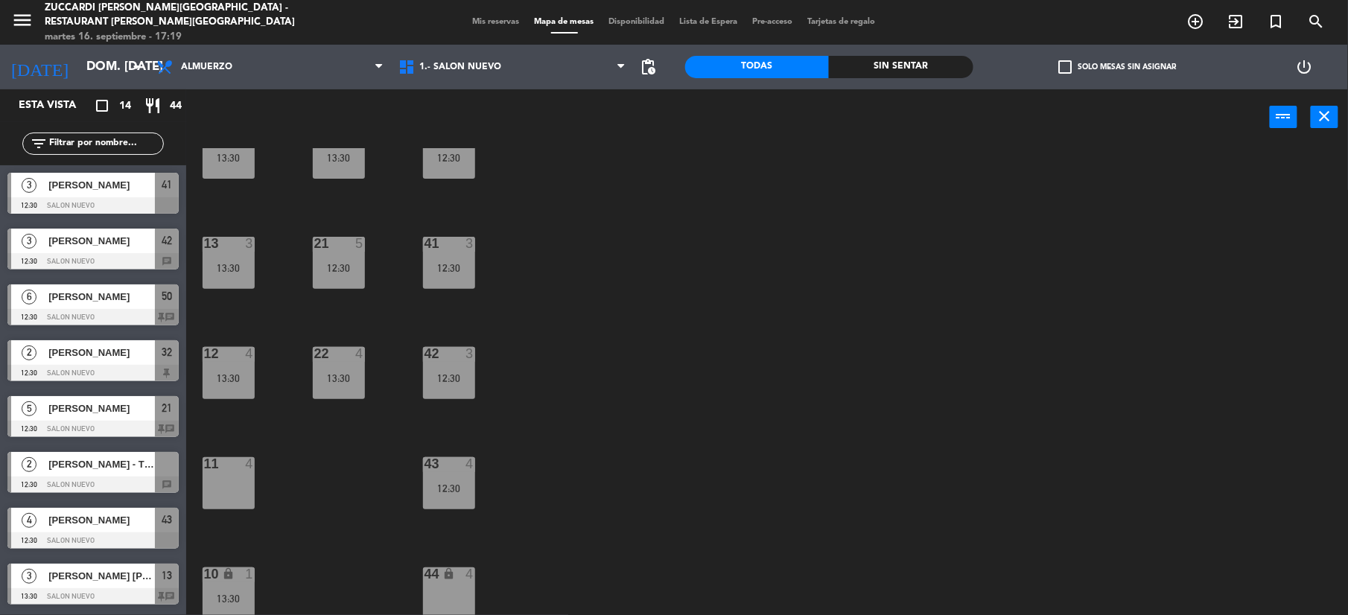
click at [203, 591] on div "10 lock 1 13:30" at bounding box center [229, 594] width 52 height 52
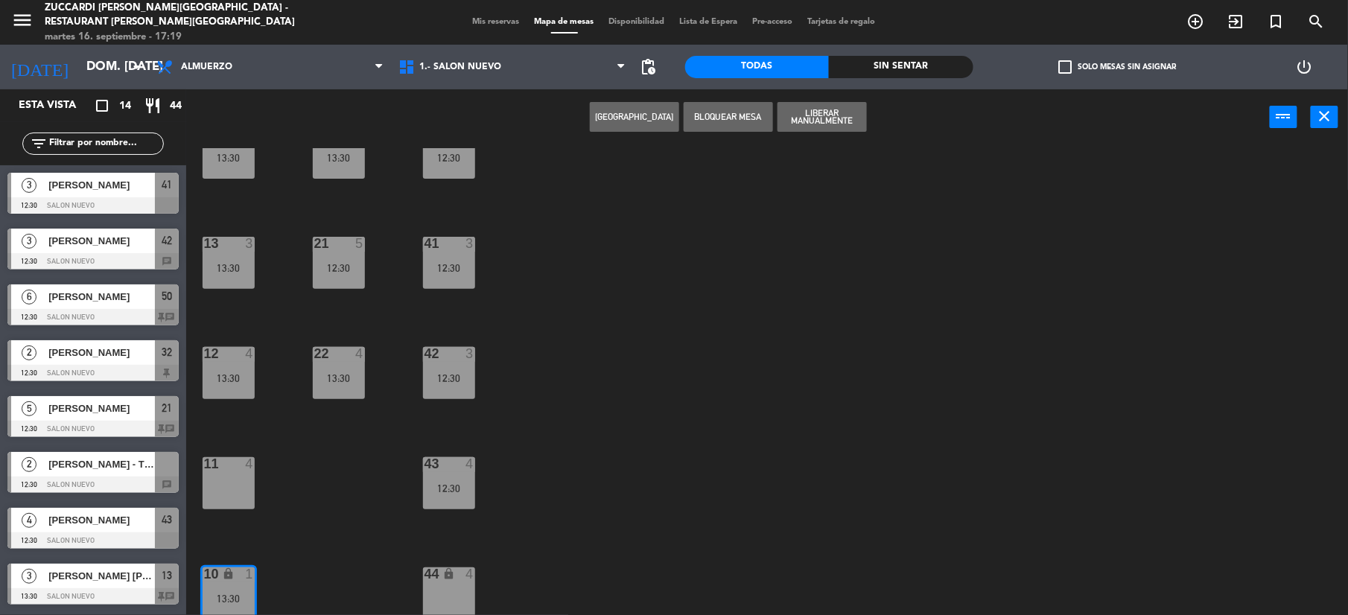
click at [231, 474] on div "11 4" at bounding box center [229, 483] width 52 height 52
click at [626, 118] on button "Mover" at bounding box center [634, 117] width 89 height 30
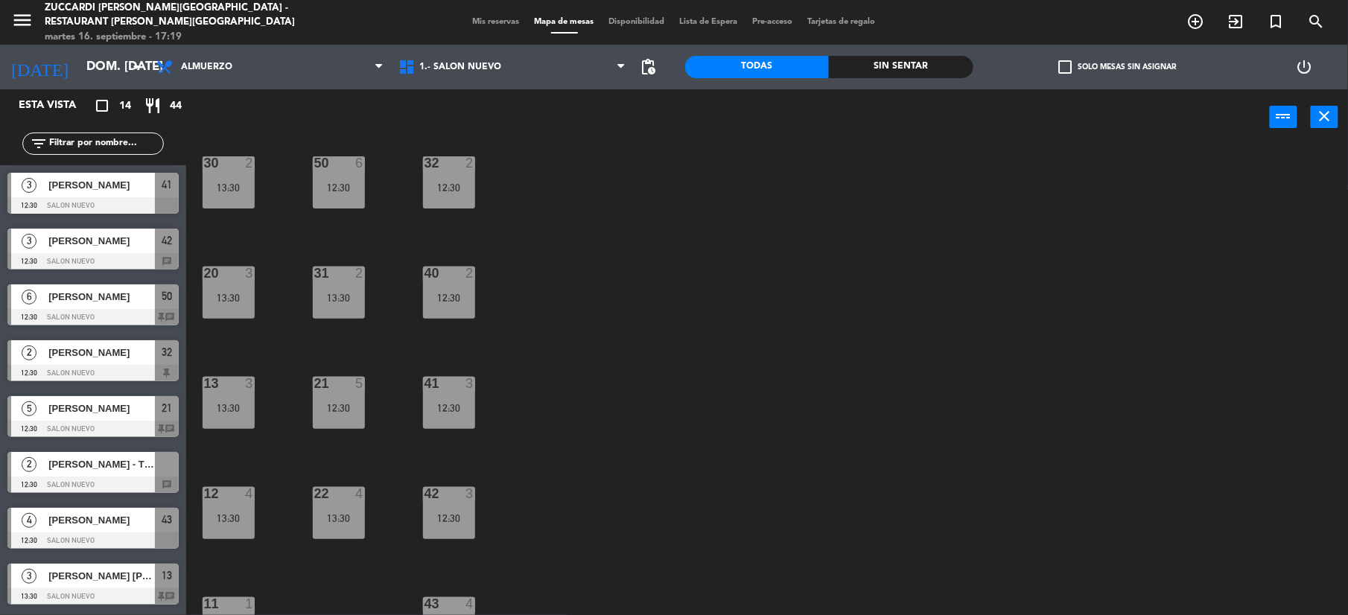
scroll to position [0, 0]
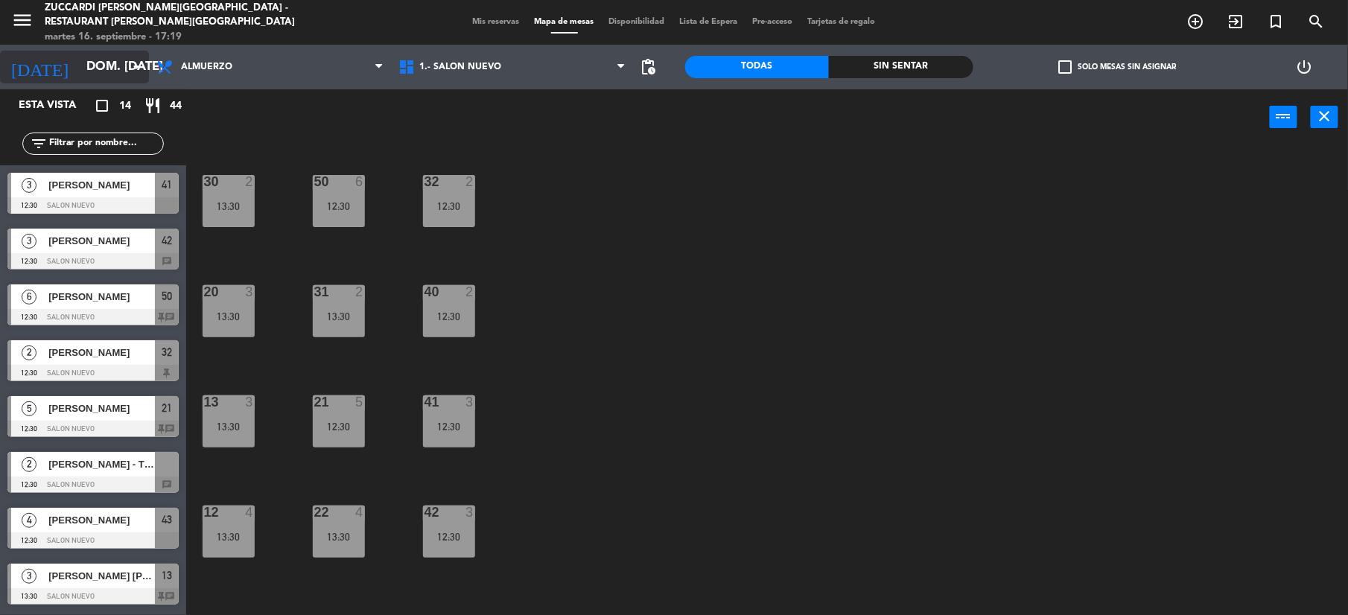
click at [109, 70] on input "dom. [DATE]" at bounding box center [159, 67] width 160 height 29
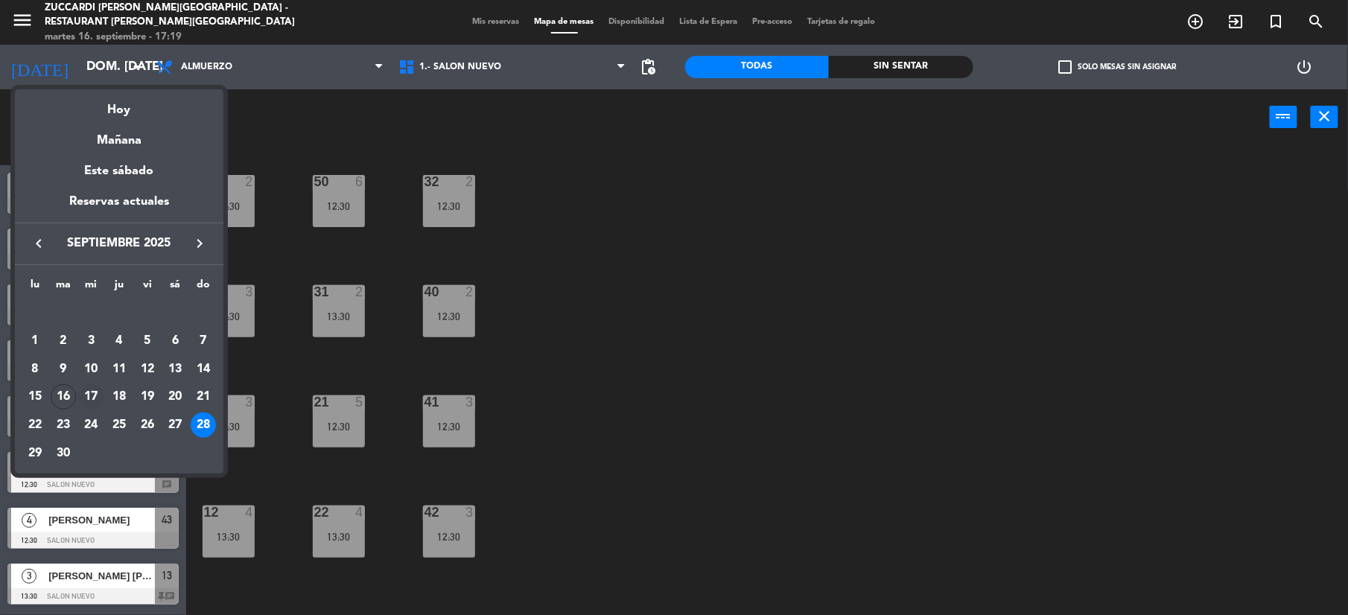
click at [84, 403] on div "17" at bounding box center [90, 396] width 25 height 25
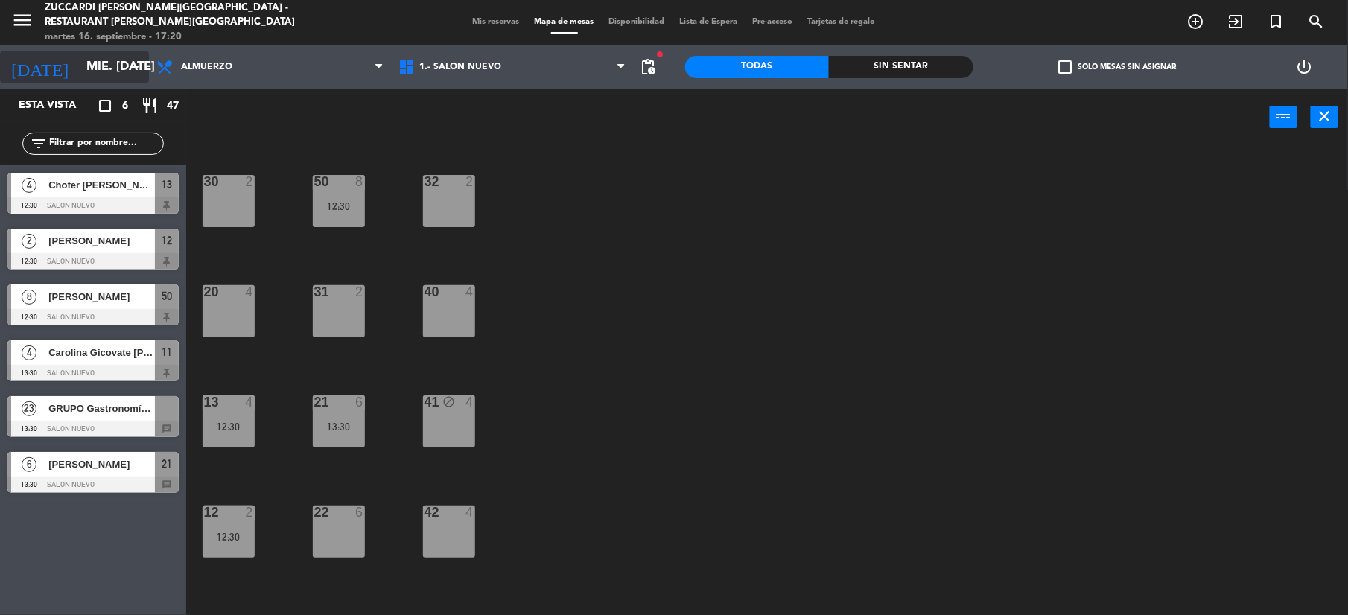
click at [108, 72] on input "mié. [DATE]" at bounding box center [159, 67] width 160 height 29
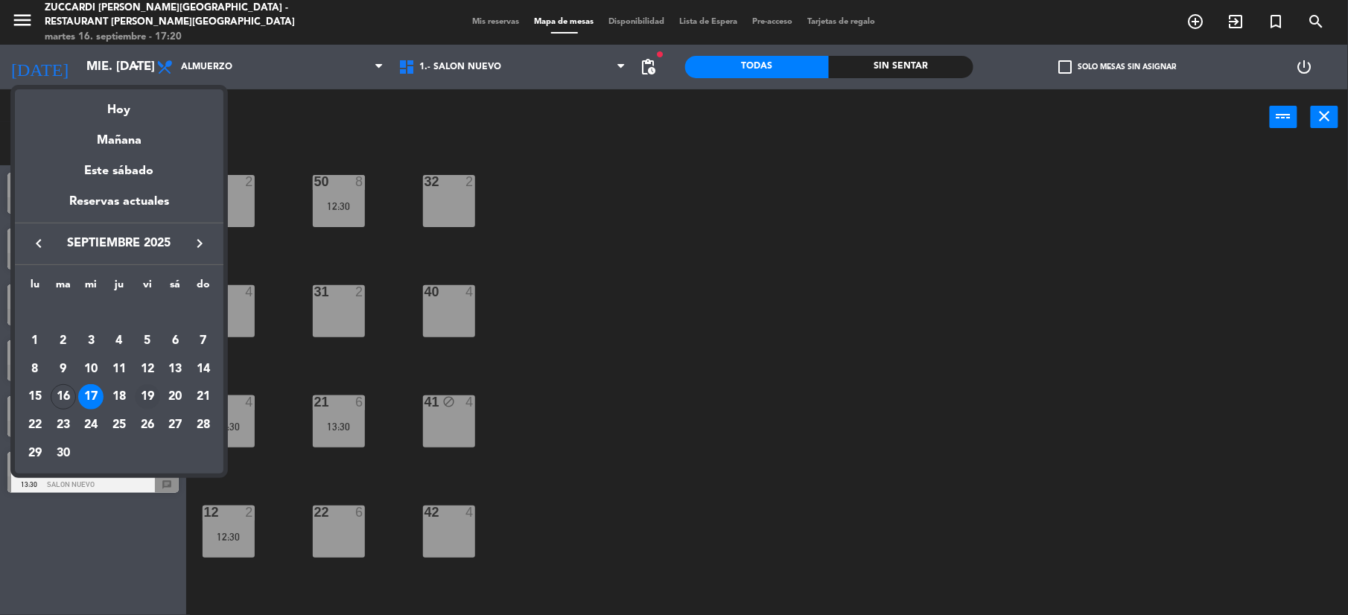
click at [153, 402] on div "19" at bounding box center [147, 396] width 25 height 25
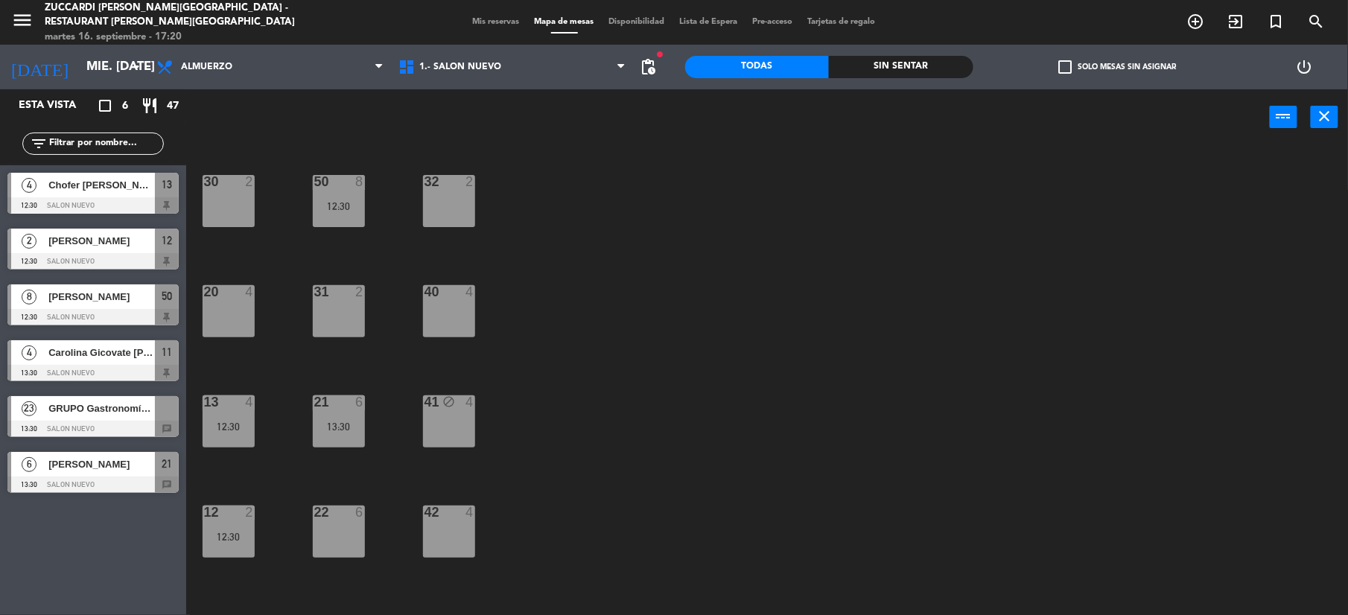
type input "vie. [DATE]"
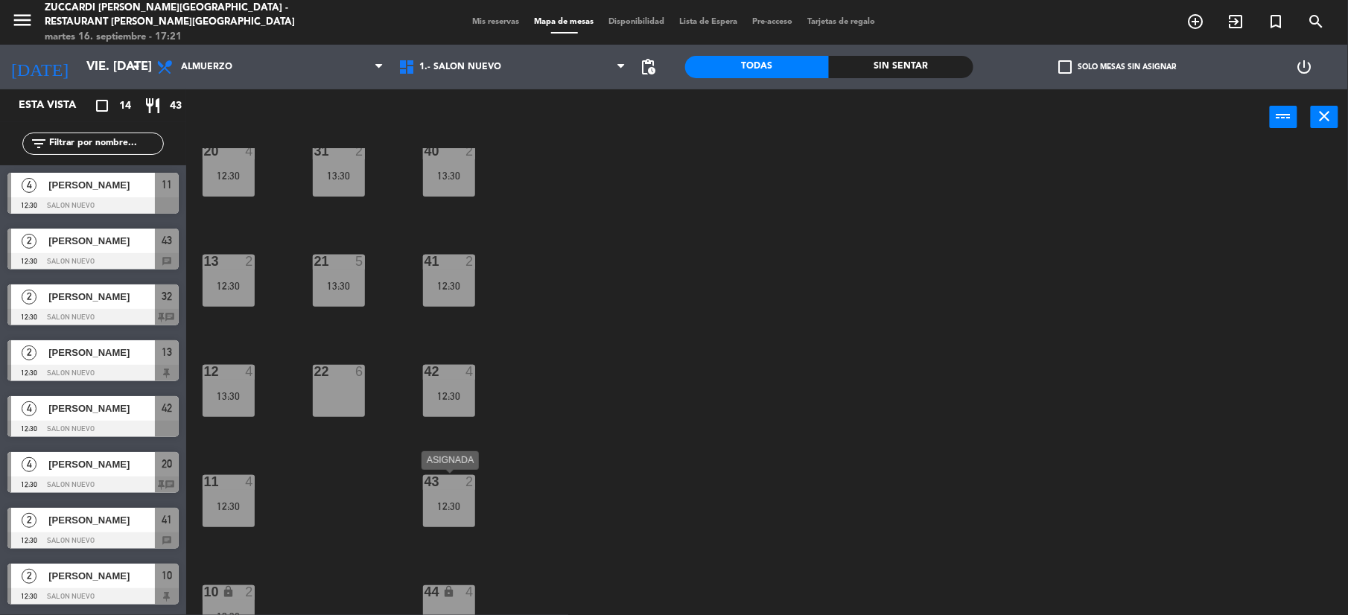
scroll to position [159, 0]
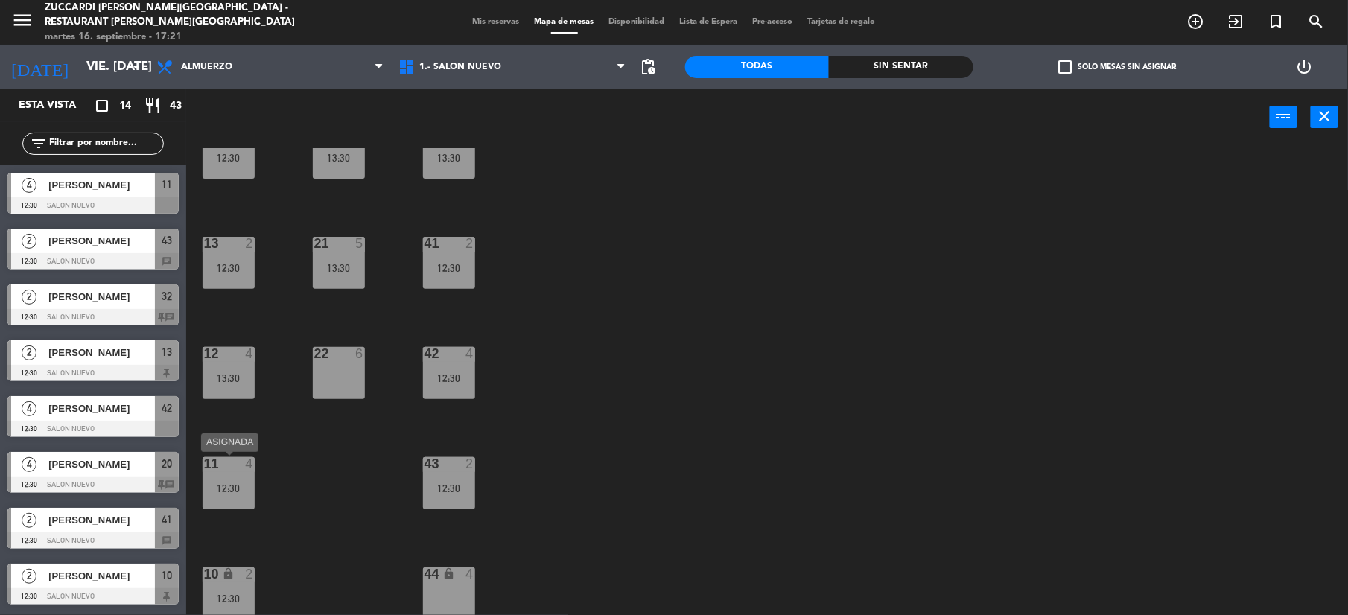
click at [240, 496] on div "11 4 12:30" at bounding box center [229, 483] width 52 height 52
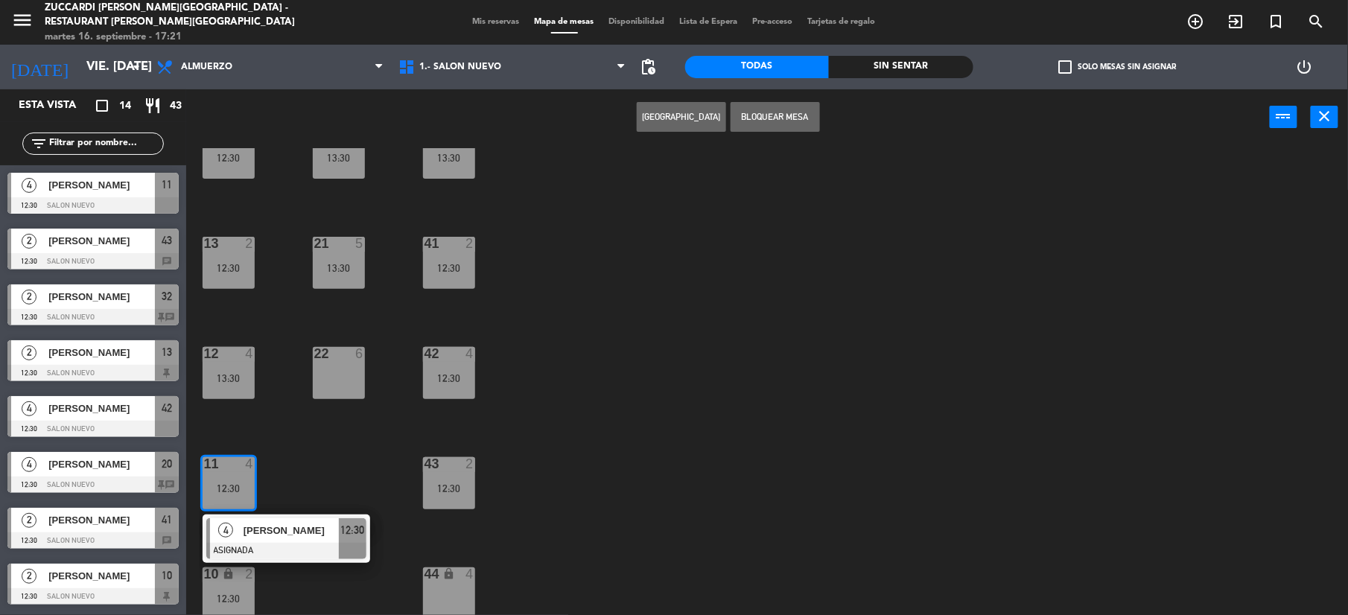
click at [347, 372] on div "22 6" at bounding box center [339, 373] width 52 height 52
click at [659, 121] on button "Mover" at bounding box center [634, 117] width 89 height 30
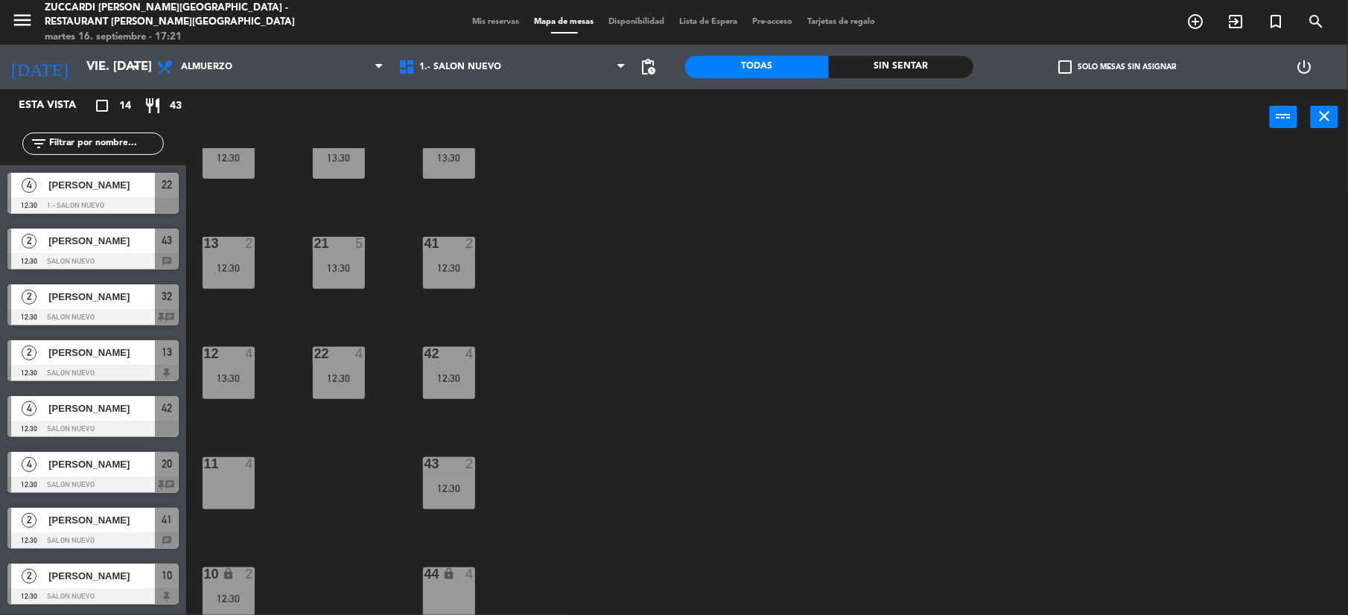
click at [239, 585] on div "10 lock 2 12:30" at bounding box center [229, 594] width 52 height 52
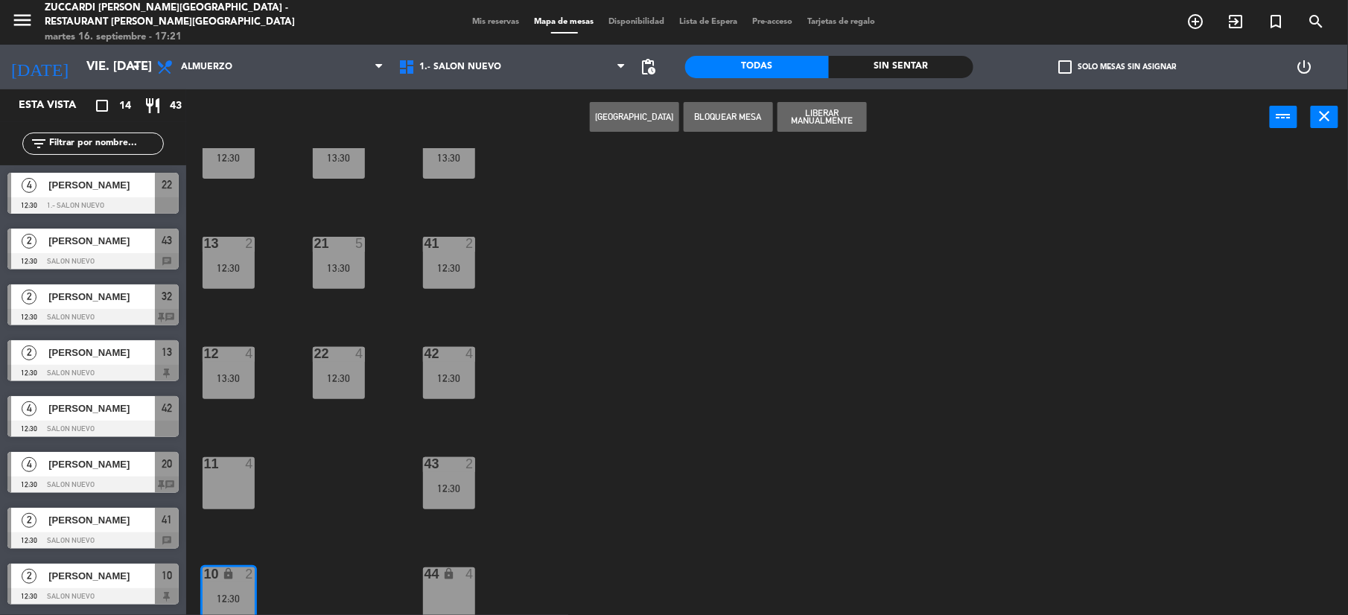
click at [194, 477] on main "30 2 13:30 32 2 12:30 50 6 13:30 31 2 13:30 20 4 12:30 40 2 13:30 21 5 13:30 13…" at bounding box center [767, 376] width 1162 height 483
click at [225, 489] on div "11 4" at bounding box center [229, 483] width 52 height 52
click at [612, 129] on button "Mover" at bounding box center [634, 117] width 89 height 30
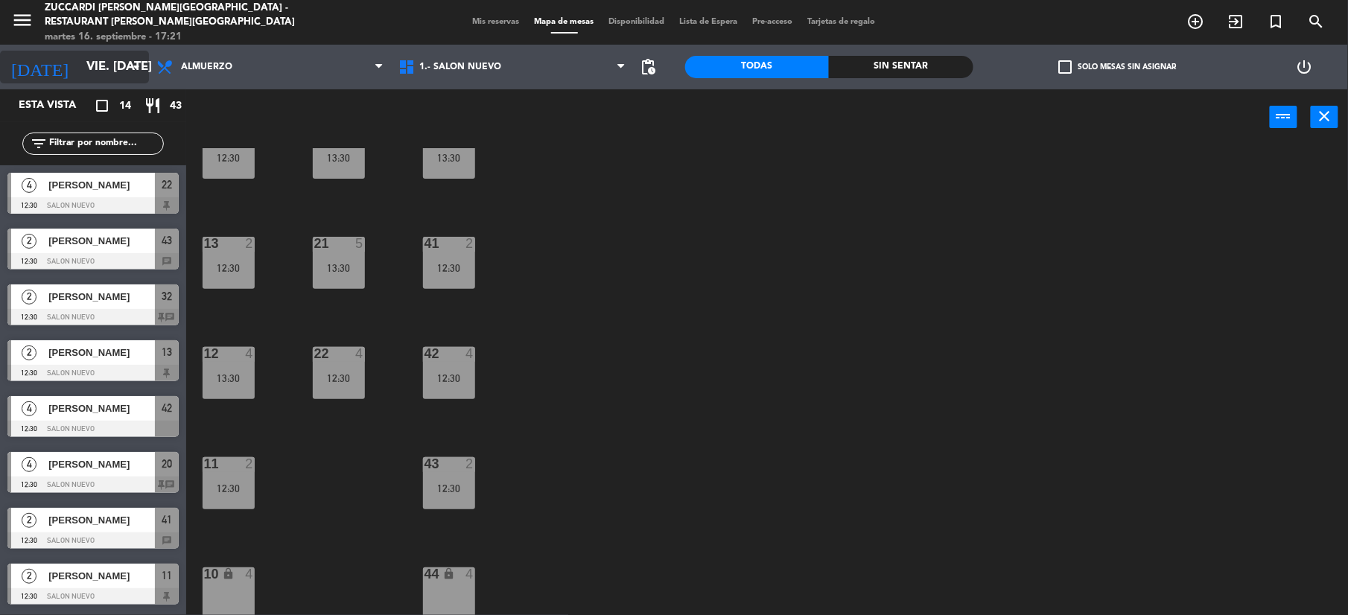
click at [79, 67] on input "vie. [DATE]" at bounding box center [159, 67] width 160 height 29
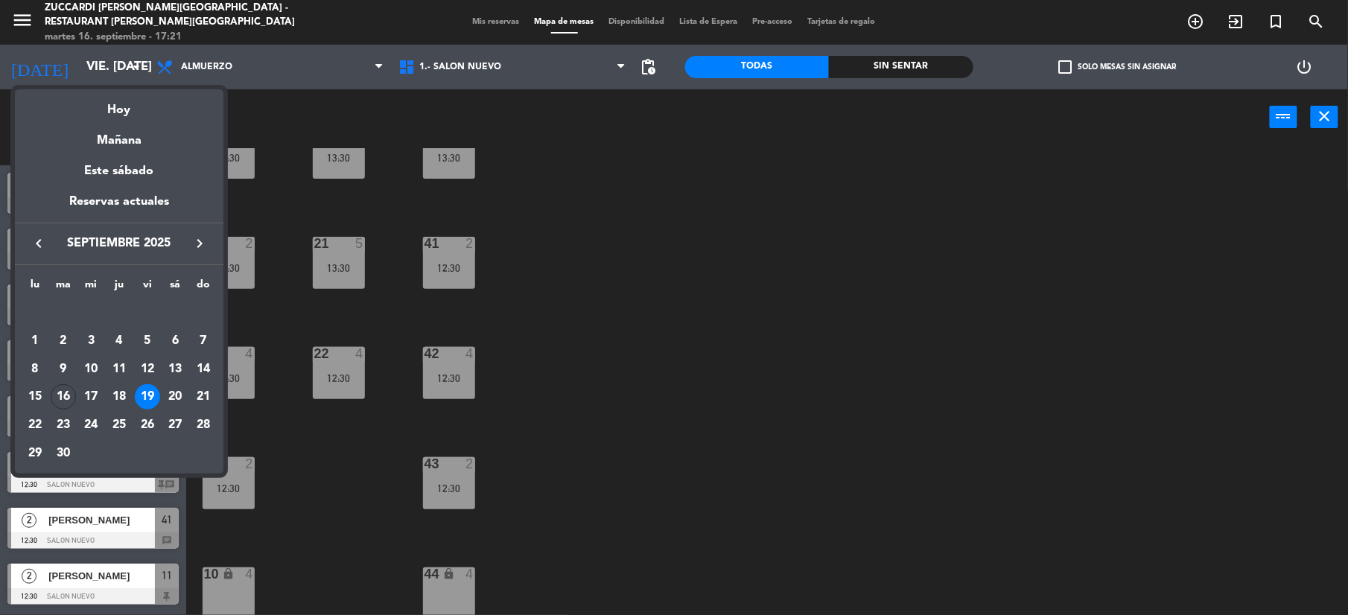
click at [702, 438] on div at bounding box center [674, 307] width 1348 height 615
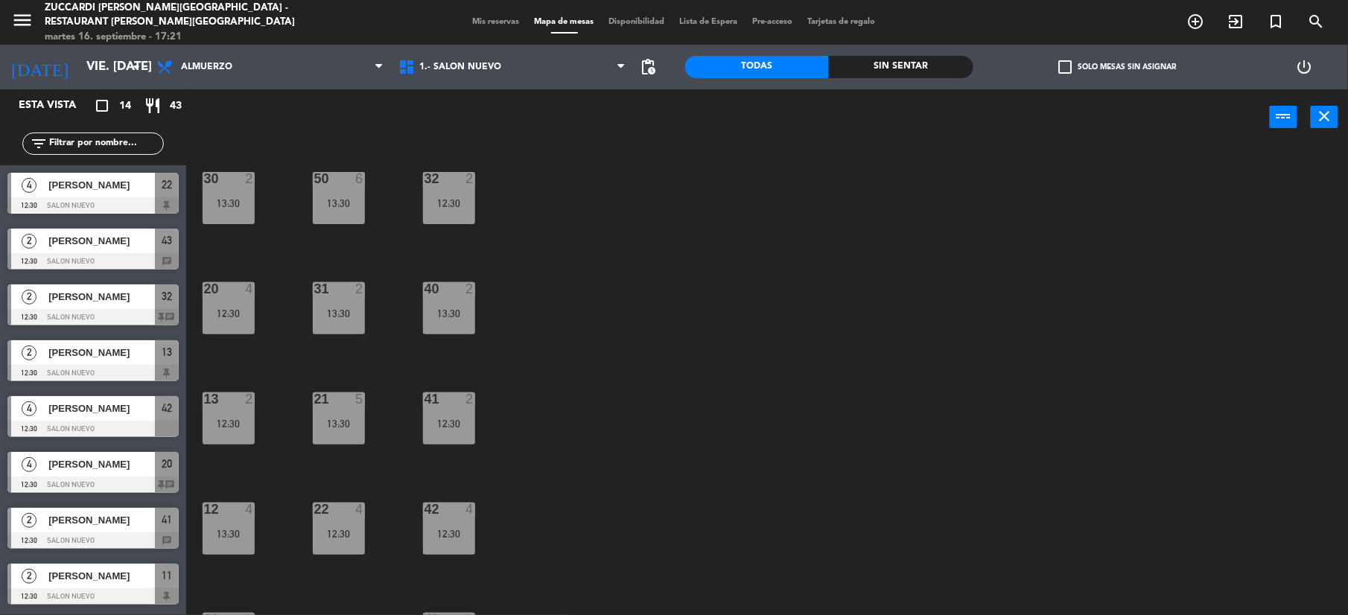
scroll to position [0, 0]
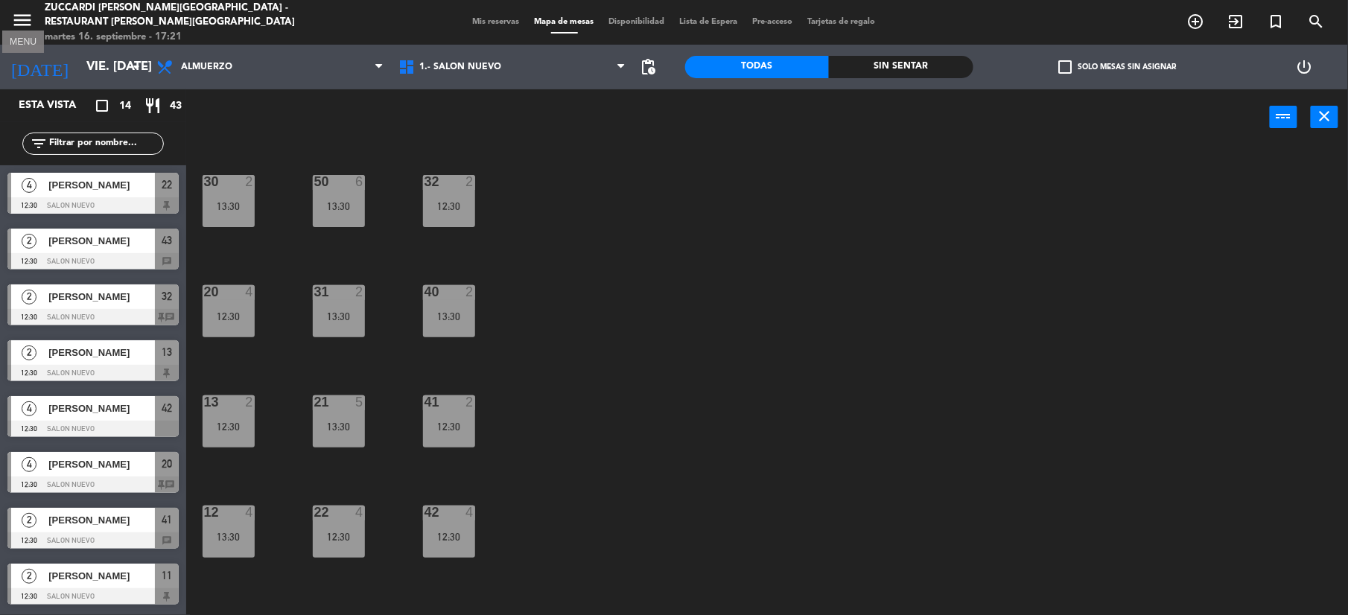
click at [19, 28] on icon "menu" at bounding box center [22, 20] width 22 height 22
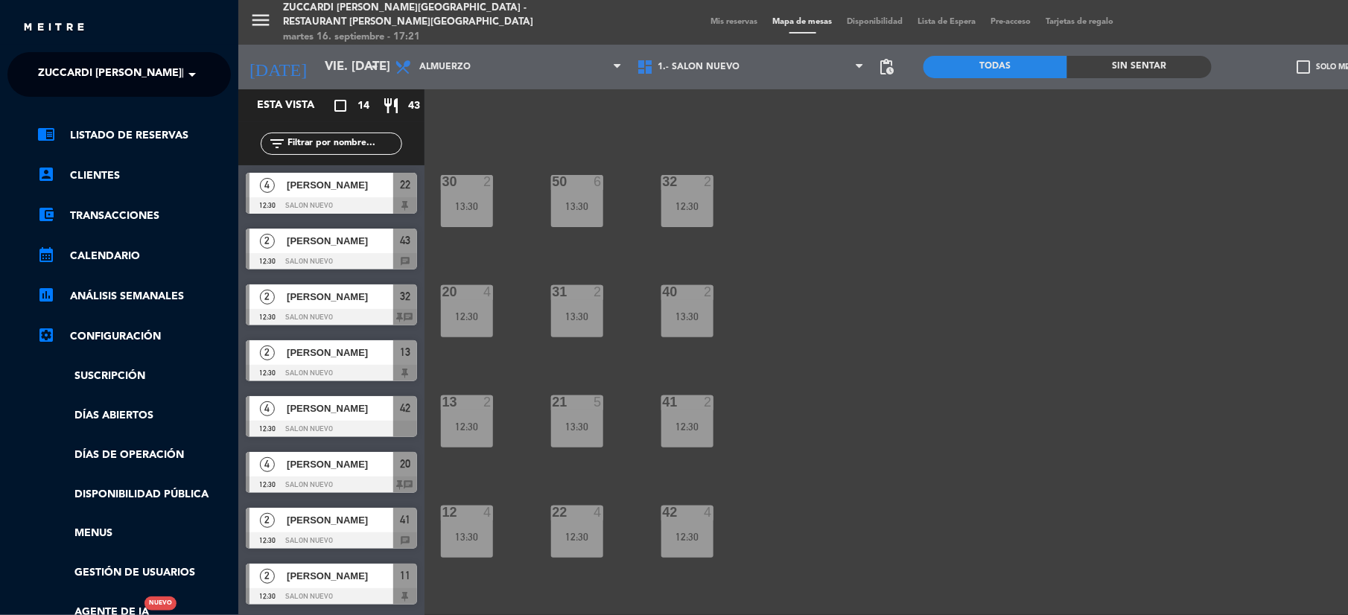
click at [74, 72] on span "Zuccardi [PERSON_NAME][GEOGRAPHIC_DATA] - Restaurant [PERSON_NAME][GEOGRAPHIC_D…" at bounding box center [303, 74] width 530 height 31
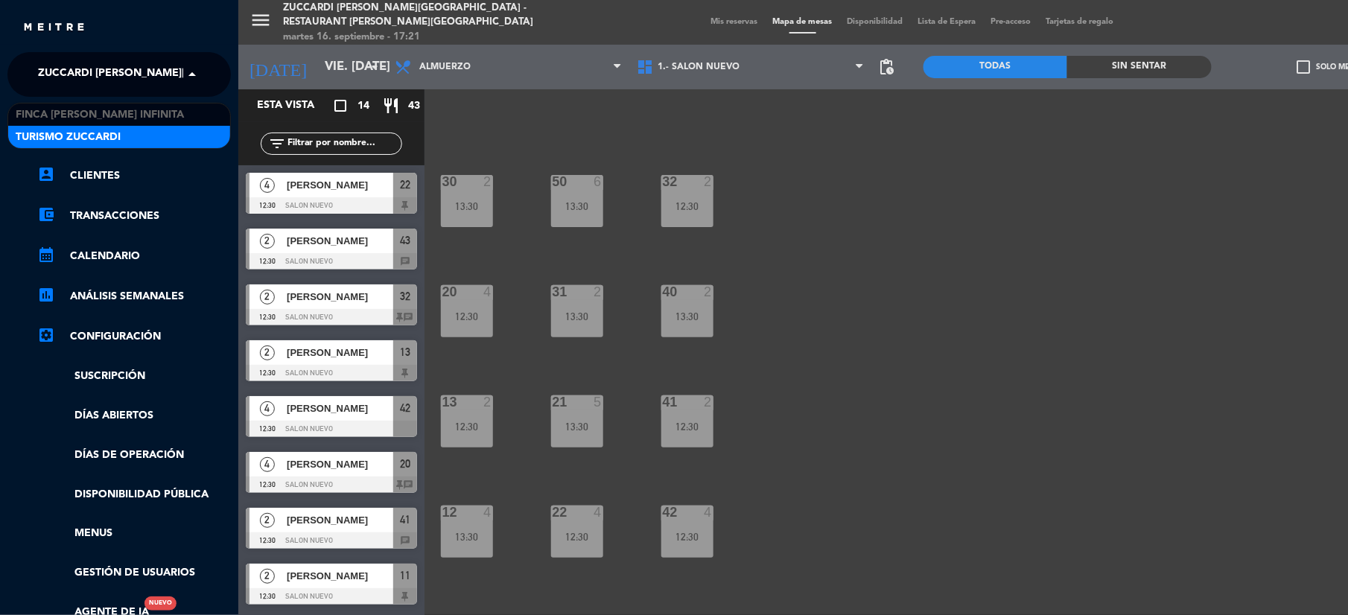
click at [48, 141] on span "Turismo Zuccardi" at bounding box center [68, 137] width 105 height 17
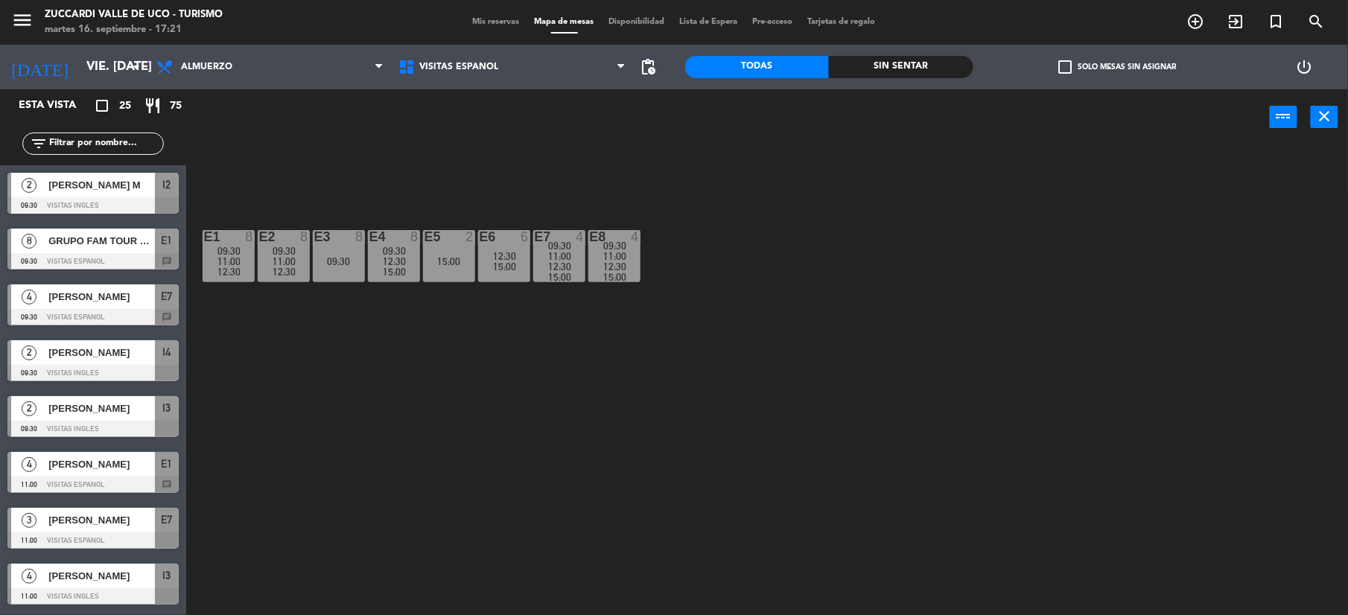
click at [501, 18] on span "Mis reservas" at bounding box center [497, 22] width 62 height 8
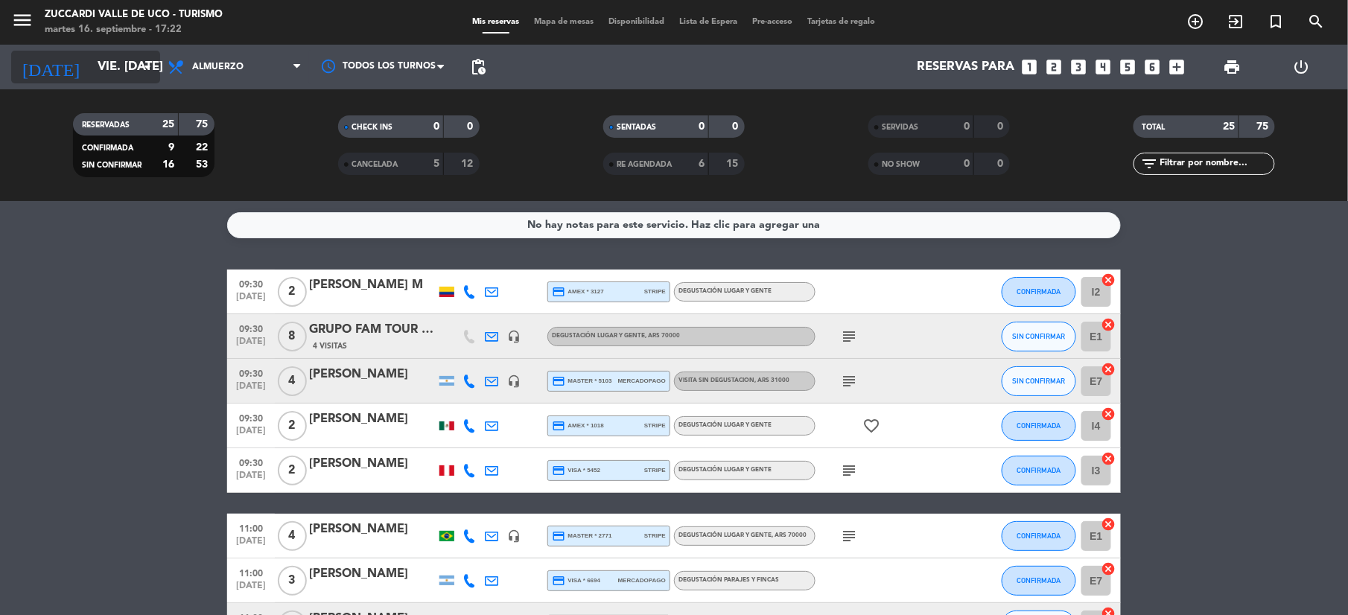
click at [101, 63] on input "vie. [DATE]" at bounding box center [170, 67] width 160 height 29
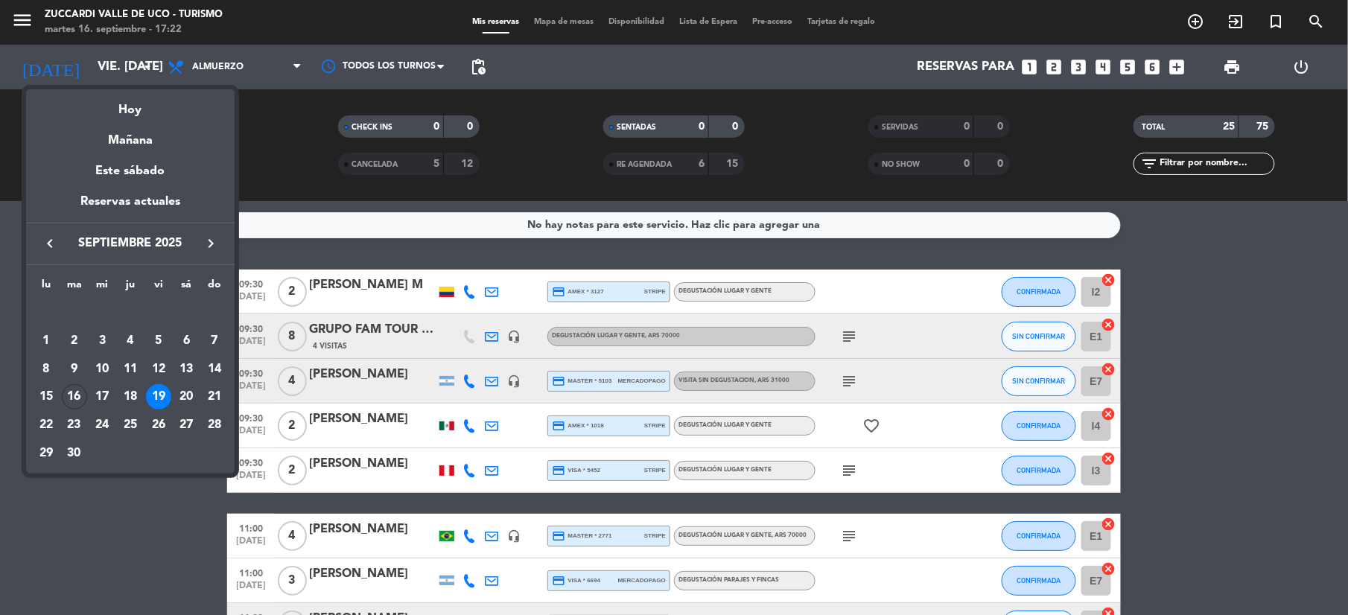
click at [126, 572] on div at bounding box center [674, 307] width 1348 height 615
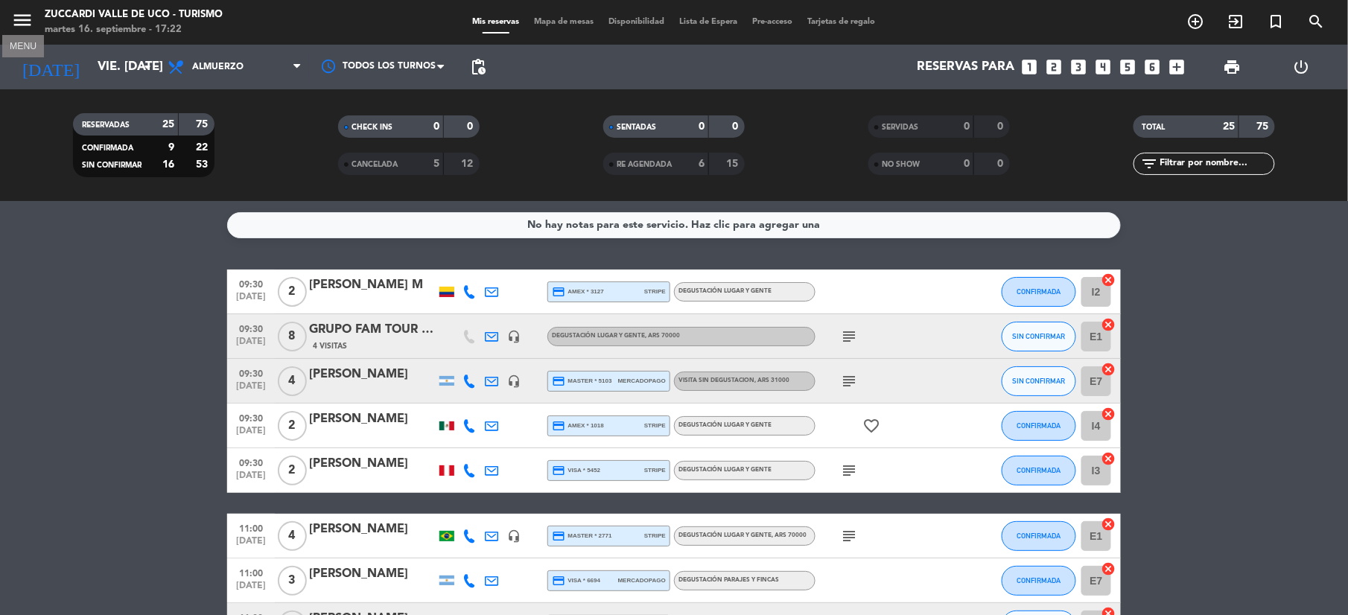
click at [19, 16] on icon "menu" at bounding box center [22, 20] width 22 height 22
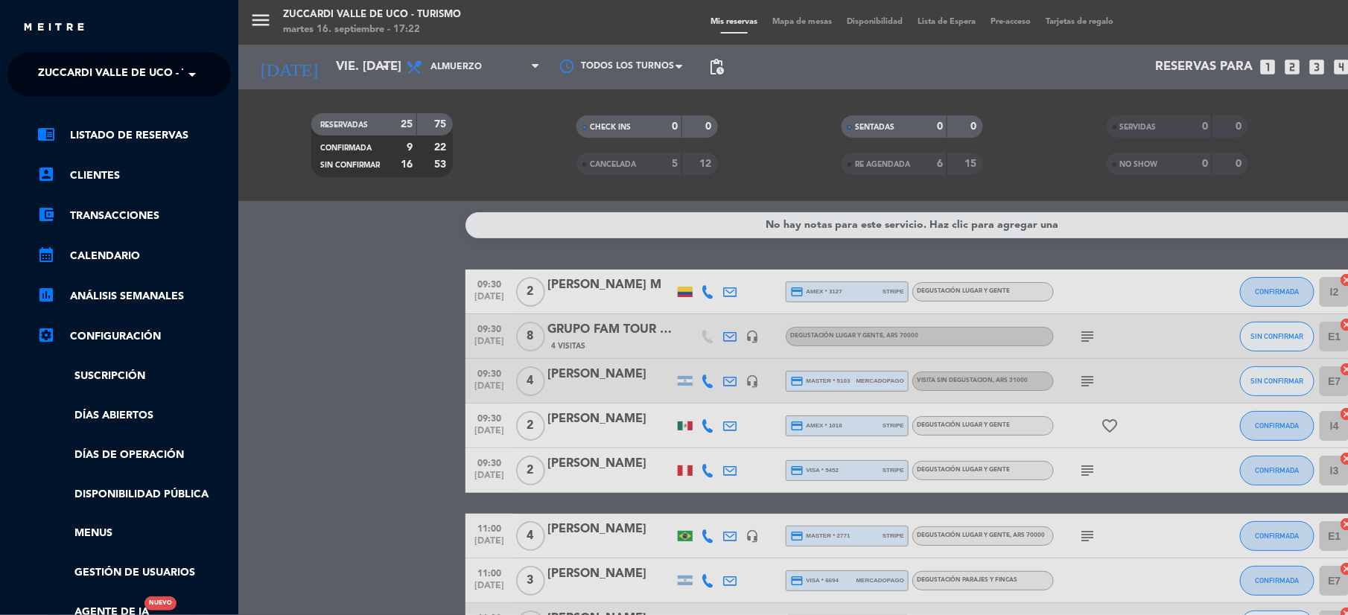
click at [96, 84] on span "Zuccardi Valle de Uco - Turismo" at bounding box center [133, 74] width 191 height 31
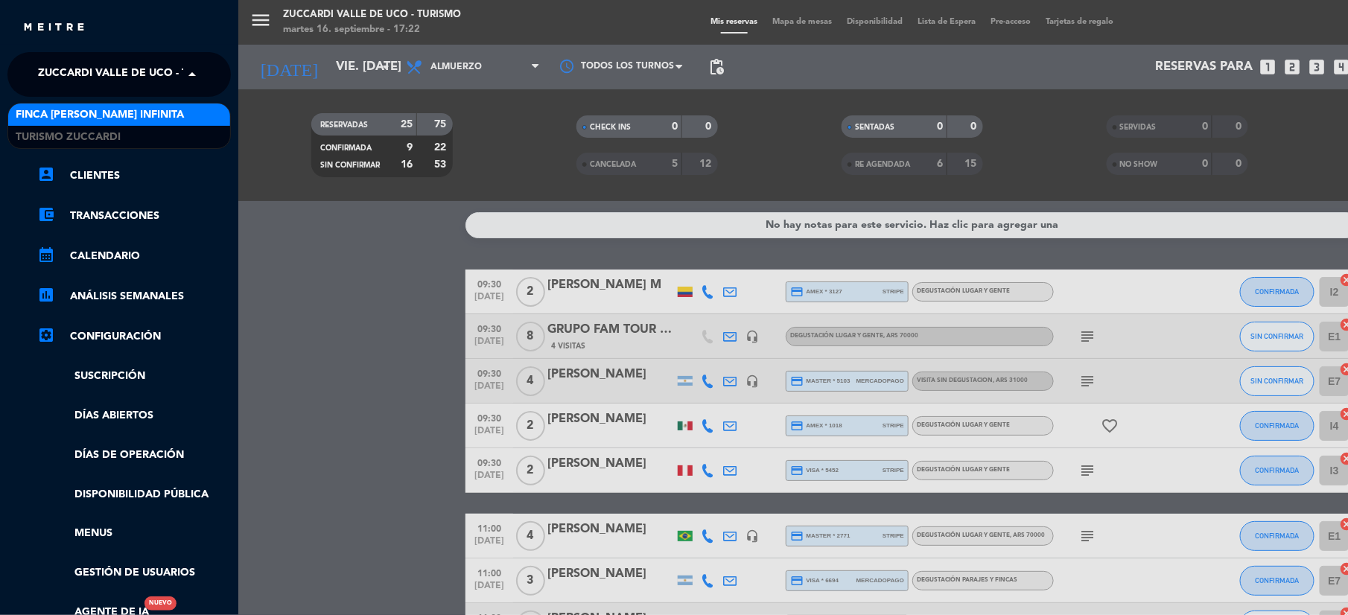
click at [96, 111] on span "Finca [PERSON_NAME] Infinita" at bounding box center [100, 115] width 168 height 17
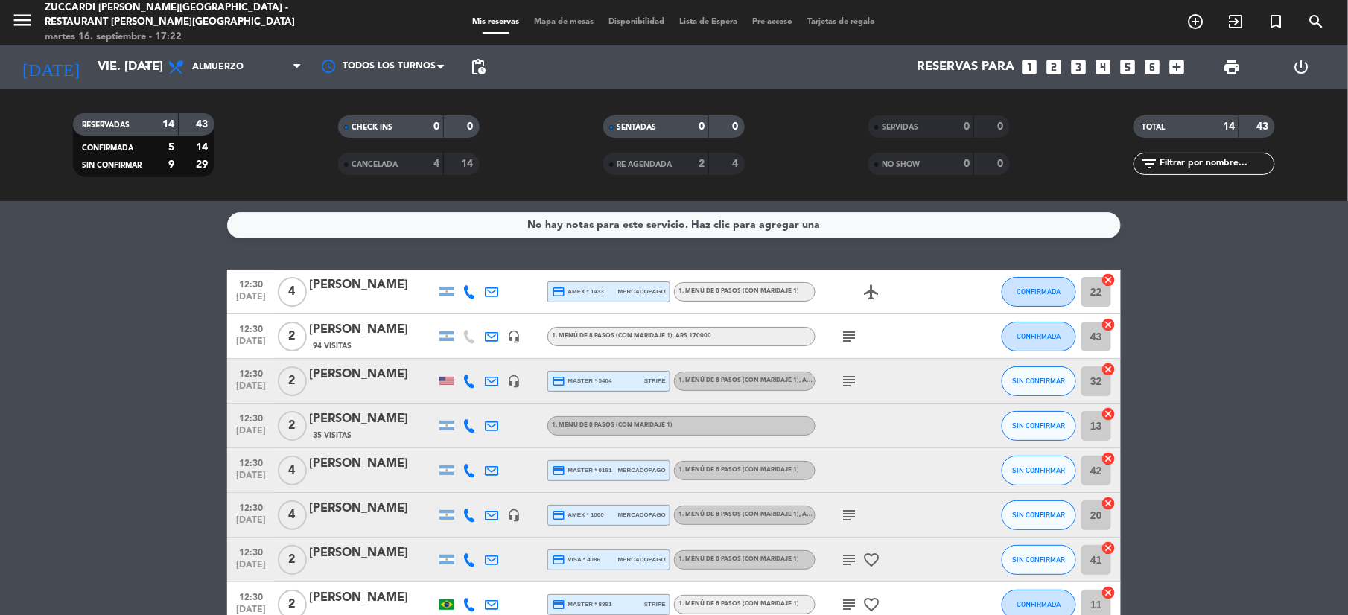
click at [560, 18] on span "Mapa de mesas" at bounding box center [564, 22] width 74 height 8
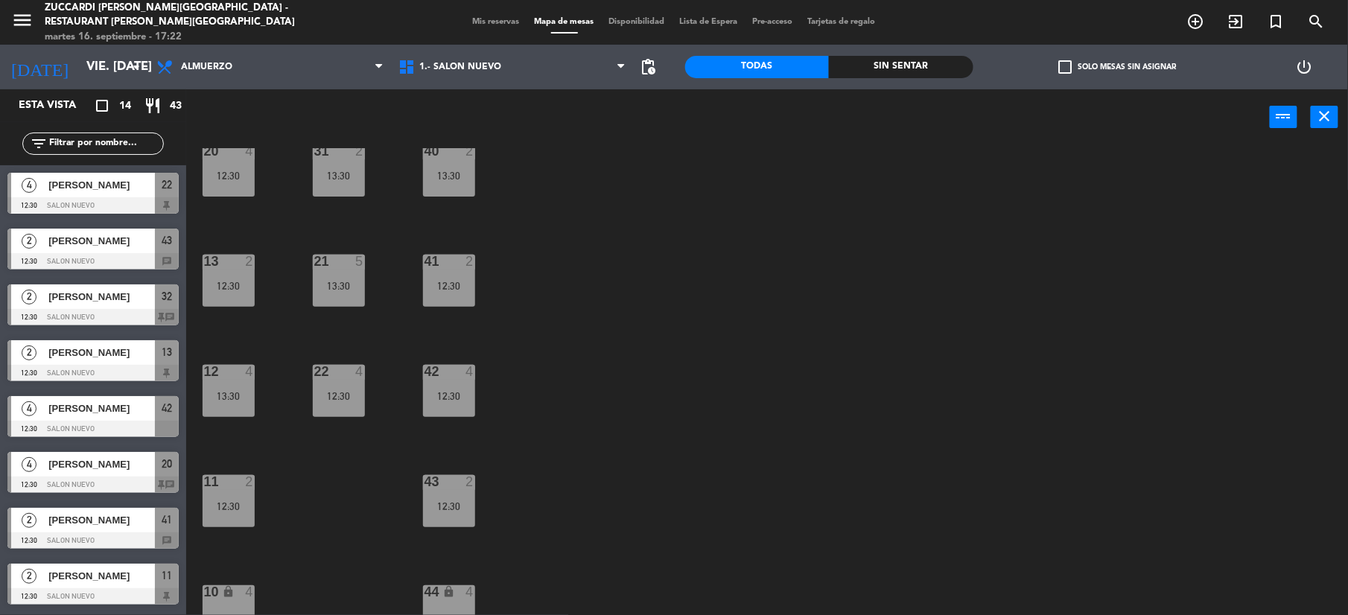
scroll to position [159, 0]
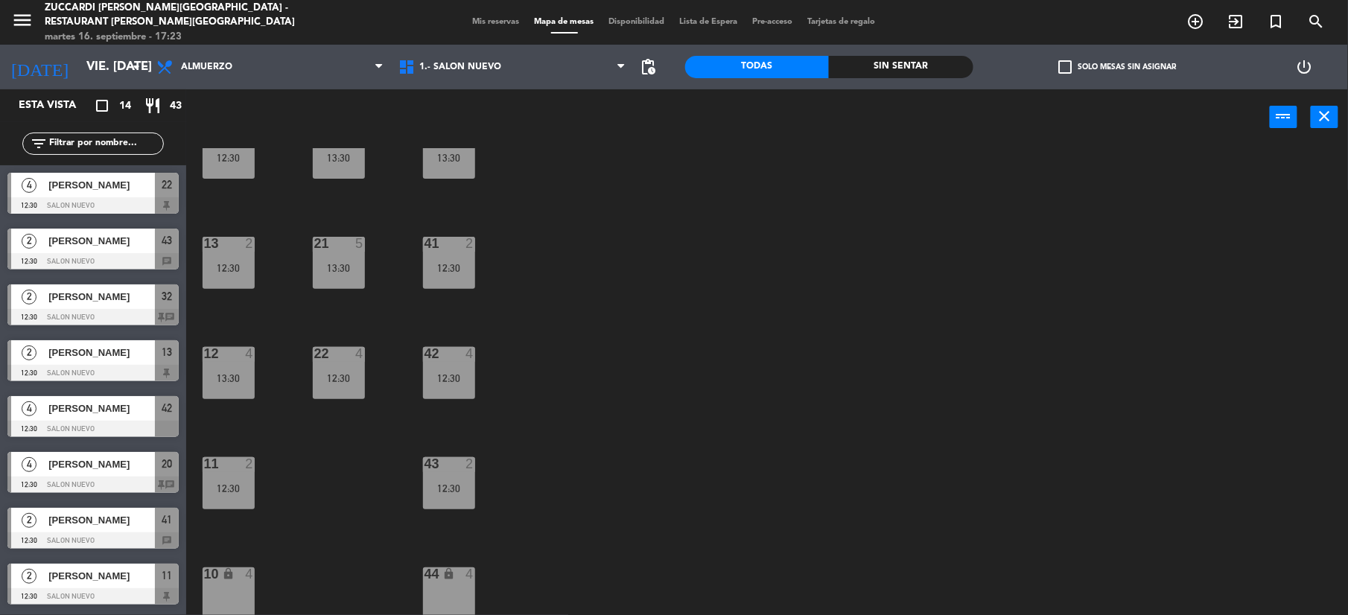
click at [245, 579] on div "4" at bounding box center [249, 574] width 9 height 13
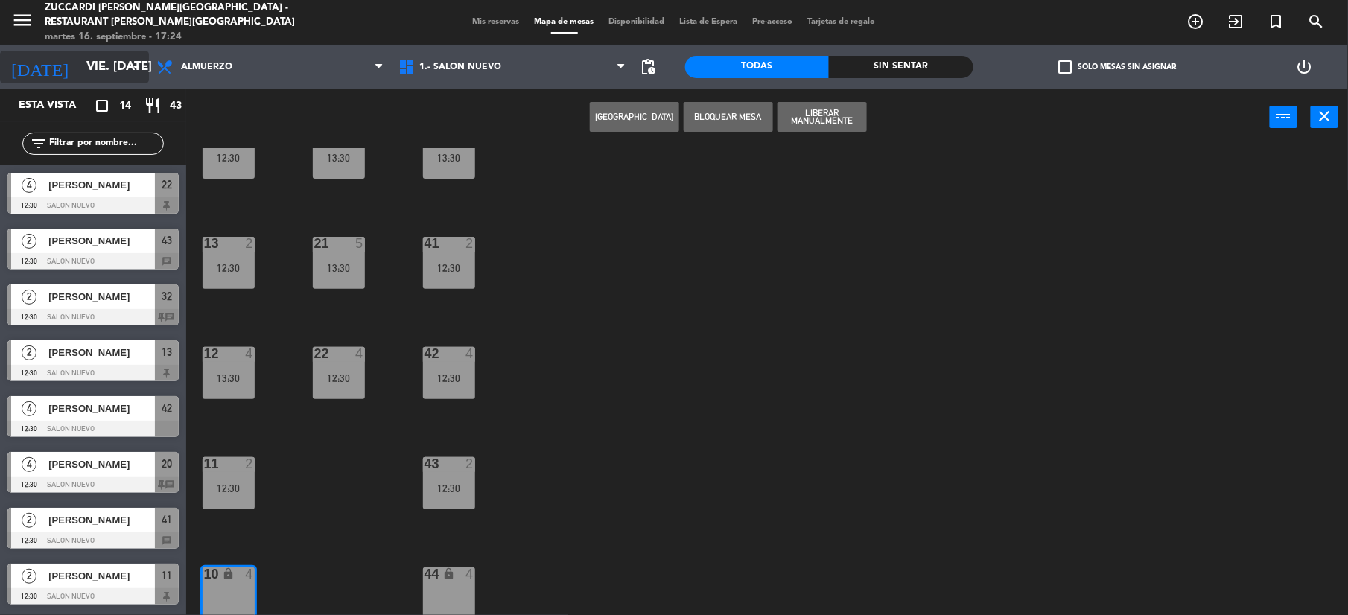
click at [97, 60] on input "vie. [DATE]" at bounding box center [159, 67] width 160 height 29
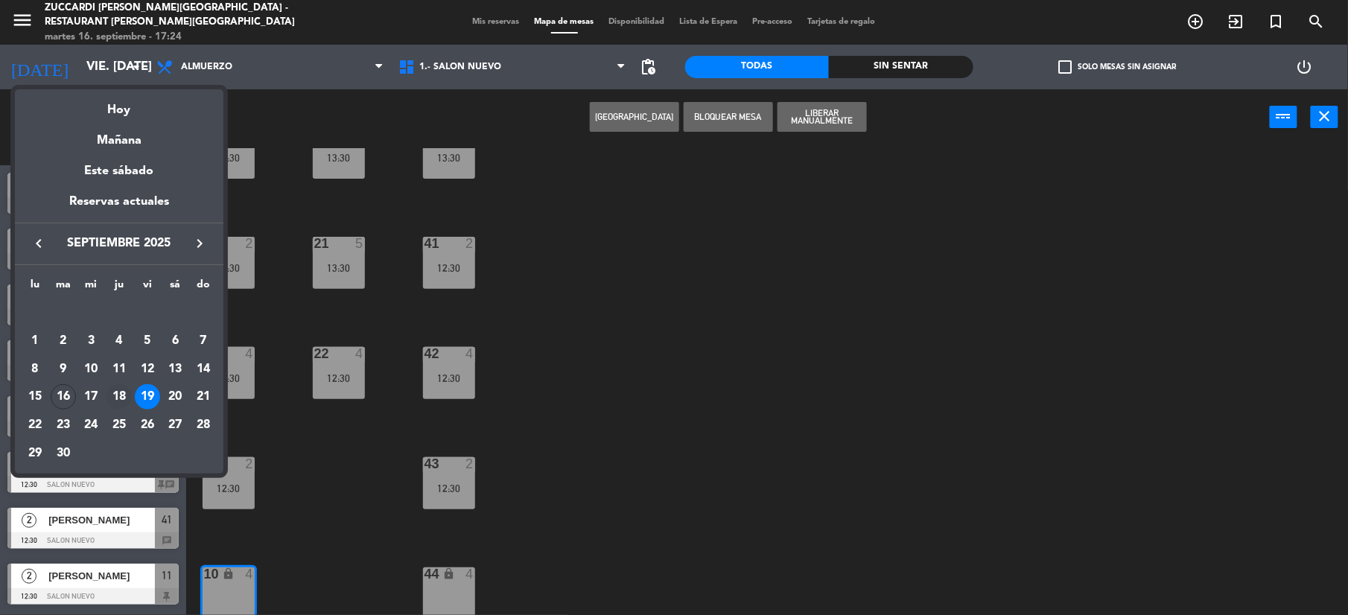
click at [122, 394] on div "18" at bounding box center [119, 396] width 25 height 25
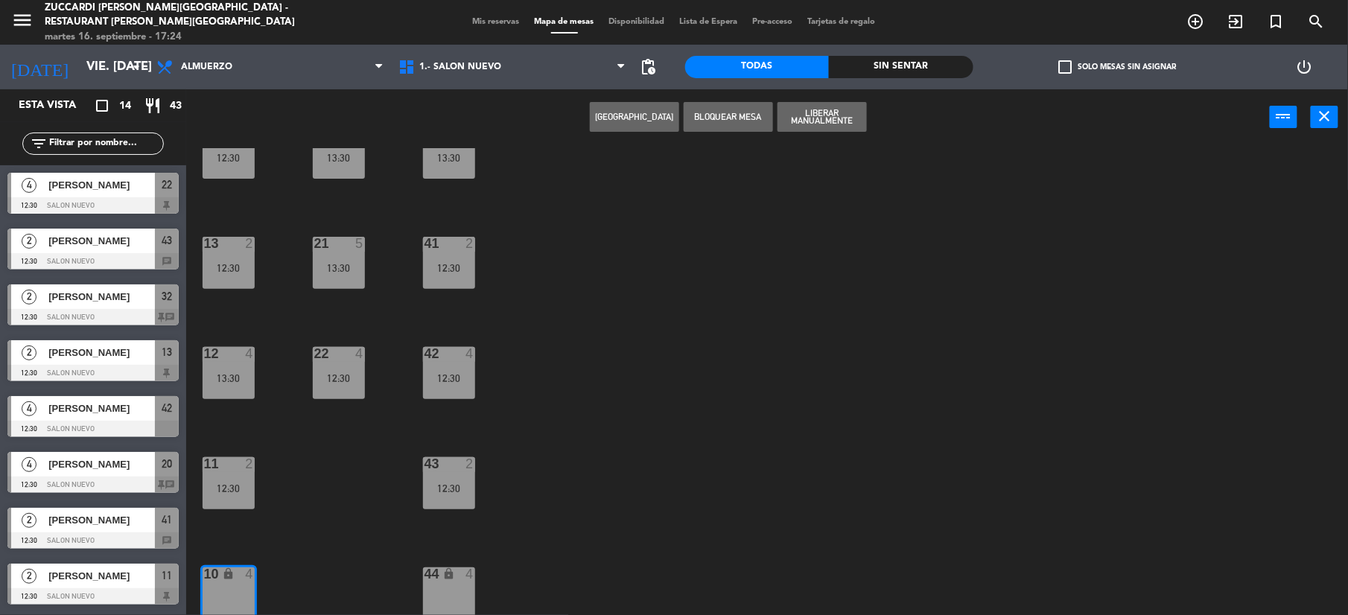
type input "[DEMOGRAPHIC_DATA] [DATE]"
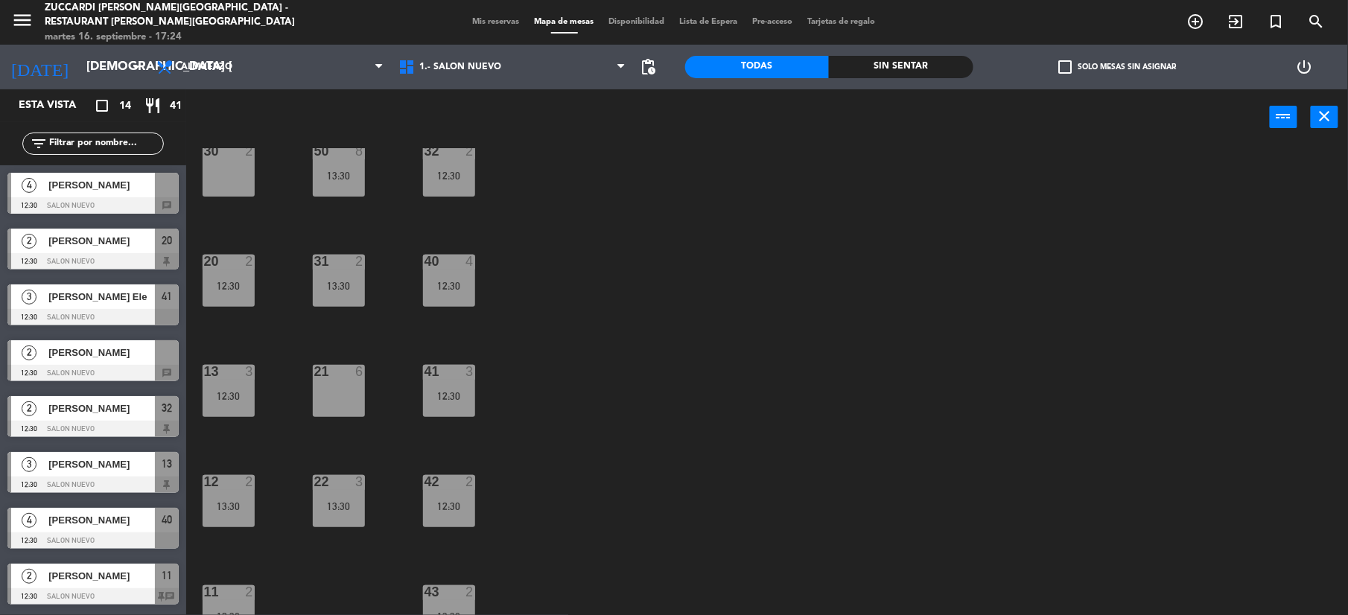
scroll to position [0, 0]
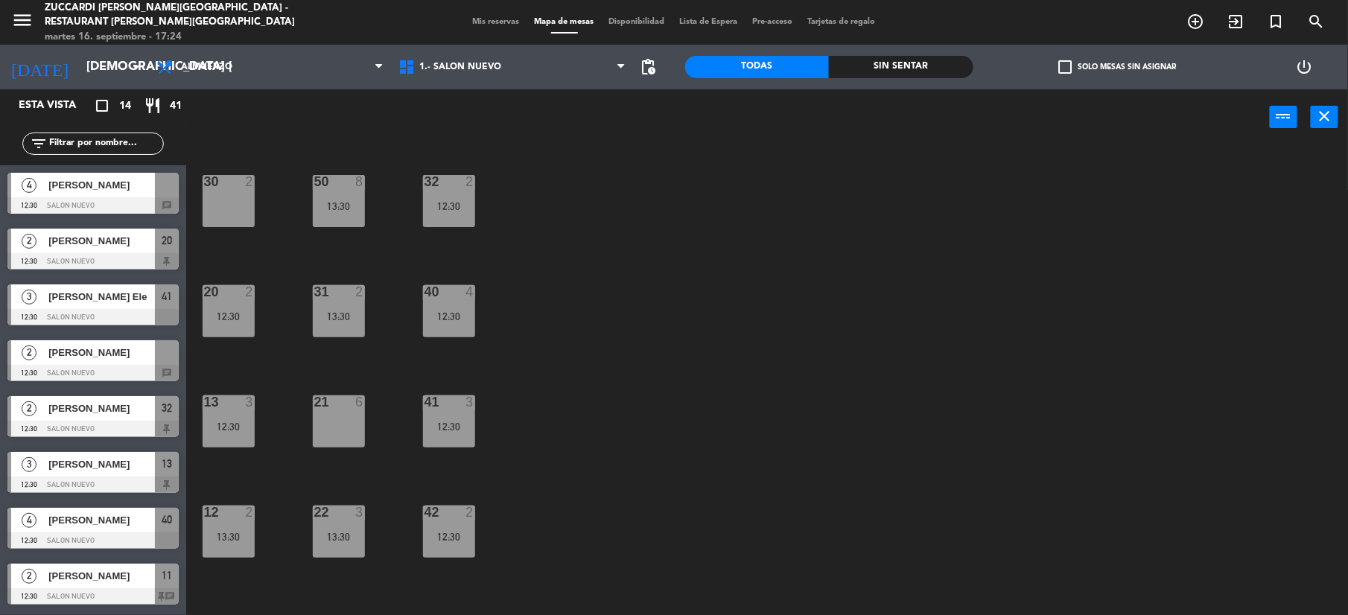
click at [74, 355] on span "[PERSON_NAME]" at bounding box center [101, 353] width 107 height 16
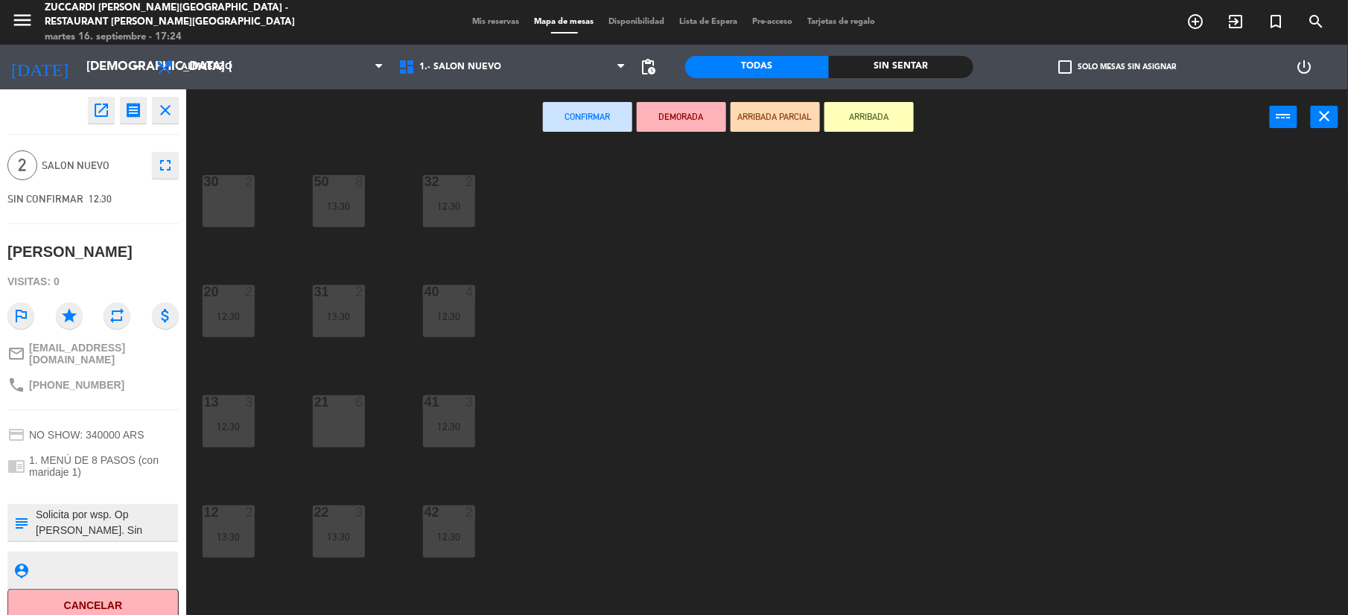
click at [228, 207] on div "30 2" at bounding box center [229, 201] width 52 height 52
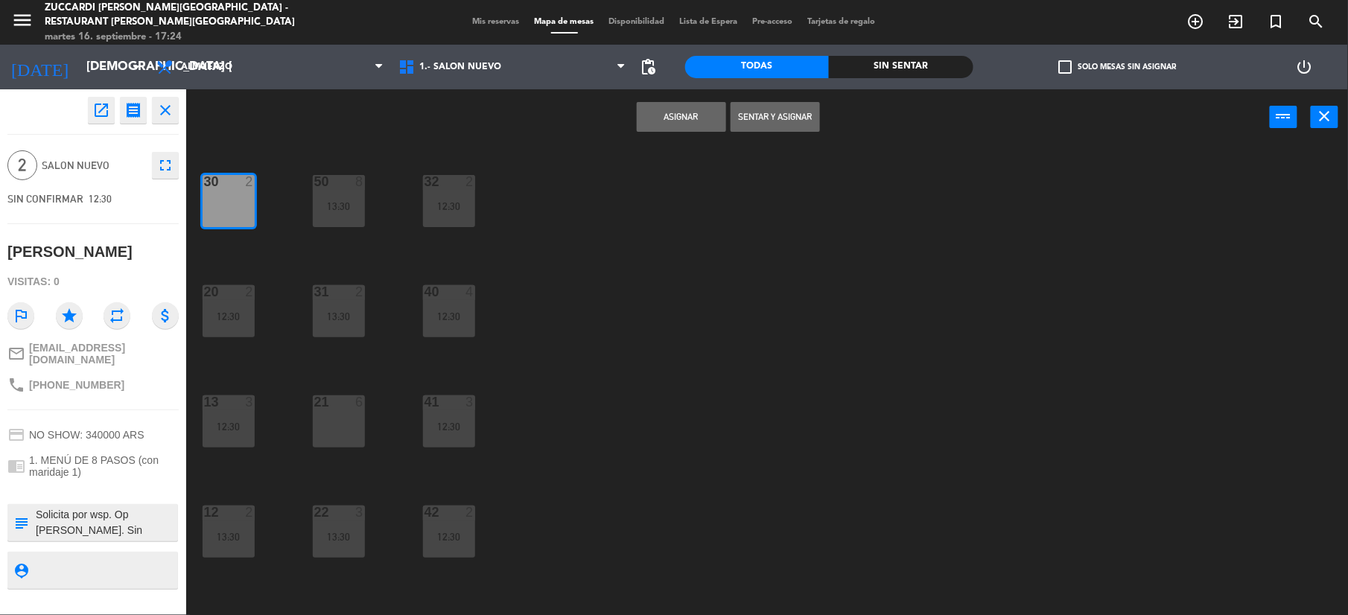
click at [684, 124] on button "Asignar" at bounding box center [681, 117] width 89 height 30
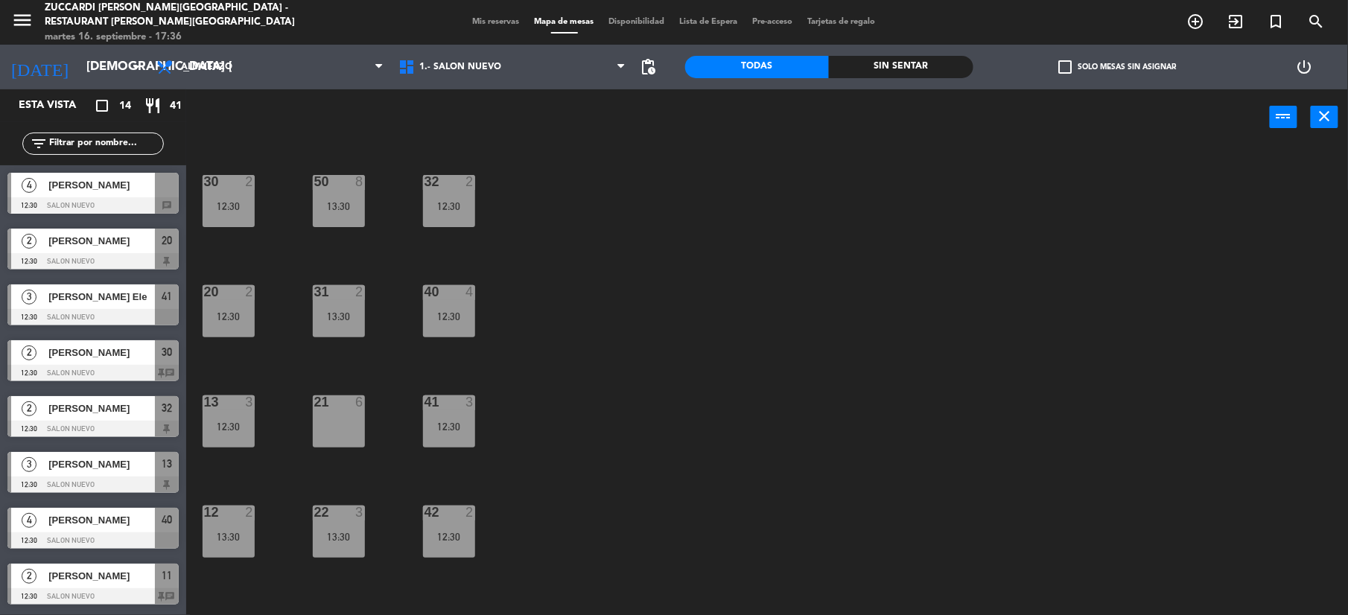
click at [486, 22] on span "Mis reservas" at bounding box center [497, 22] width 62 height 8
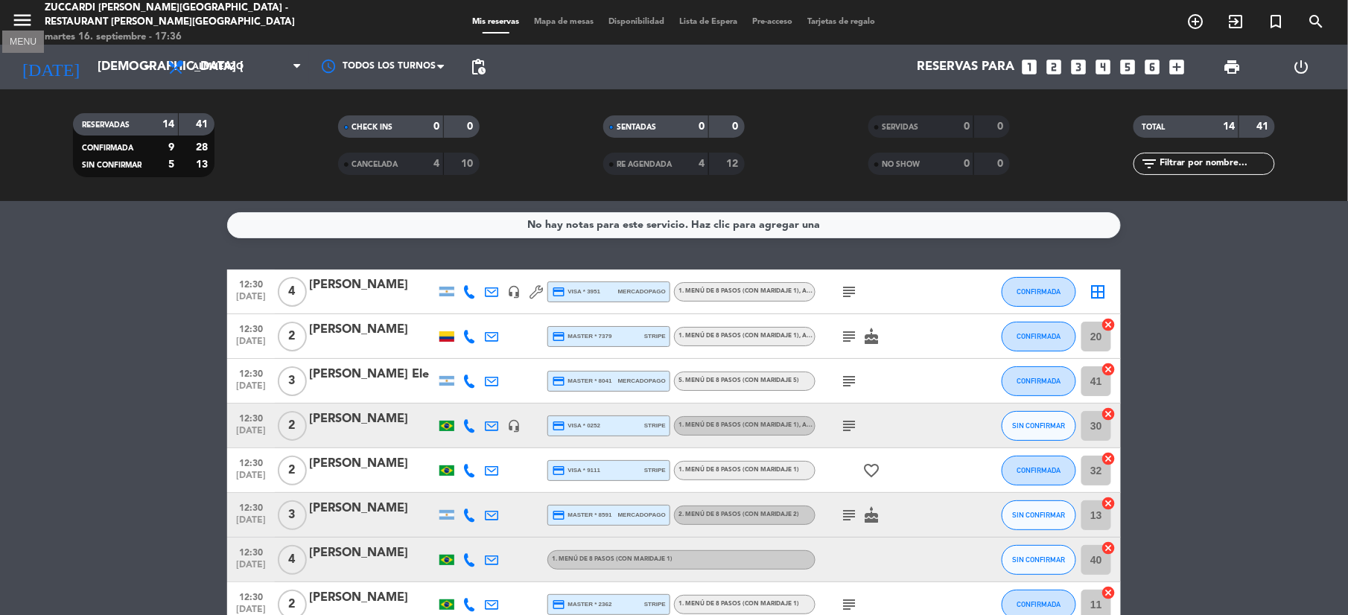
click at [22, 25] on icon "menu" at bounding box center [22, 20] width 22 height 22
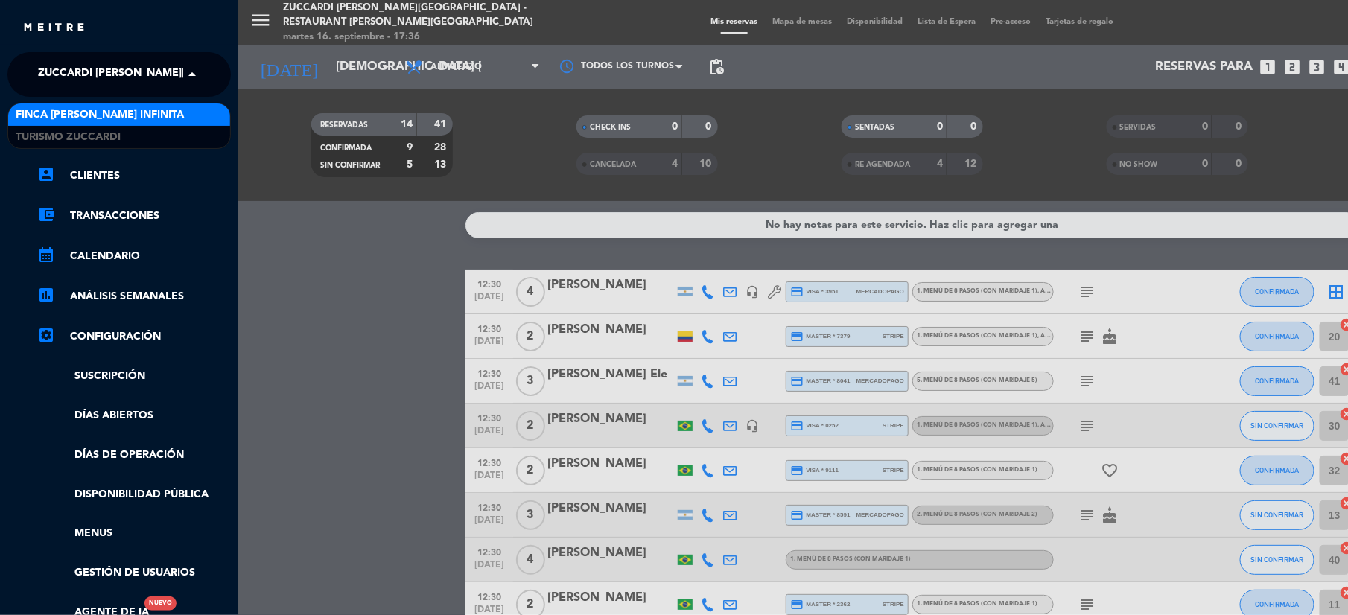
click at [127, 78] on span "Zuccardi [PERSON_NAME][GEOGRAPHIC_DATA] - Restaurant [PERSON_NAME][GEOGRAPHIC_D…" at bounding box center [303, 74] width 530 height 31
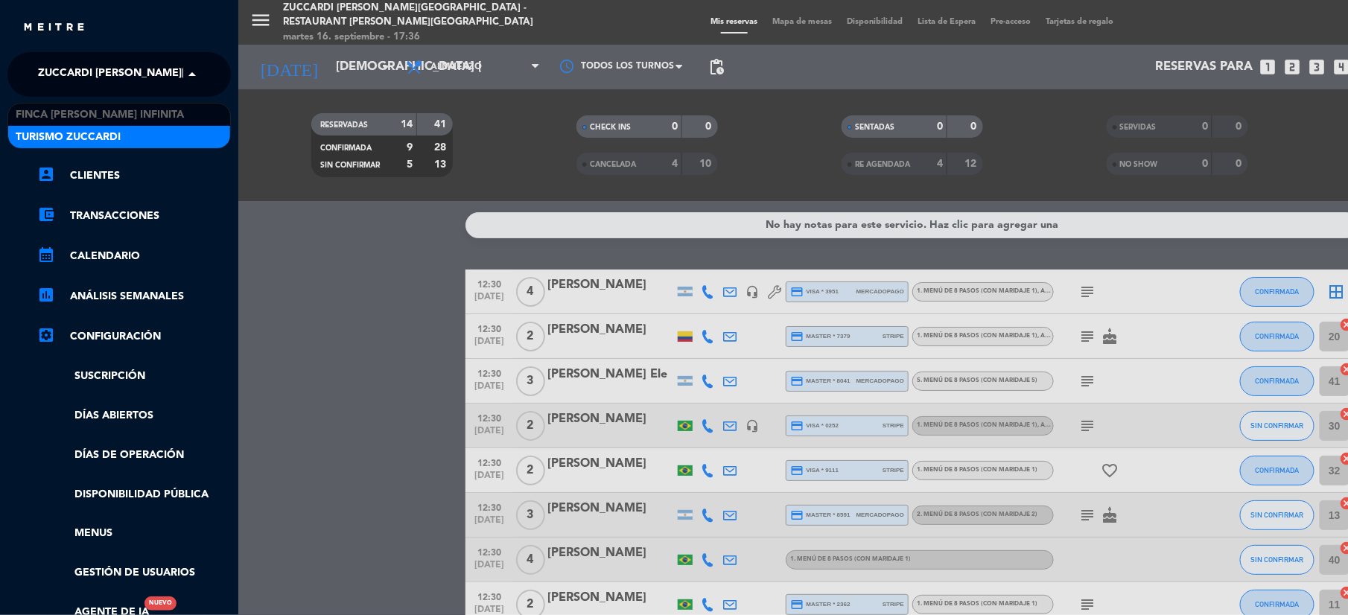
click at [80, 130] on span "Turismo Zuccardi" at bounding box center [68, 137] width 105 height 17
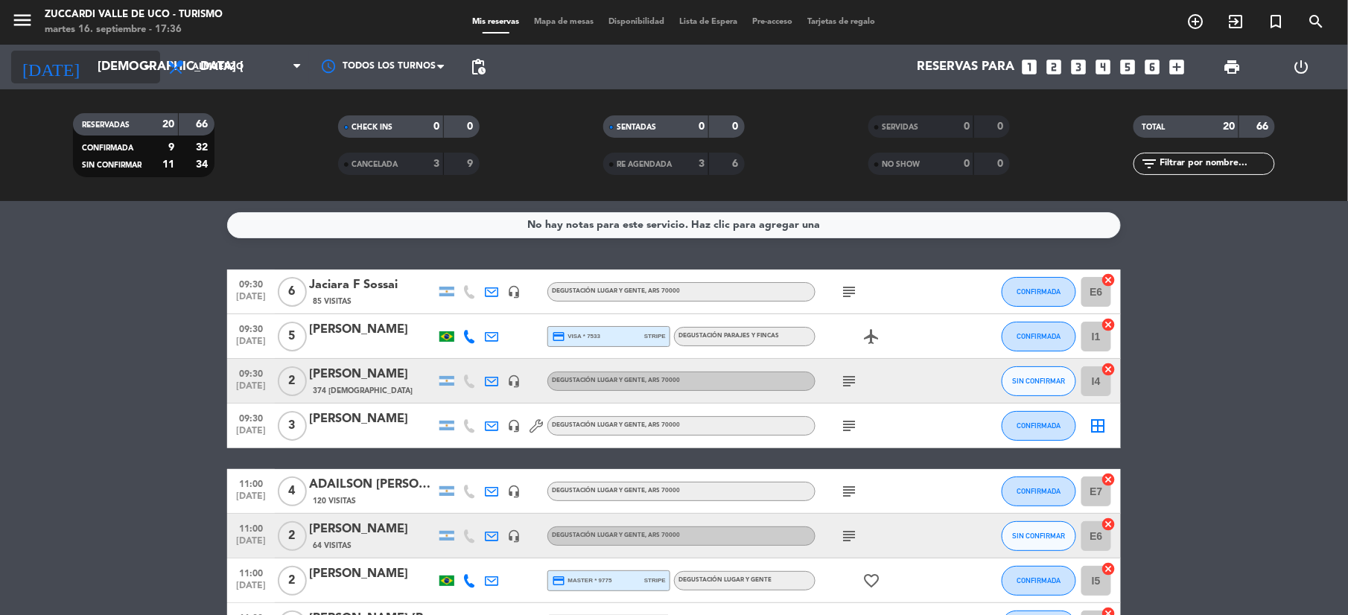
click at [121, 66] on input "[DEMOGRAPHIC_DATA] [DATE]" at bounding box center [170, 67] width 160 height 29
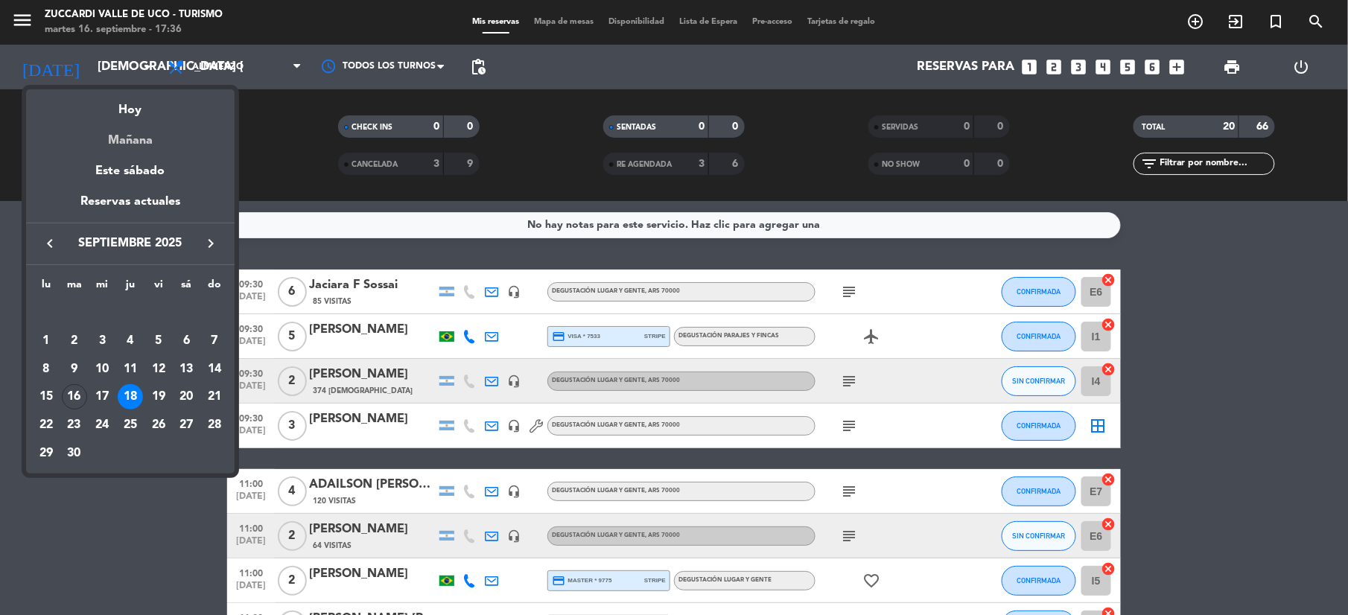
click at [120, 139] on div "Mañana" at bounding box center [130, 135] width 209 height 31
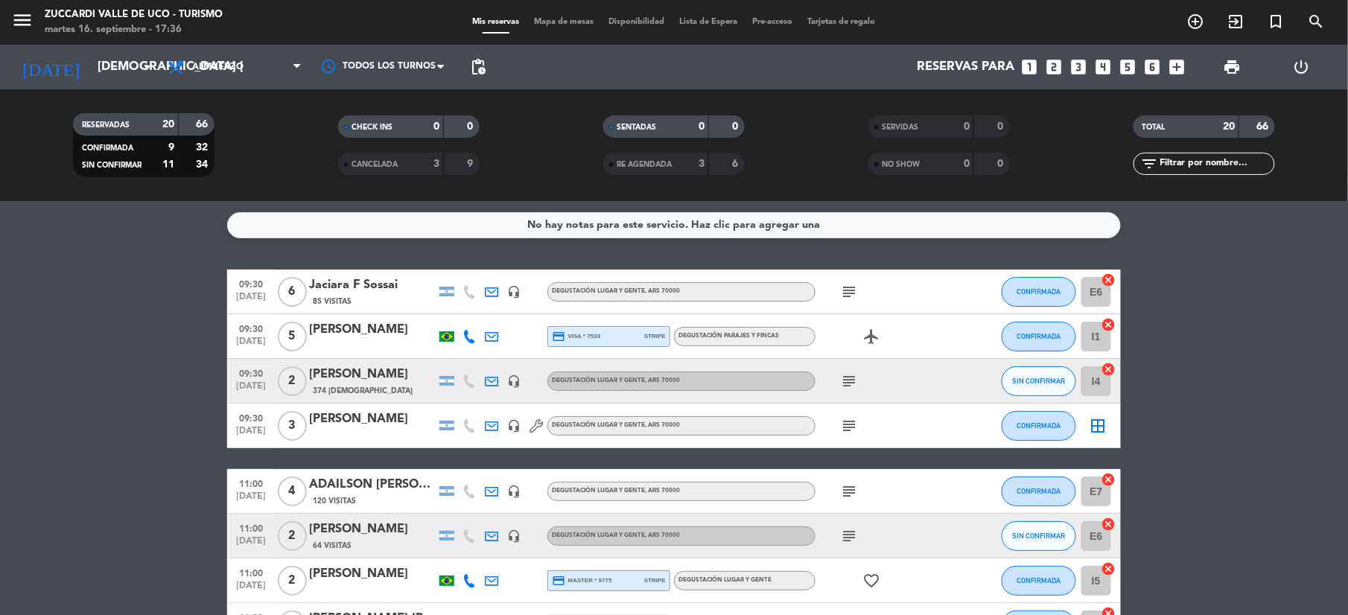
type input "mié. [DATE]"
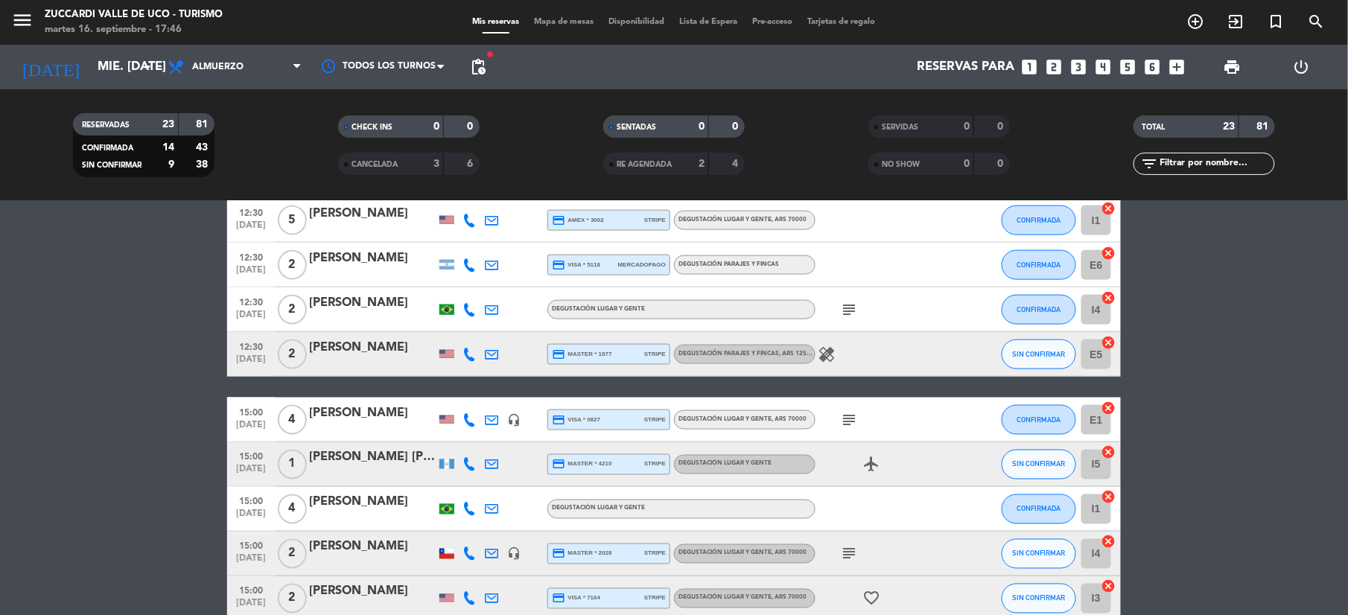
scroll to position [794, 0]
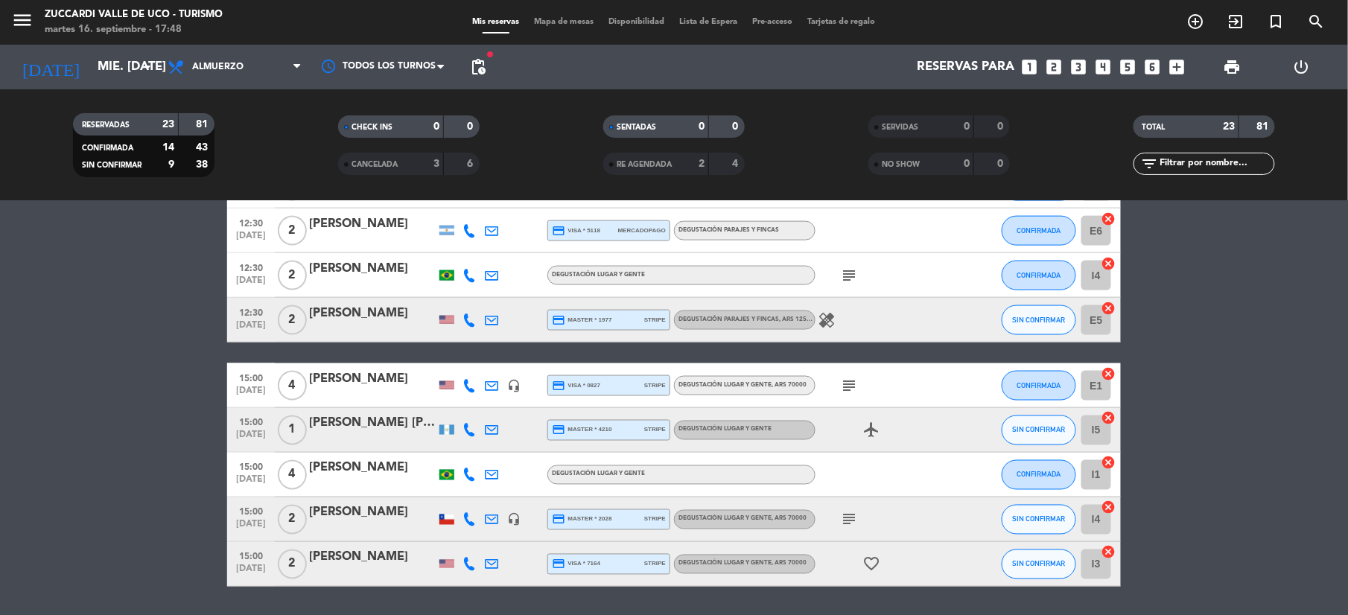
click at [453, 430] on div at bounding box center [446, 430] width 15 height 10
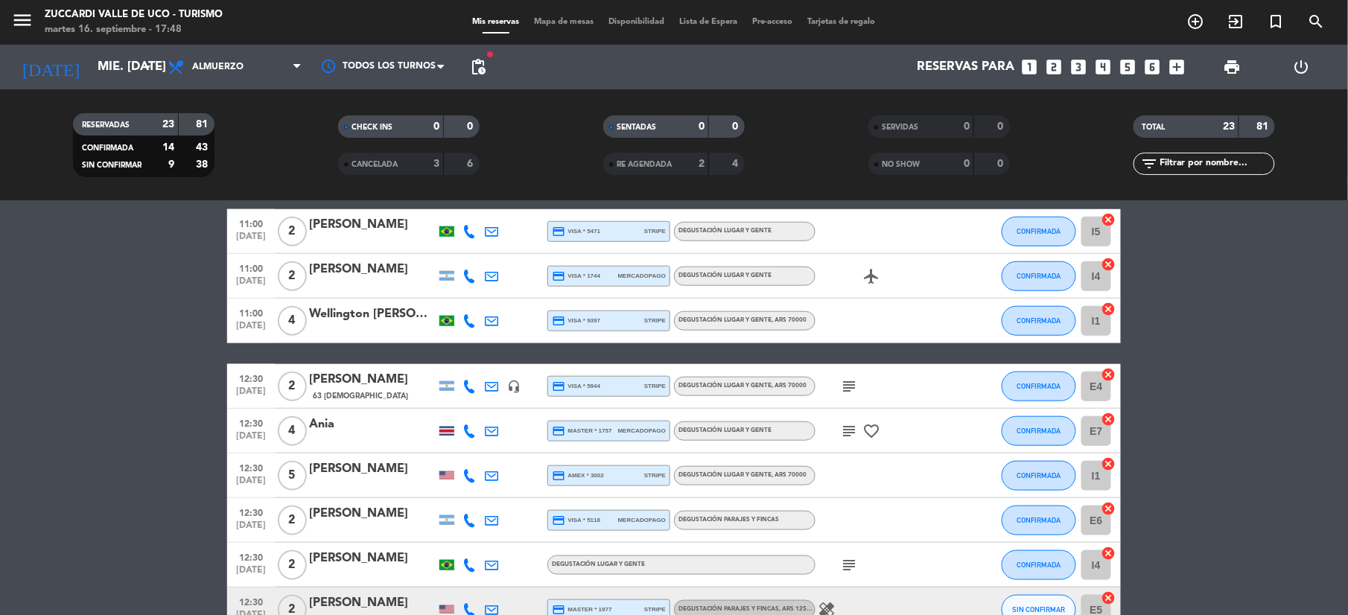
scroll to position [496, 0]
